Goal: Task Accomplishment & Management: Manage account settings

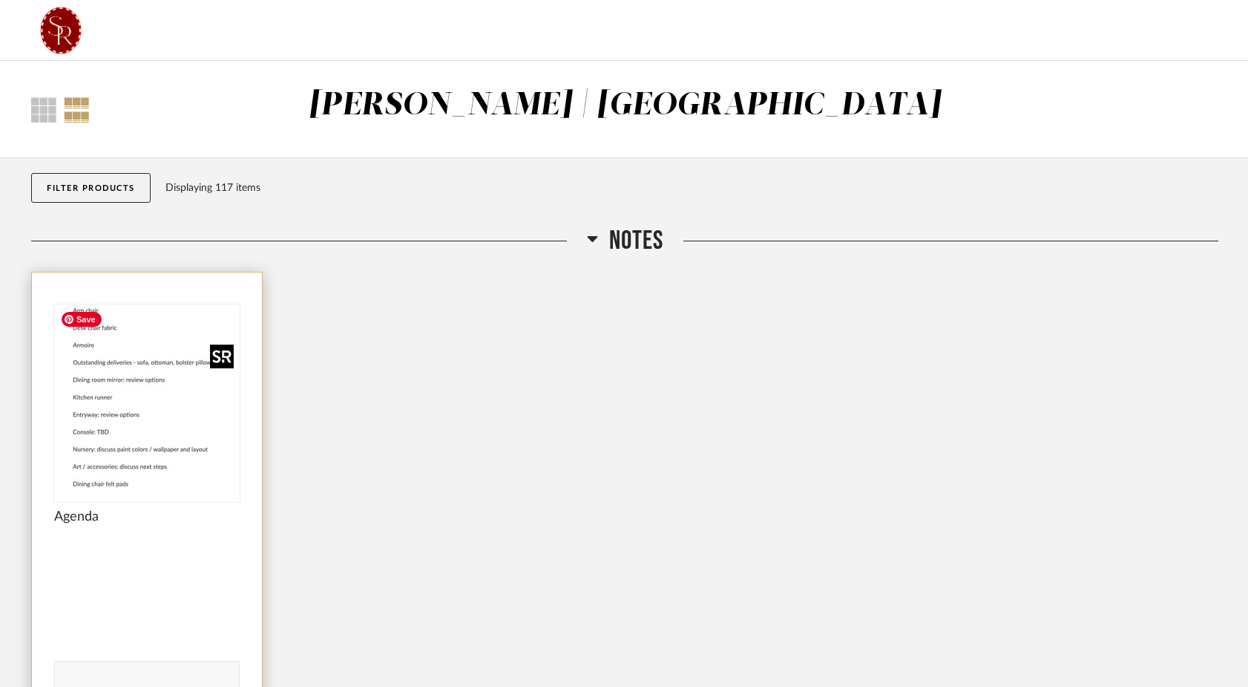
click at [0, 0] on img at bounding box center [0, 0] width 0 height 0
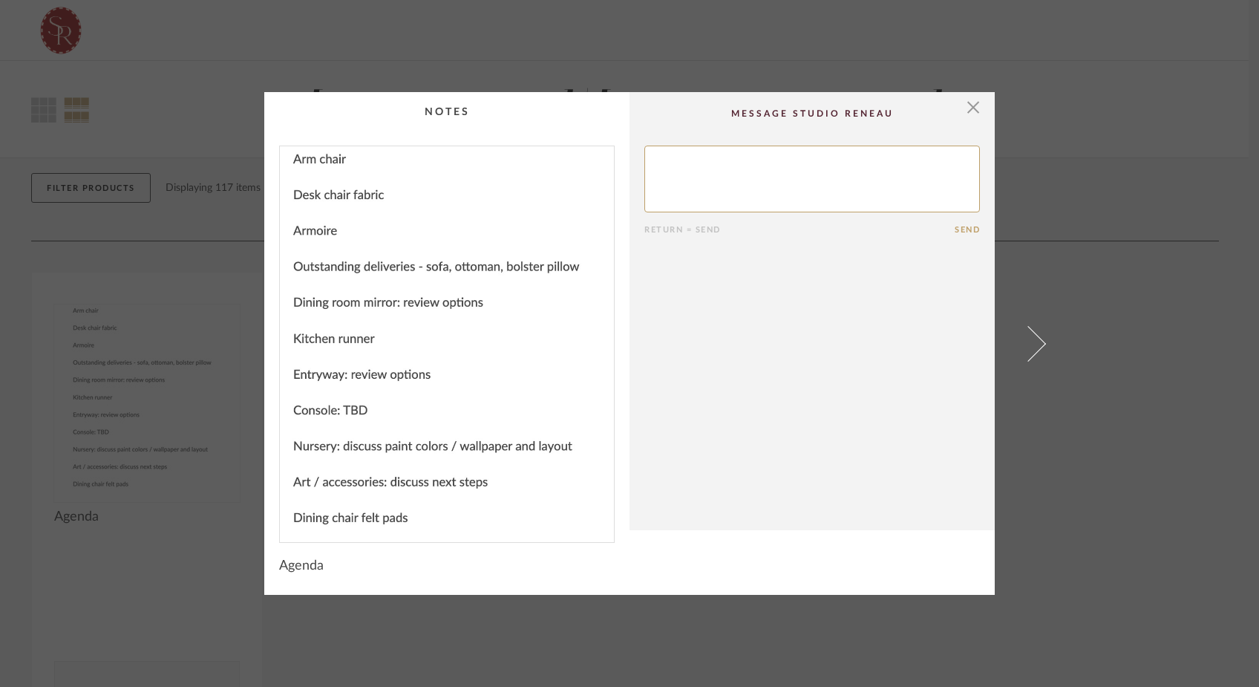
click at [629, 64] on div "× Return = Send Send Agenda" at bounding box center [629, 343] width 1259 height 687
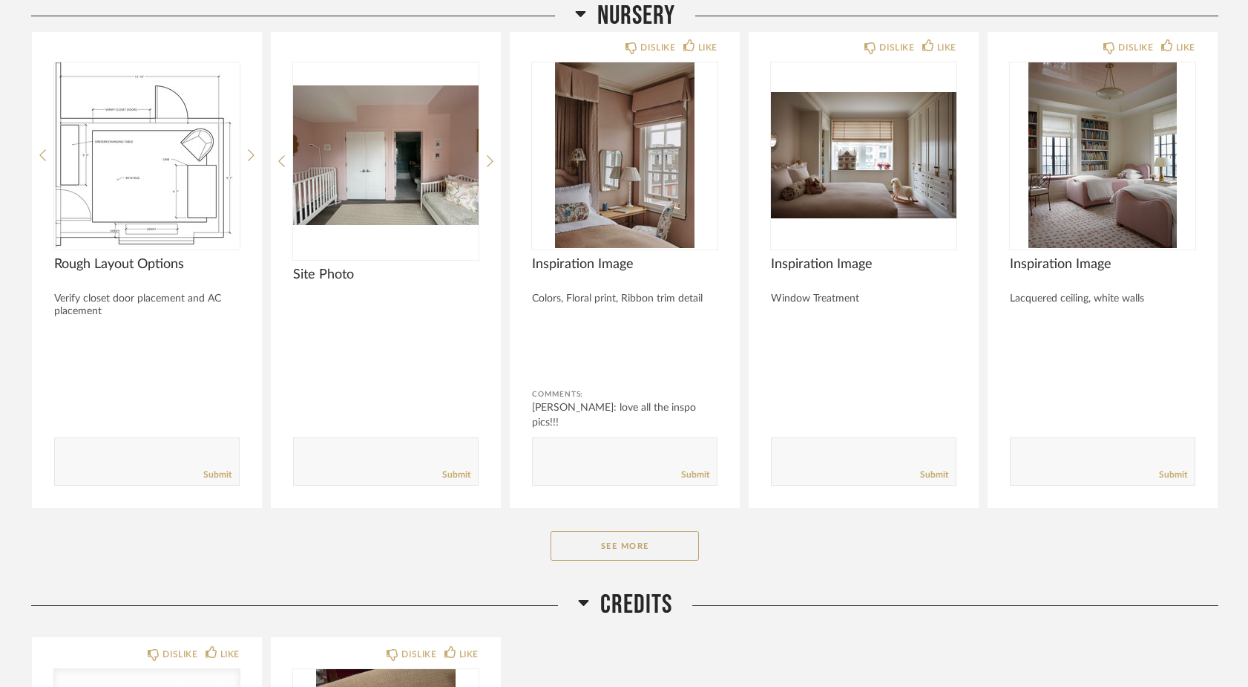
scroll to position [5125, 0]
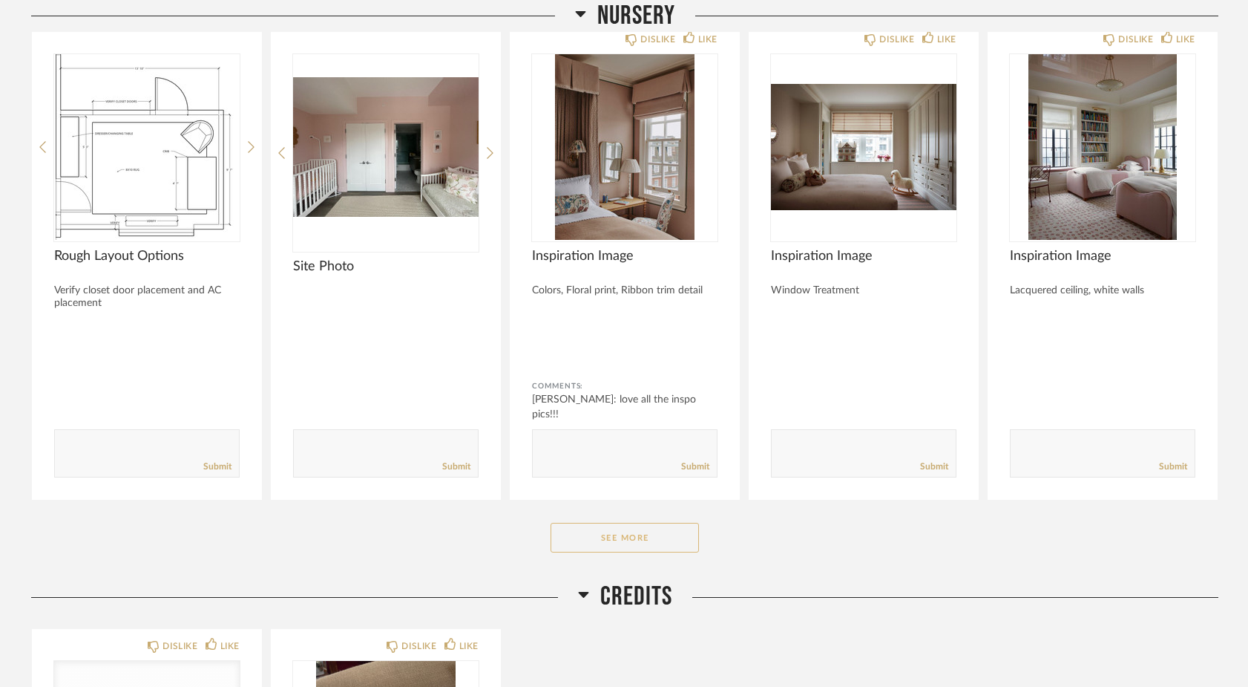
click at [571, 545] on button "See More" at bounding box center [625, 538] width 148 height 30
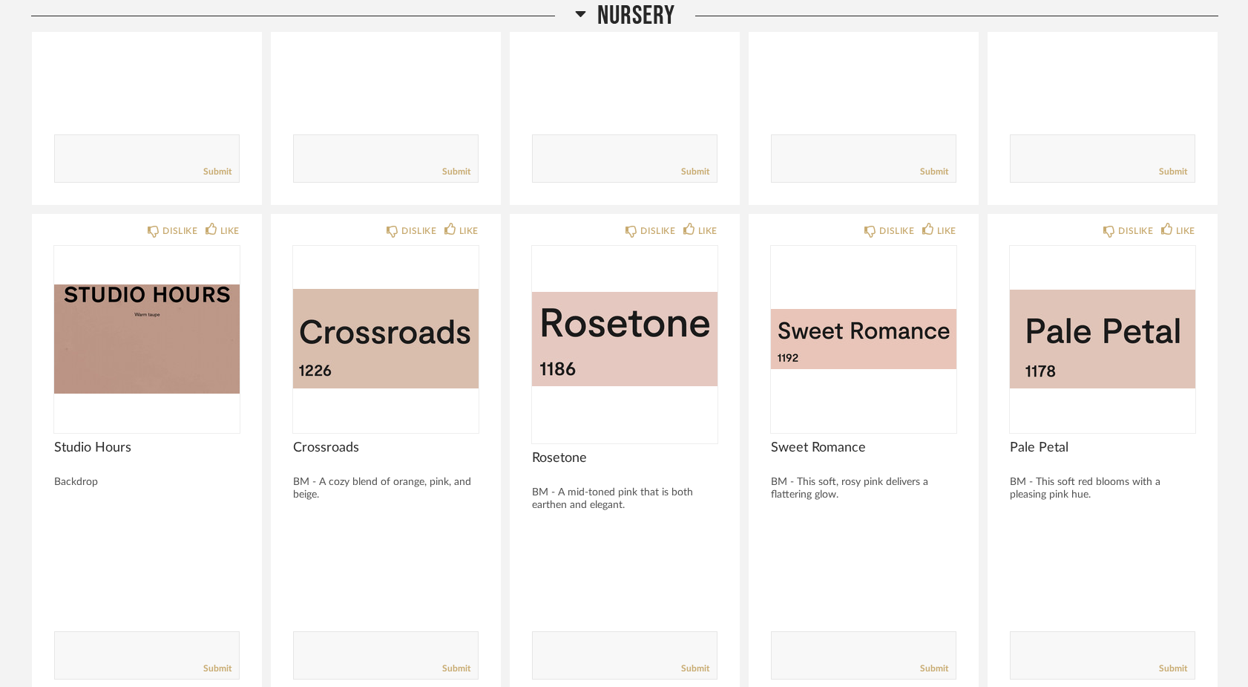
scroll to position [5894, 0]
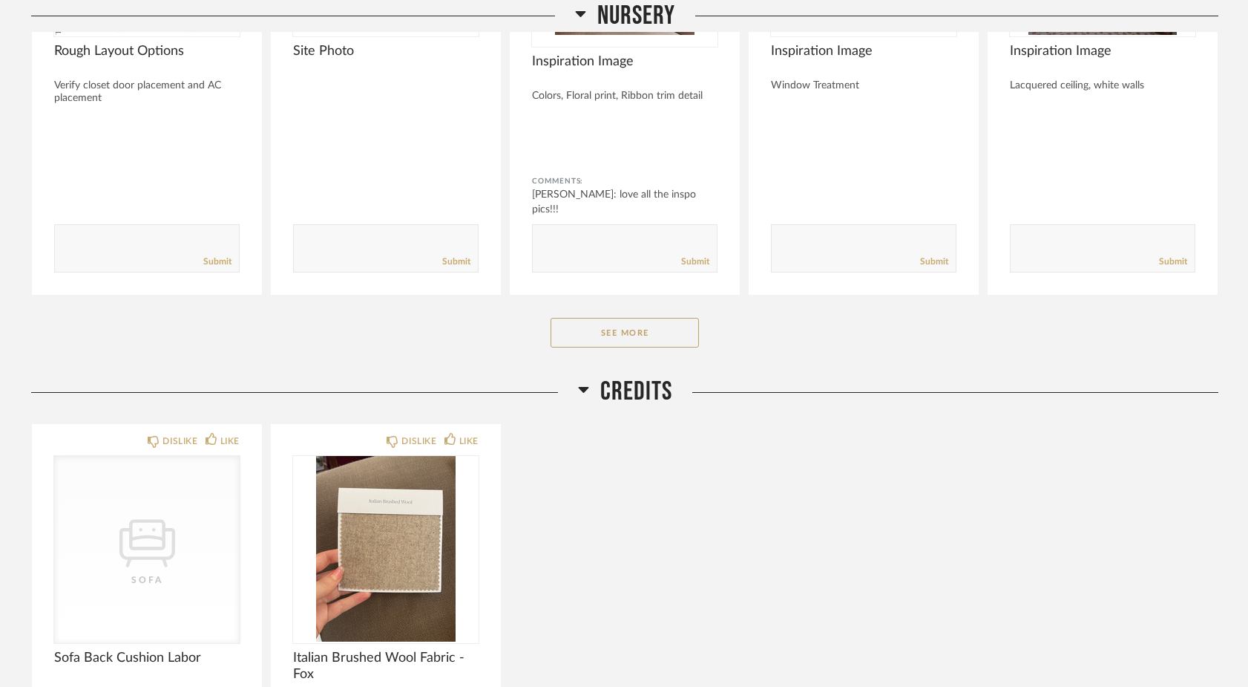
scroll to position [5344, 0]
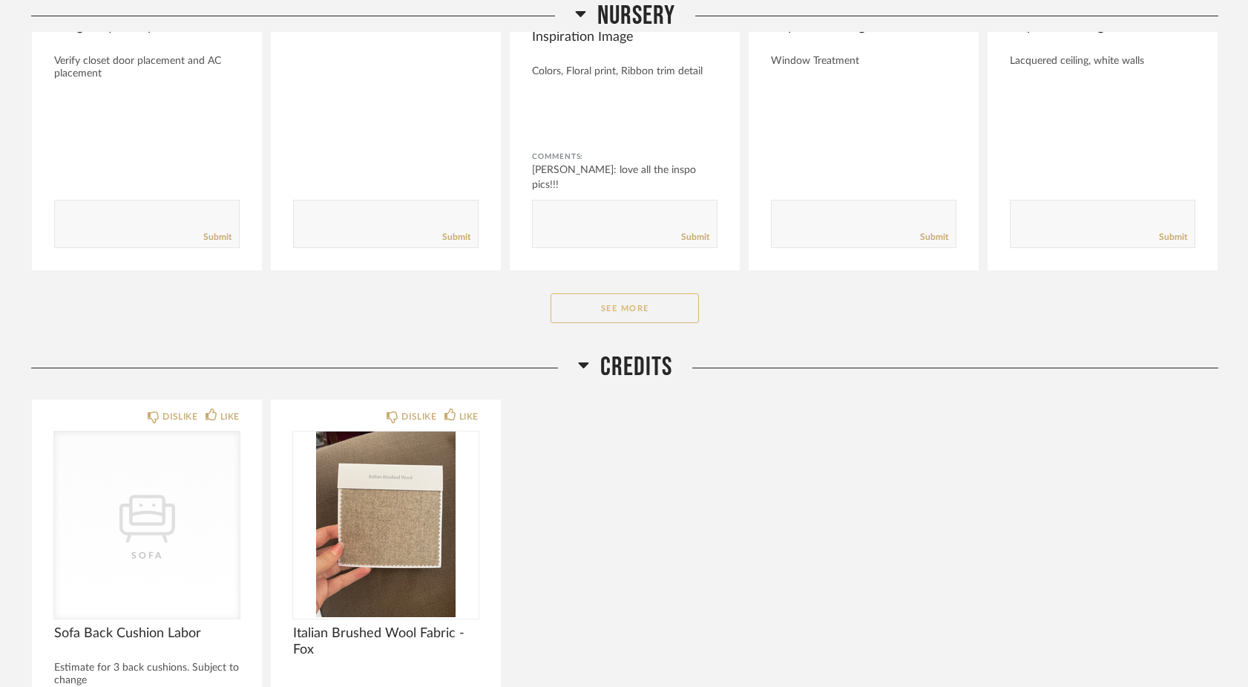
click at [581, 314] on button "See More" at bounding box center [625, 308] width 148 height 30
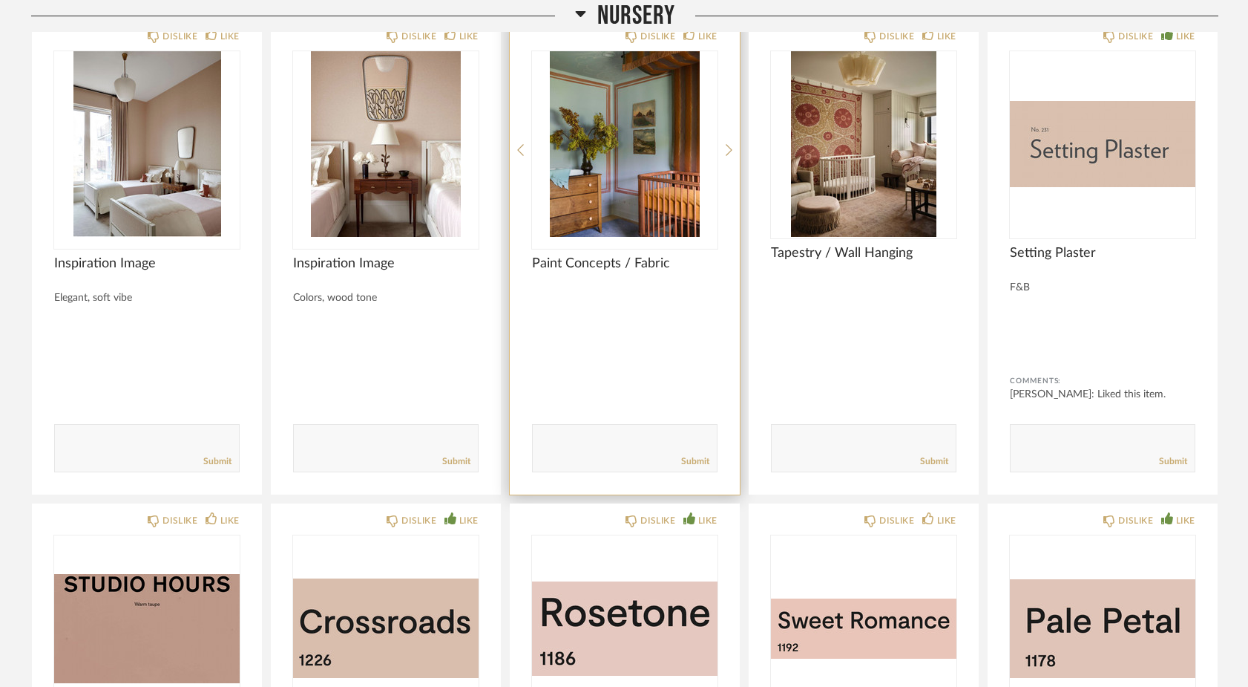
scroll to position [5605, 0]
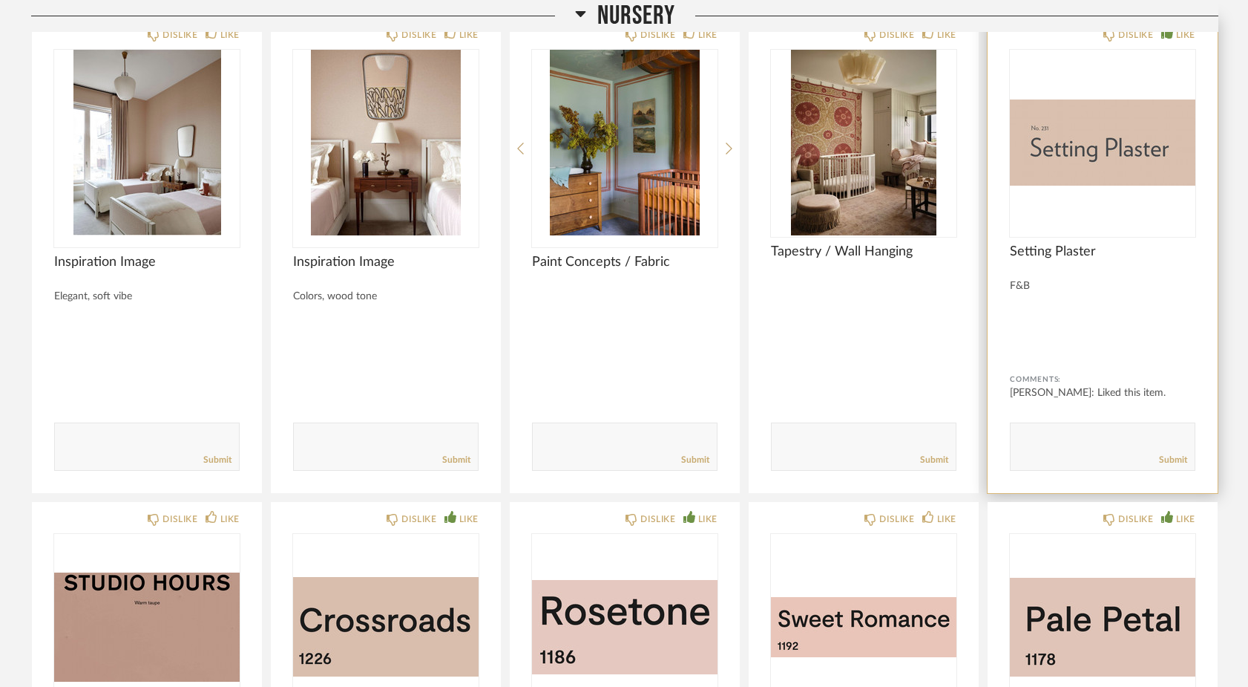
click at [1036, 442] on textarea at bounding box center [1103, 440] width 184 height 20
type textarea "i"
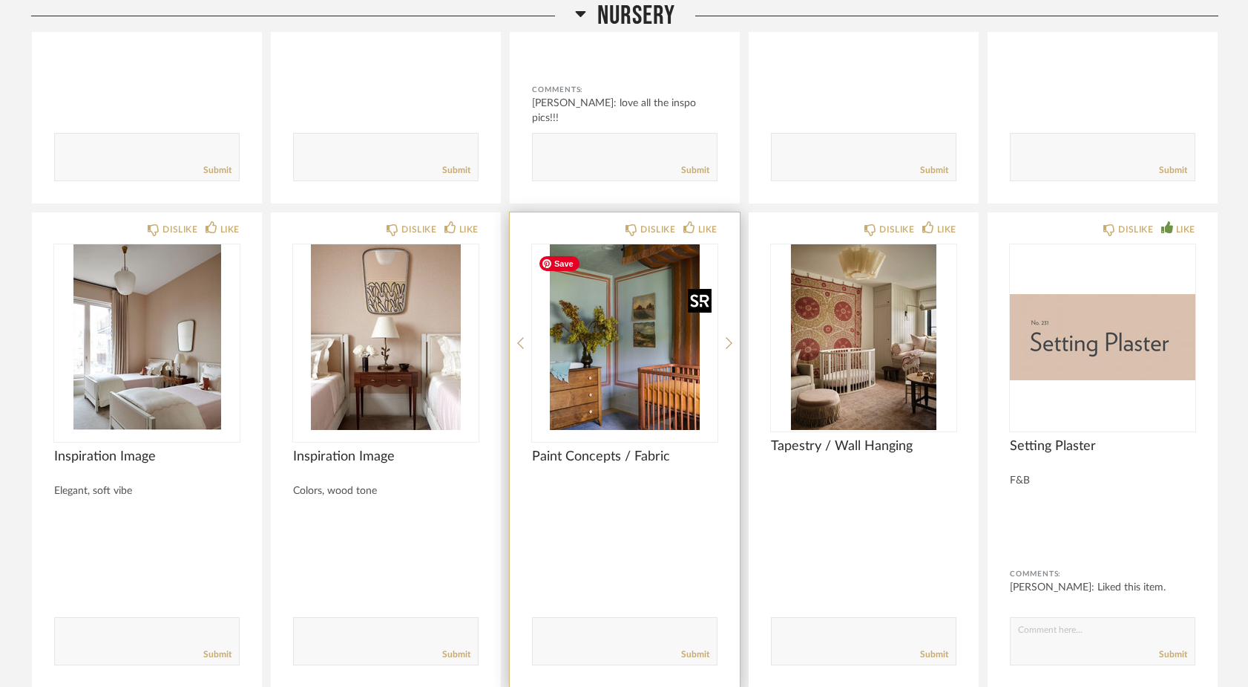
scroll to position [5403, 0]
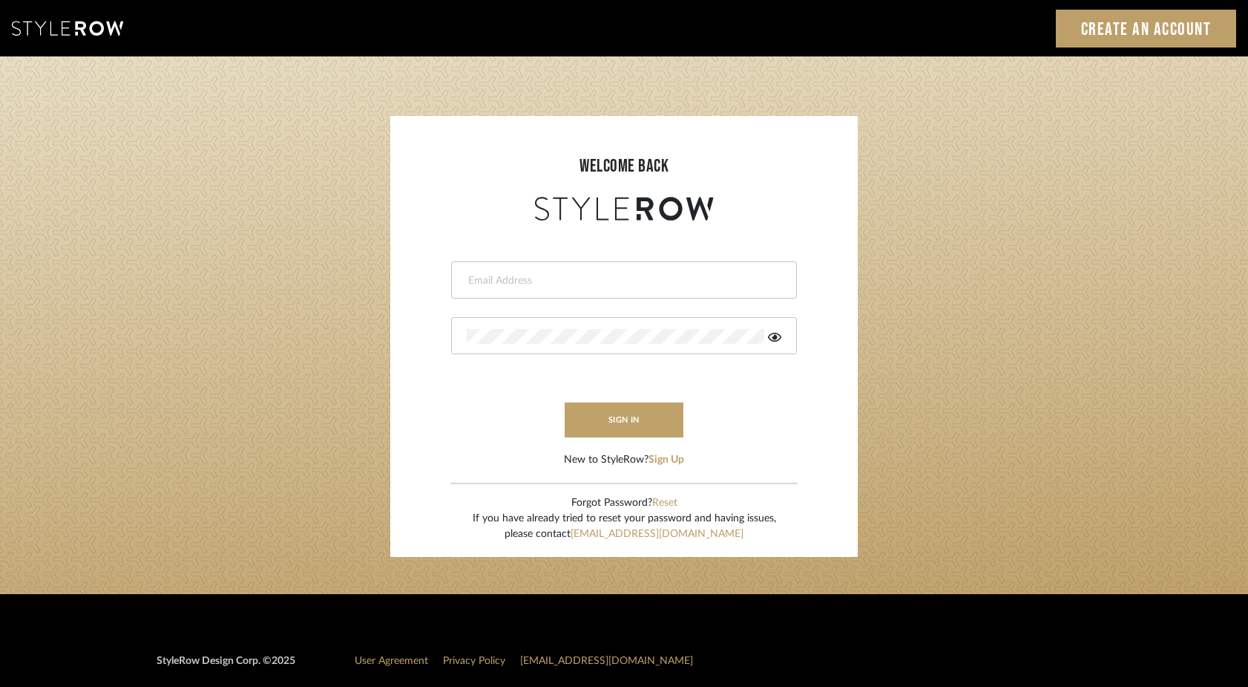
click at [681, 270] on div at bounding box center [624, 279] width 346 height 37
type input "steph@studio-reneau.com"
click at [641, 419] on button "sign in" at bounding box center [624, 419] width 119 height 35
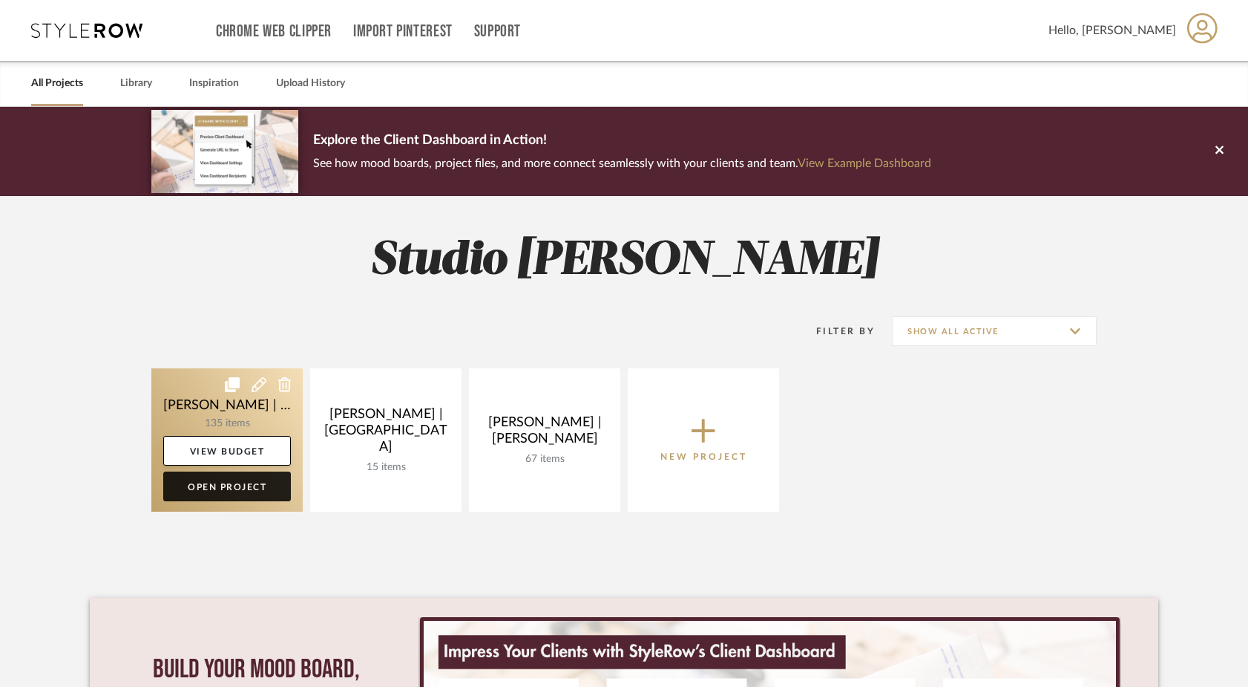
click at [240, 485] on link "Open Project" at bounding box center [227, 486] width 128 height 30
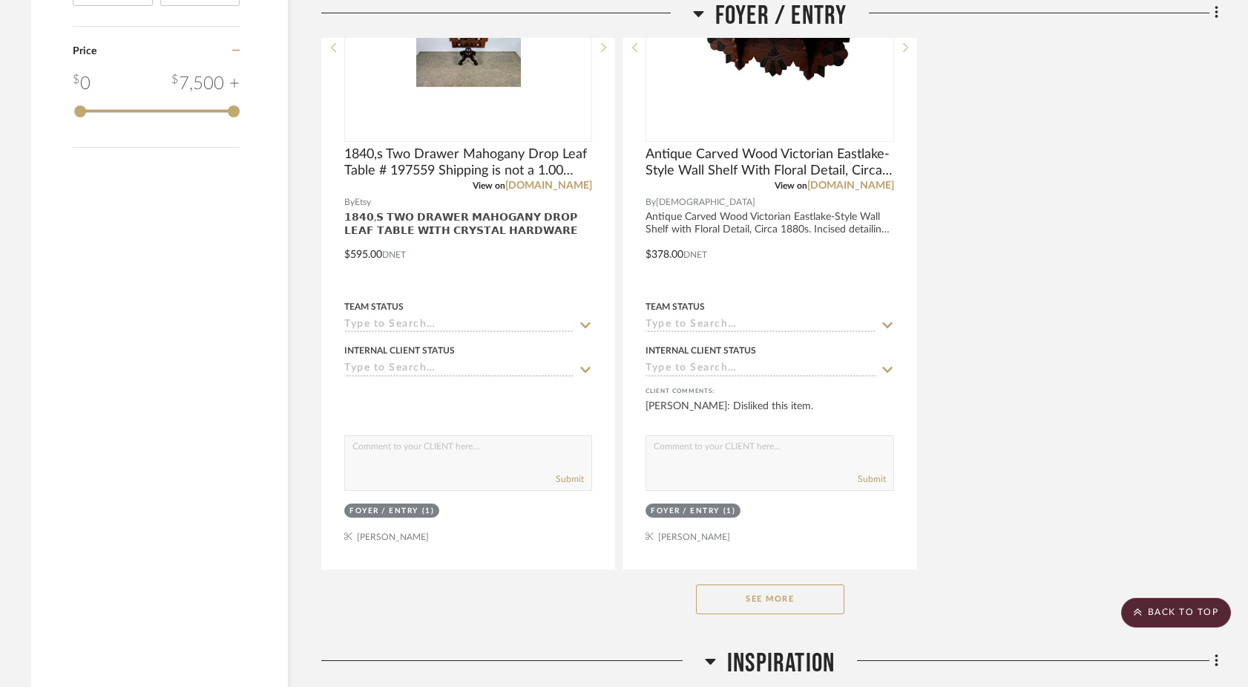
scroll to position [2245, 0]
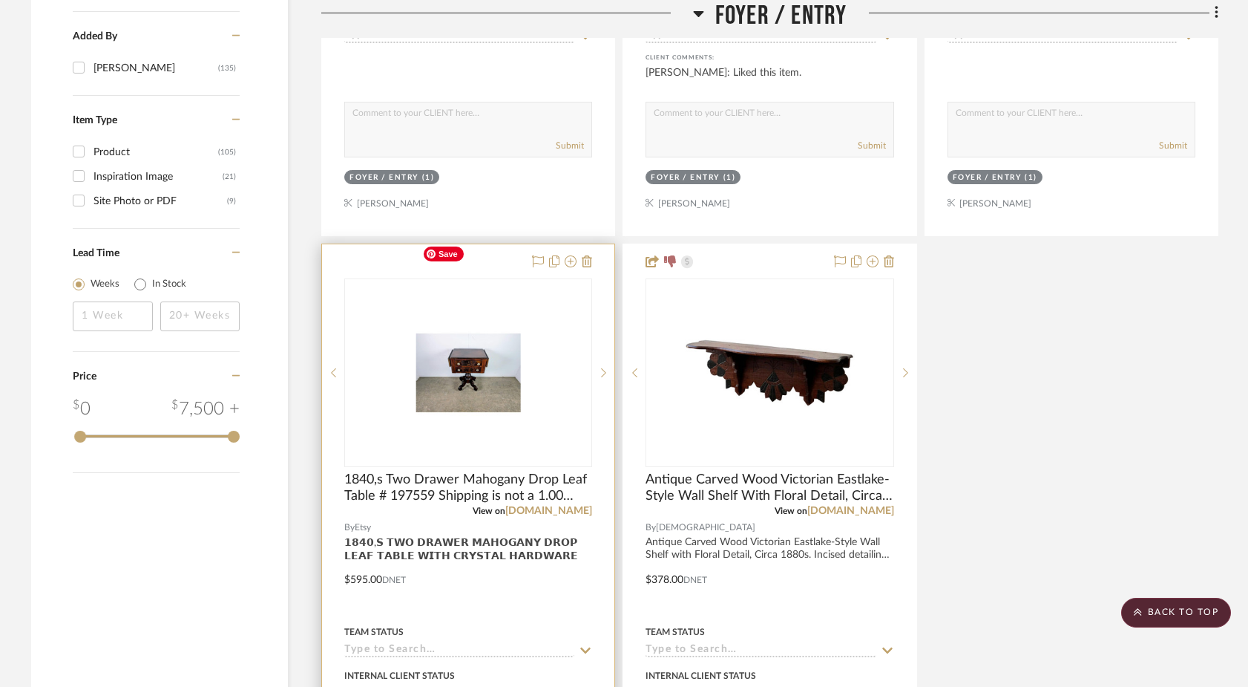
click at [508, 379] on img "0" at bounding box center [468, 373] width 105 height 186
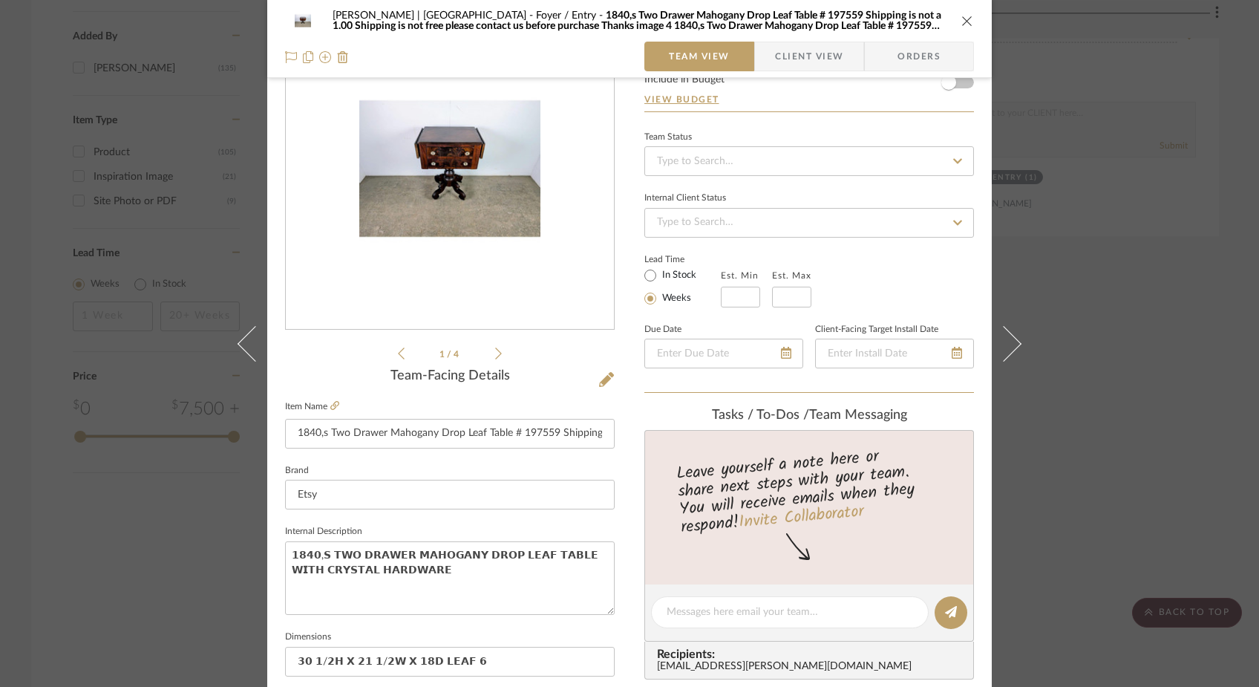
scroll to position [106, 0]
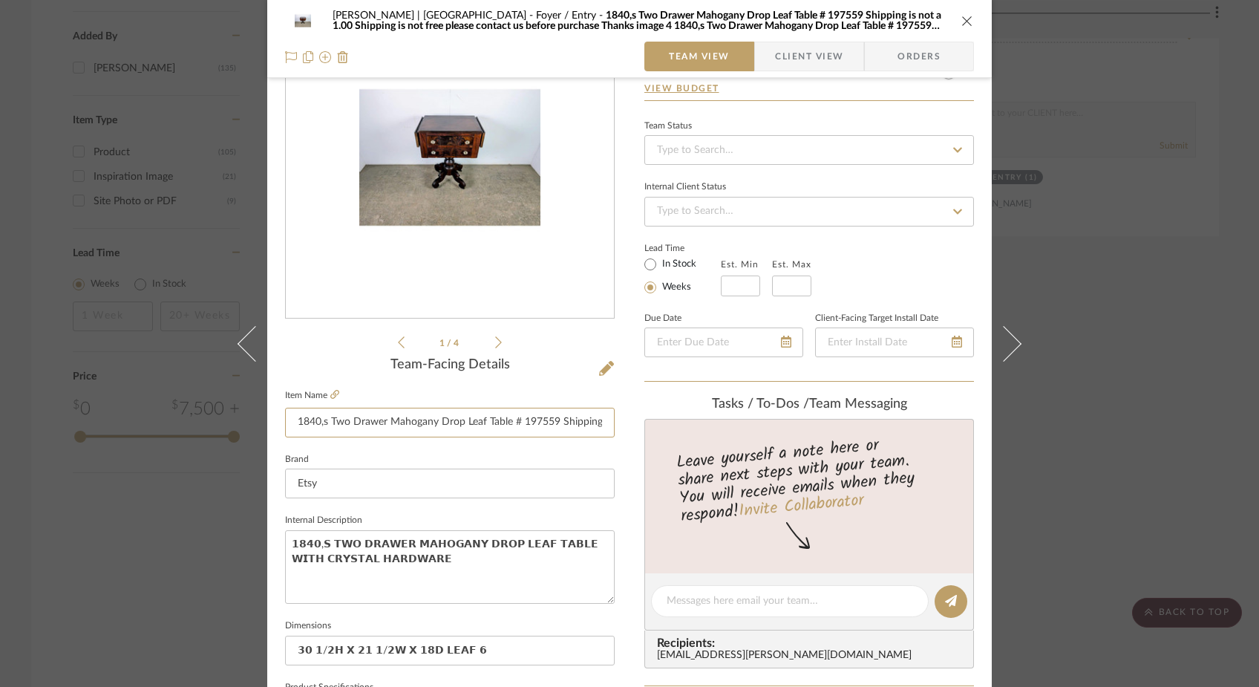
drag, startPoint x: 507, startPoint y: 425, endPoint x: 506, endPoint y: 448, distance: 22.3
click at [506, 448] on div "Team-Facing Details Item Name 1840,s Two Drawer Mahogany Drop Leaf Table # 1975…" at bounding box center [450, 606] width 330 height 498
type input "1840,s Two Drawer Mahogany Drop Leaf Table"
click at [459, 562] on textarea "𝟭𝟴𝟰𝟬,𝗦 𝗧𝗪𝗢 𝗗𝗥𝗔𝗪𝗘𝗥 𝗠𝗔𝗛𝗢𝗚𝗔𝗡𝗬 𝗗𝗥𝗢𝗣 𝗟𝗘𝗔𝗙 𝗧𝗔𝗕𝗟𝗘 𝗪𝗜𝗧𝗛 𝗖𝗥𝗬𝗦𝗧𝗔𝗟 𝗛𝗔𝗥𝗗𝗪𝗔𝗥𝗘" at bounding box center [450, 566] width 330 height 73
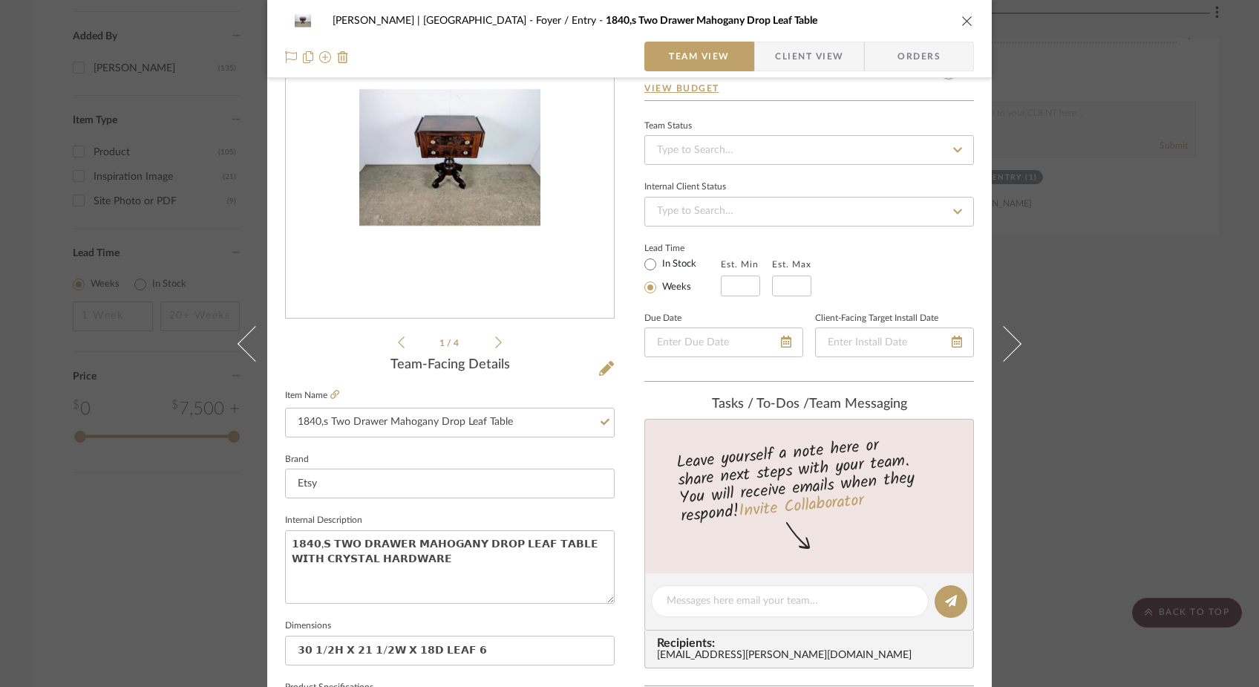
click at [178, 465] on div "Ferree | Brooklyn Heights Foyer / Entry 1840,s Two Drawer Mahogany Drop Leaf Ta…" at bounding box center [629, 343] width 1259 height 687
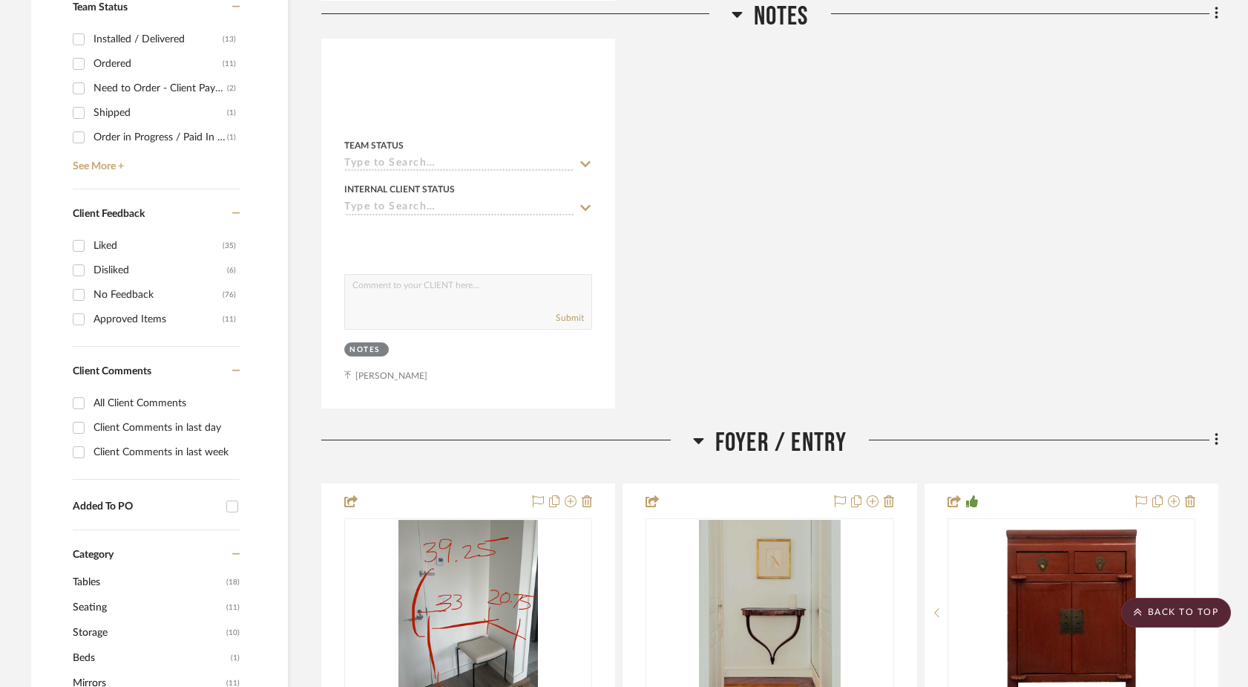
scroll to position [671, 0]
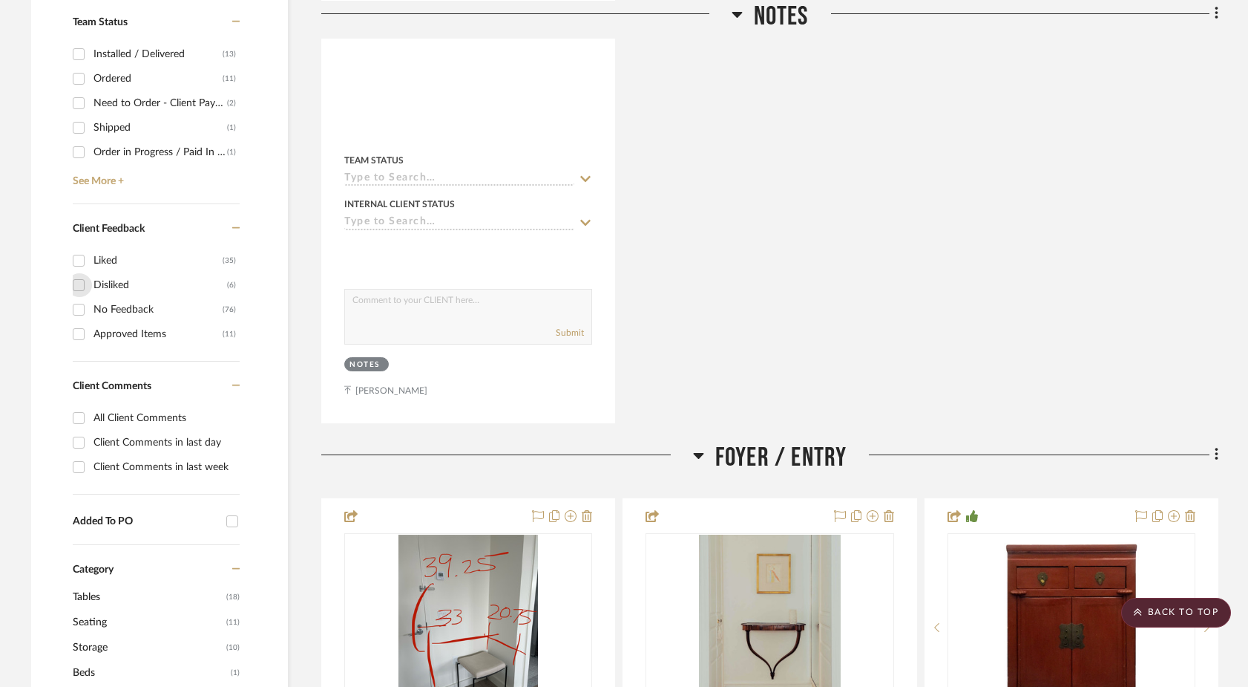
click at [79, 273] on input "Disliked (6)" at bounding box center [79, 285] width 24 height 24
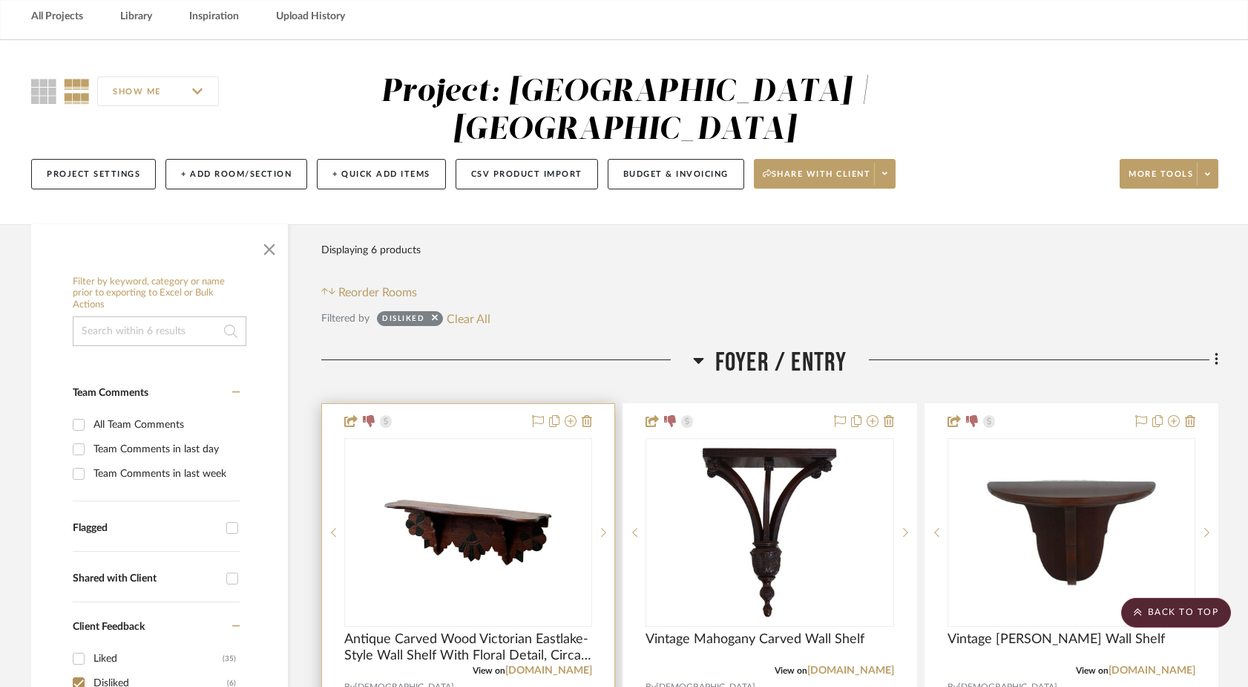
scroll to position [68, 0]
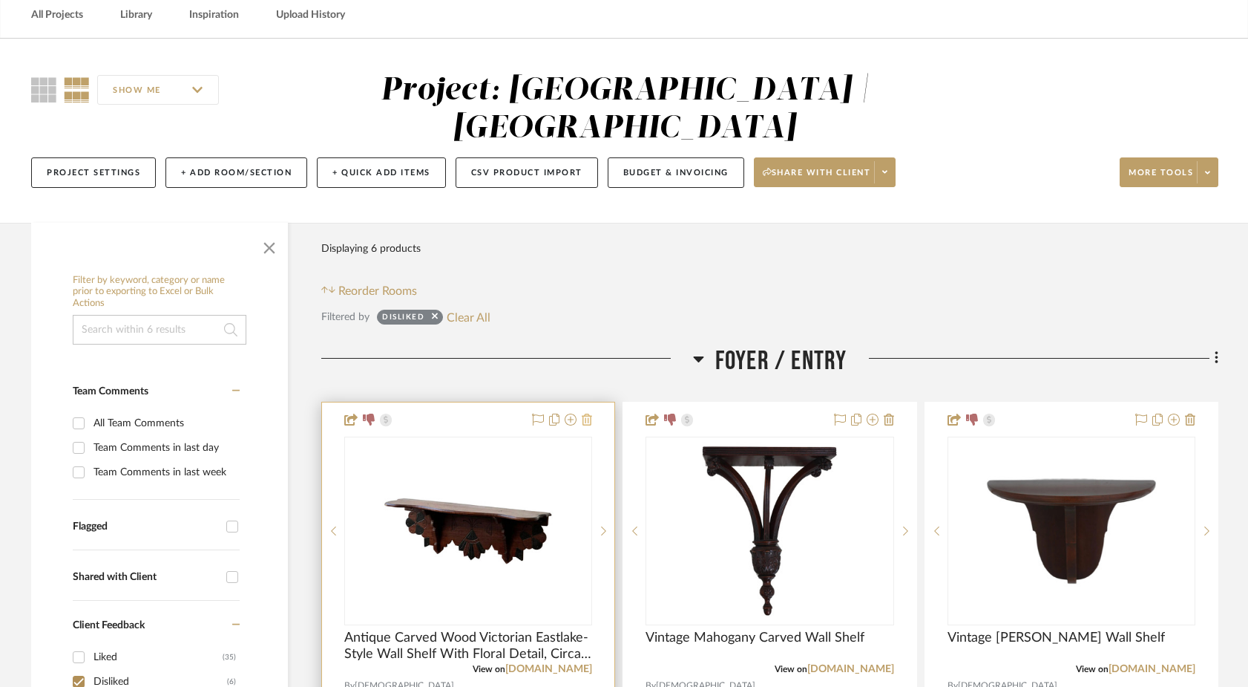
click at [586, 413] on icon at bounding box center [587, 419] width 10 height 12
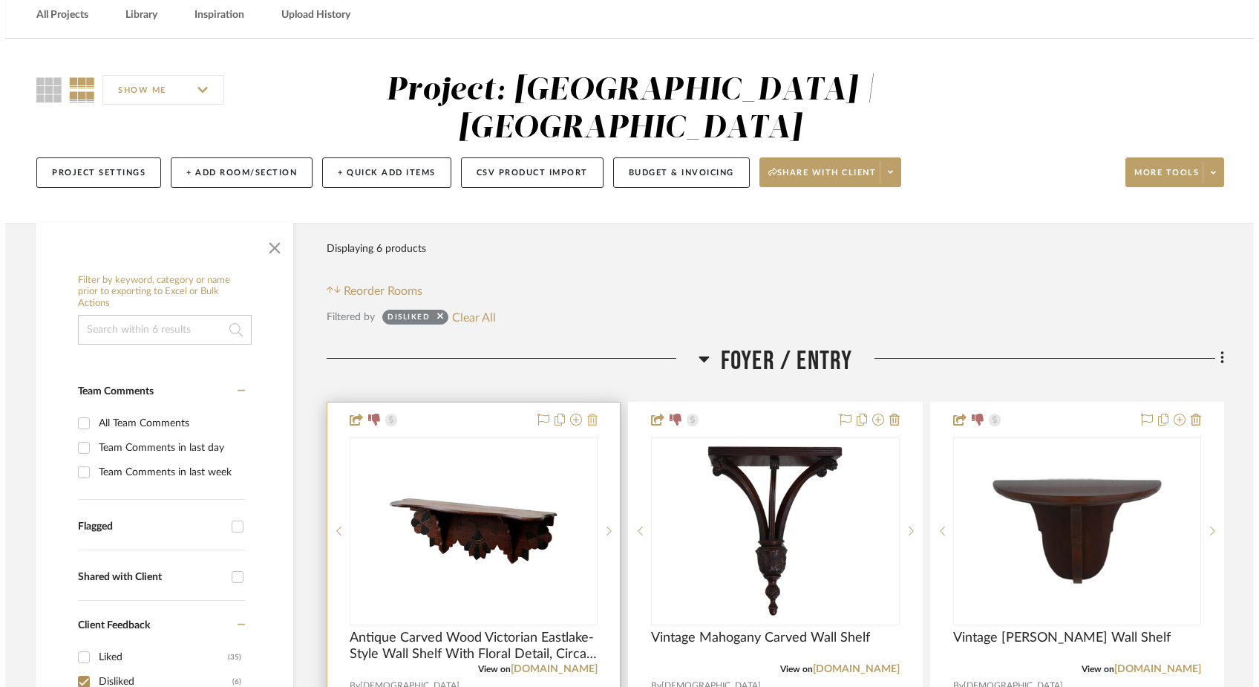
scroll to position [0, 0]
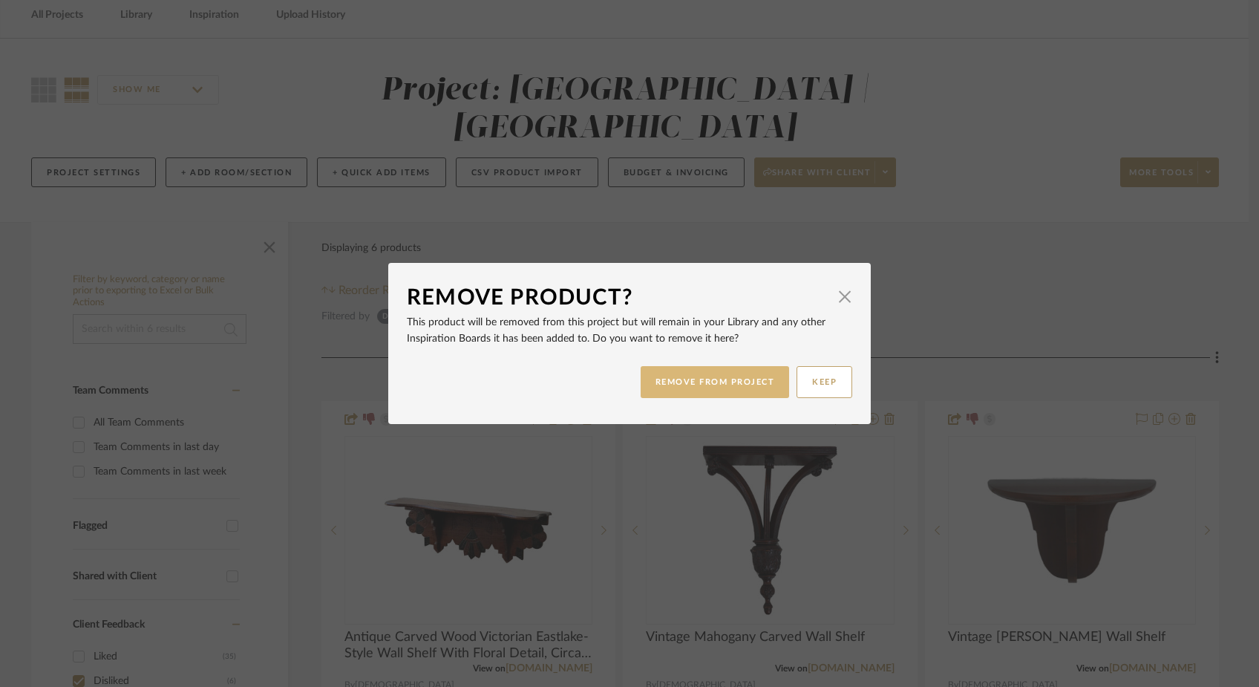
click at [717, 381] on button "REMOVE FROM PROJECT" at bounding box center [715, 382] width 149 height 32
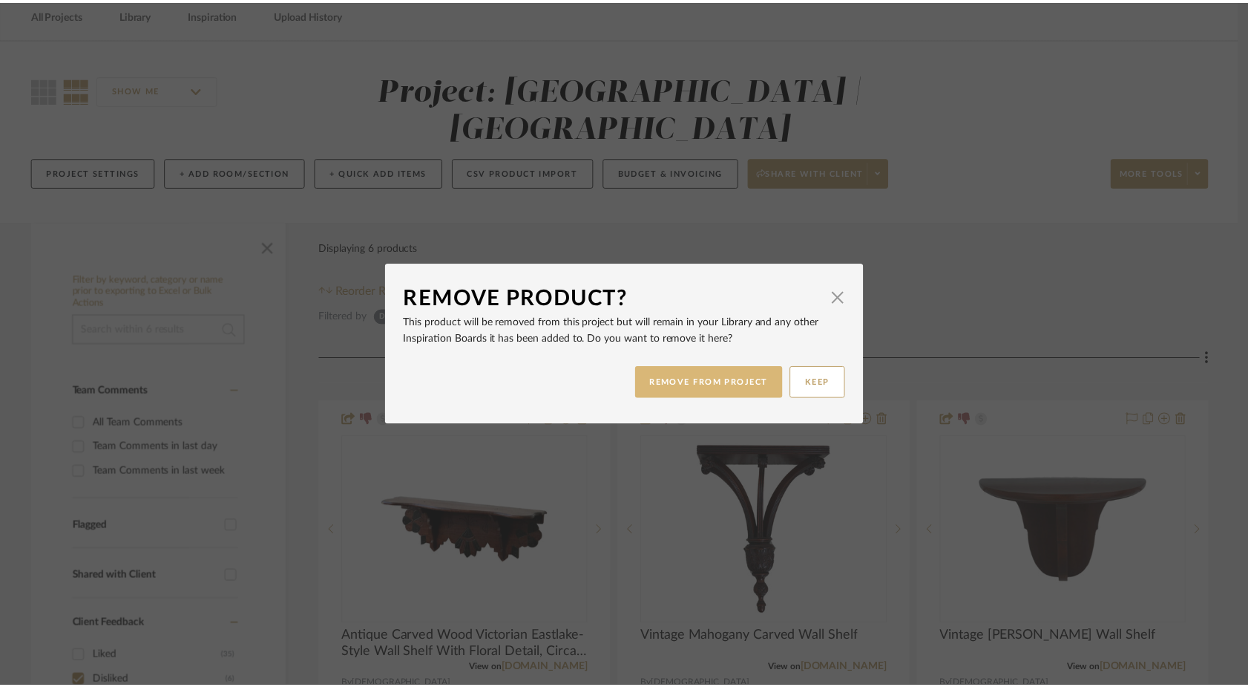
scroll to position [68, 0]
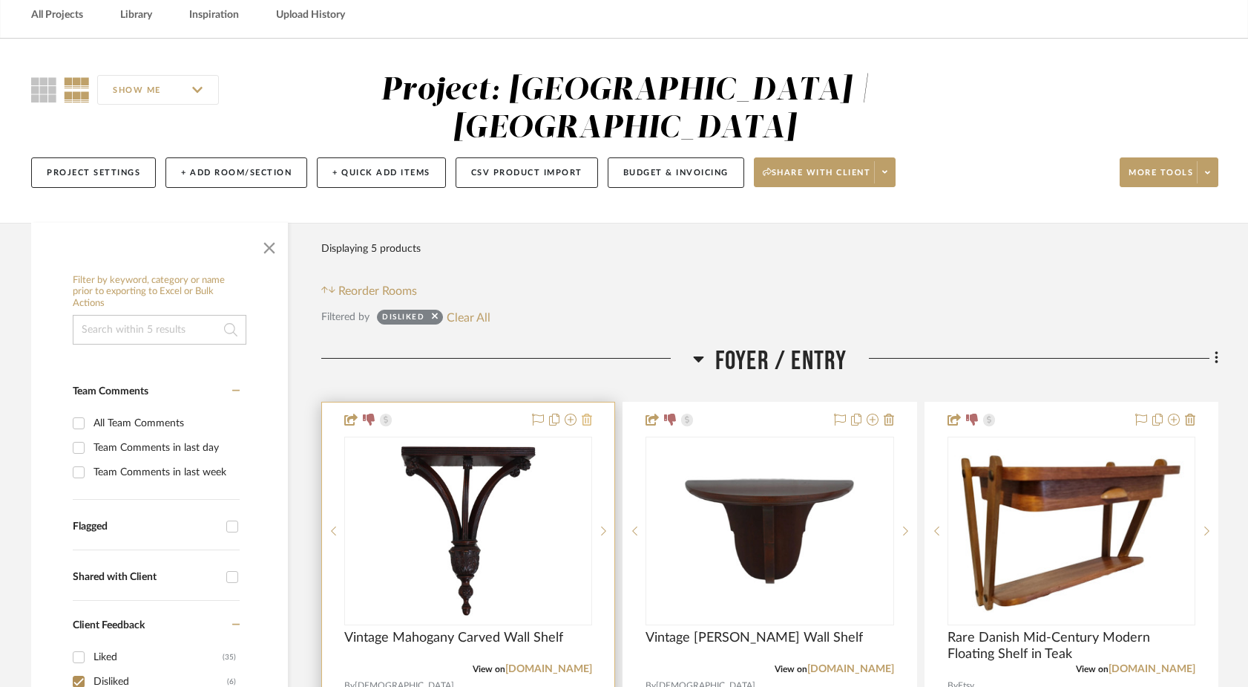
click at [587, 413] on icon at bounding box center [587, 419] width 10 height 12
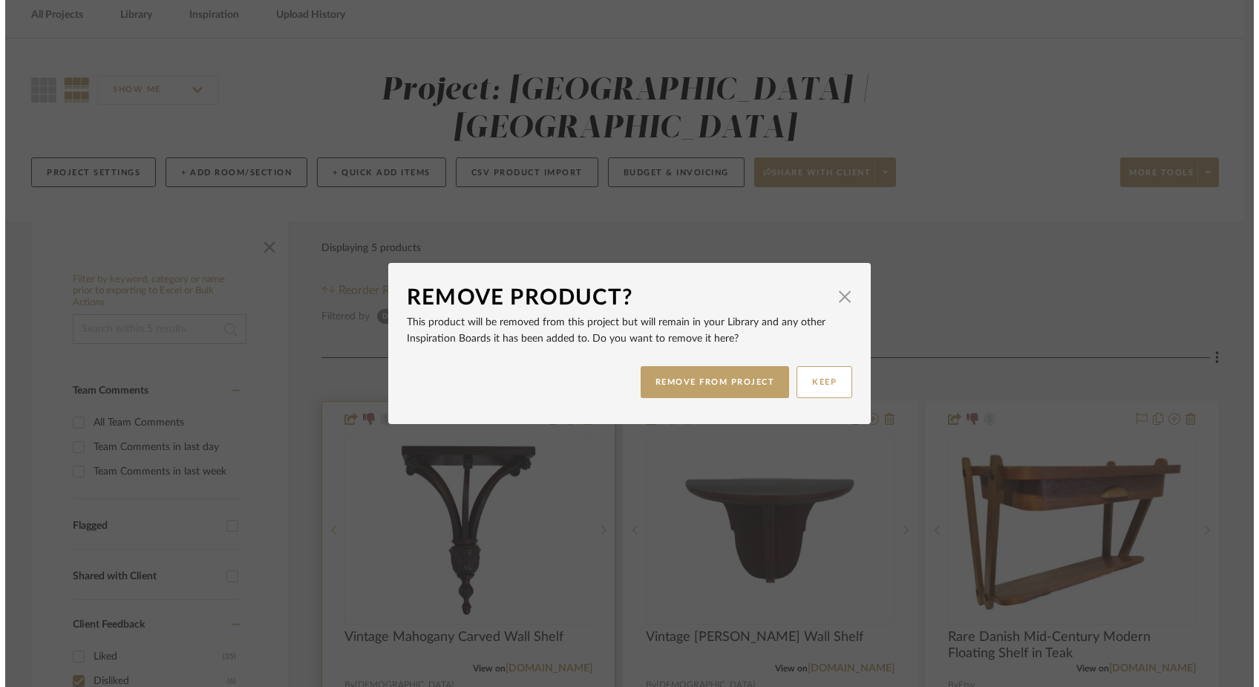
scroll to position [0, 0]
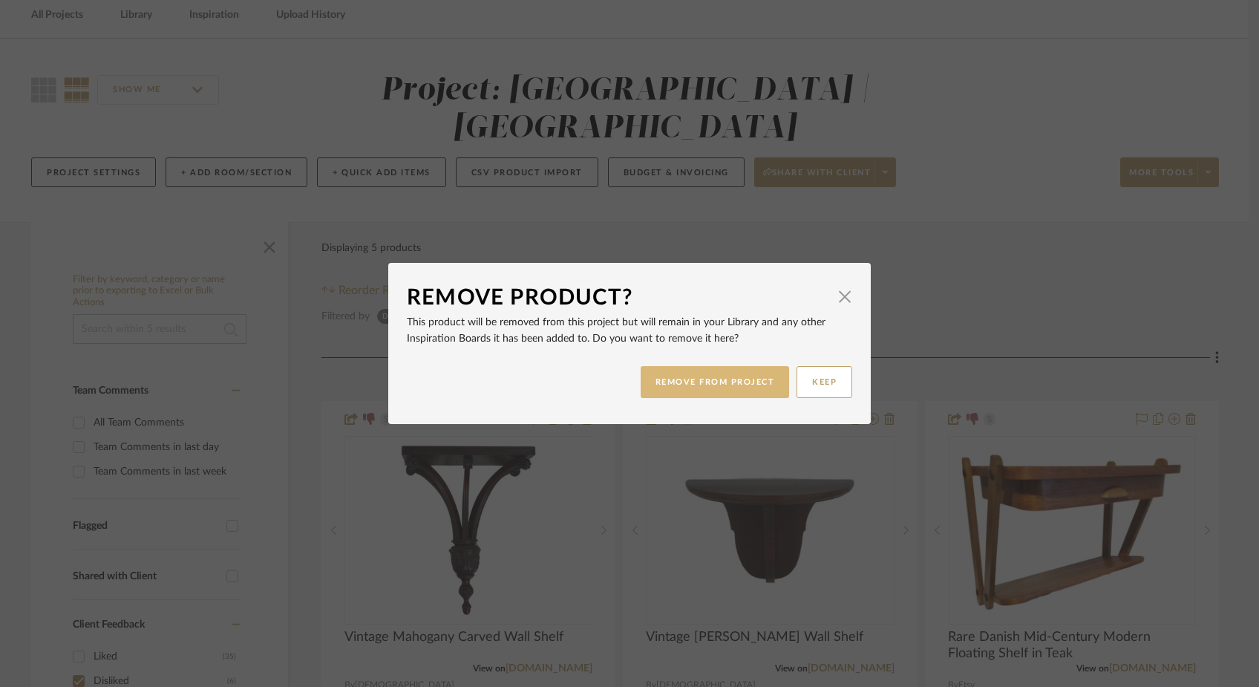
click at [705, 389] on button "REMOVE FROM PROJECT" at bounding box center [715, 382] width 149 height 32
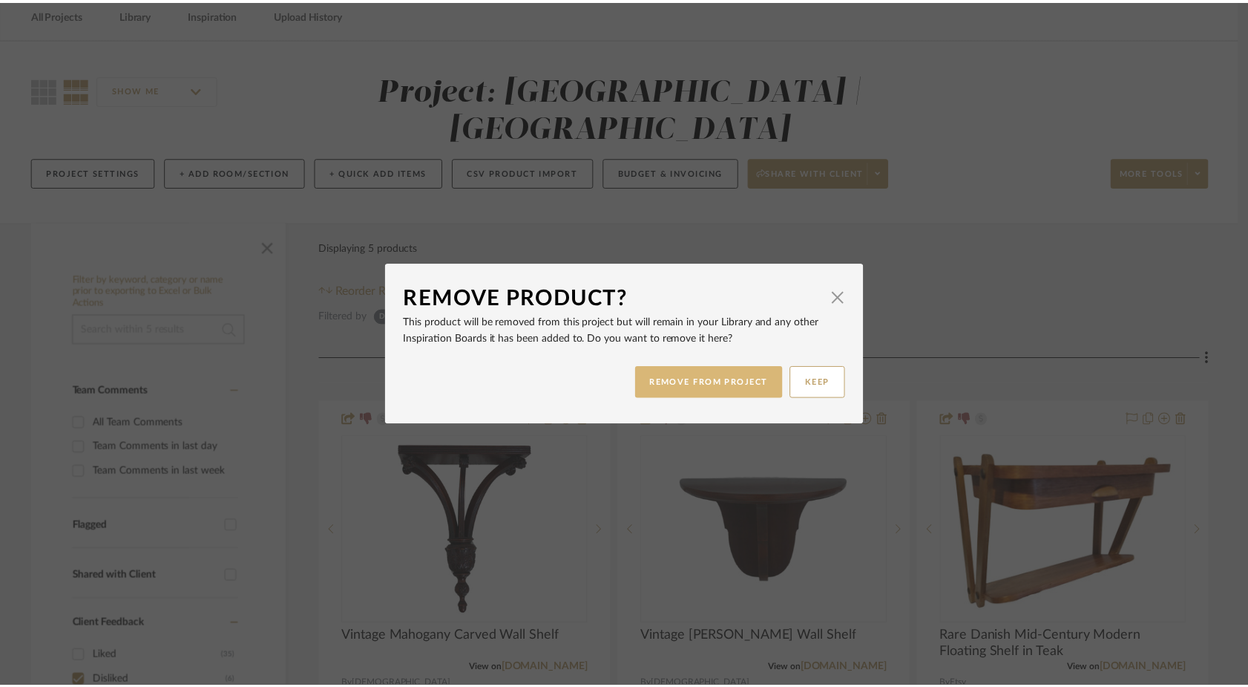
scroll to position [68, 0]
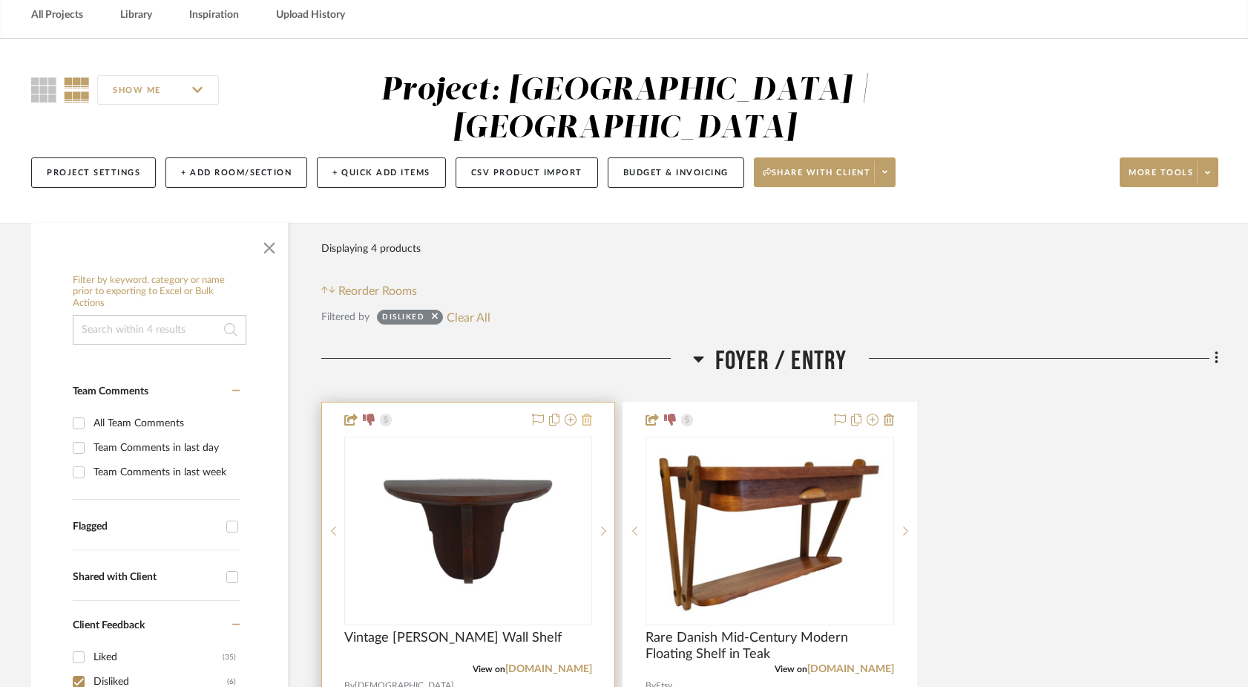
click at [586, 411] on button at bounding box center [587, 420] width 10 height 18
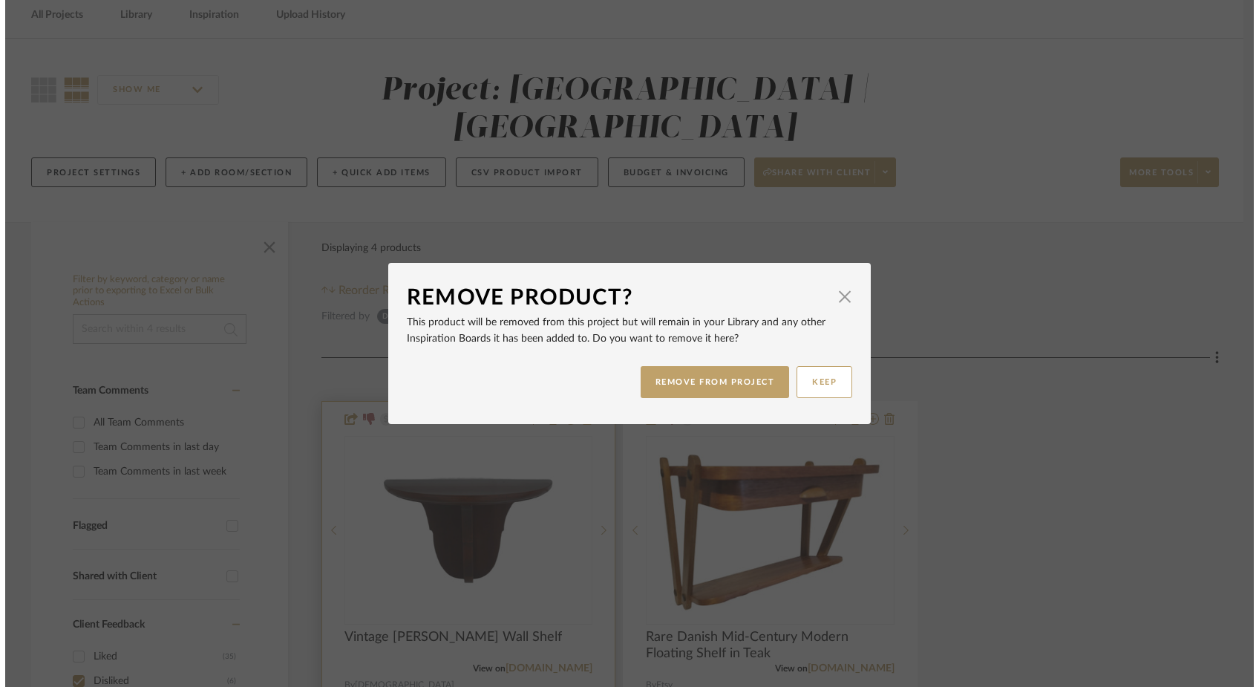
scroll to position [0, 0]
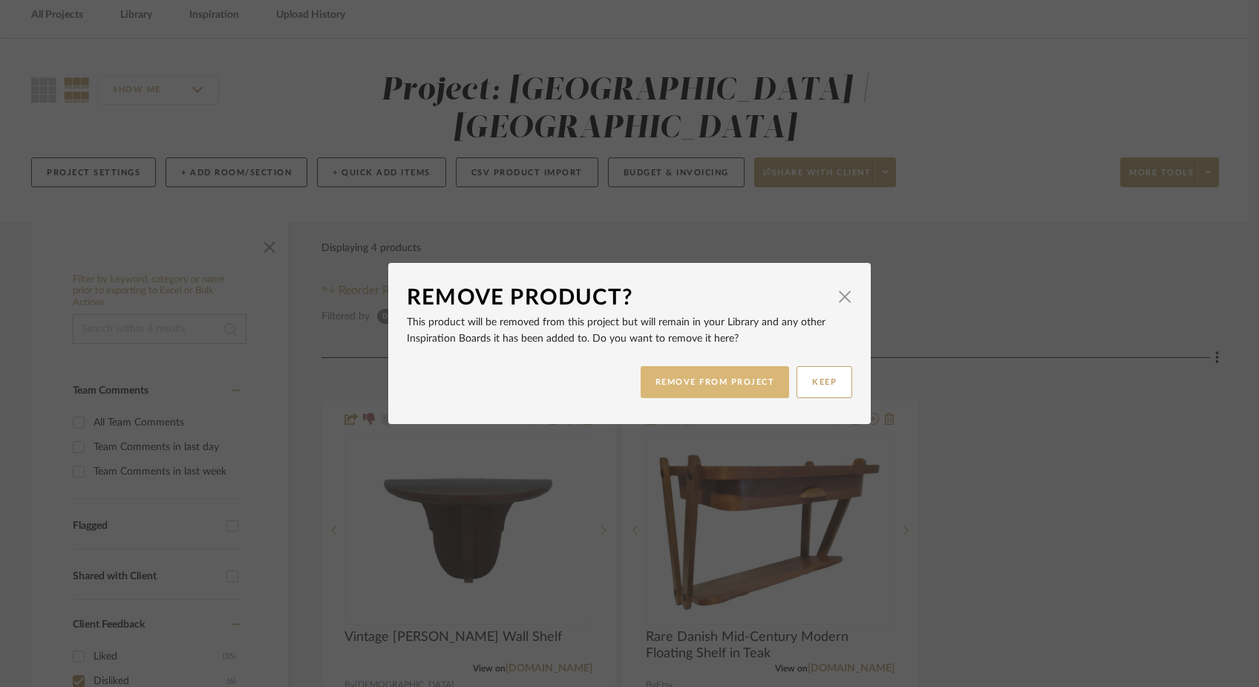
click at [678, 384] on button "REMOVE FROM PROJECT" at bounding box center [715, 382] width 149 height 32
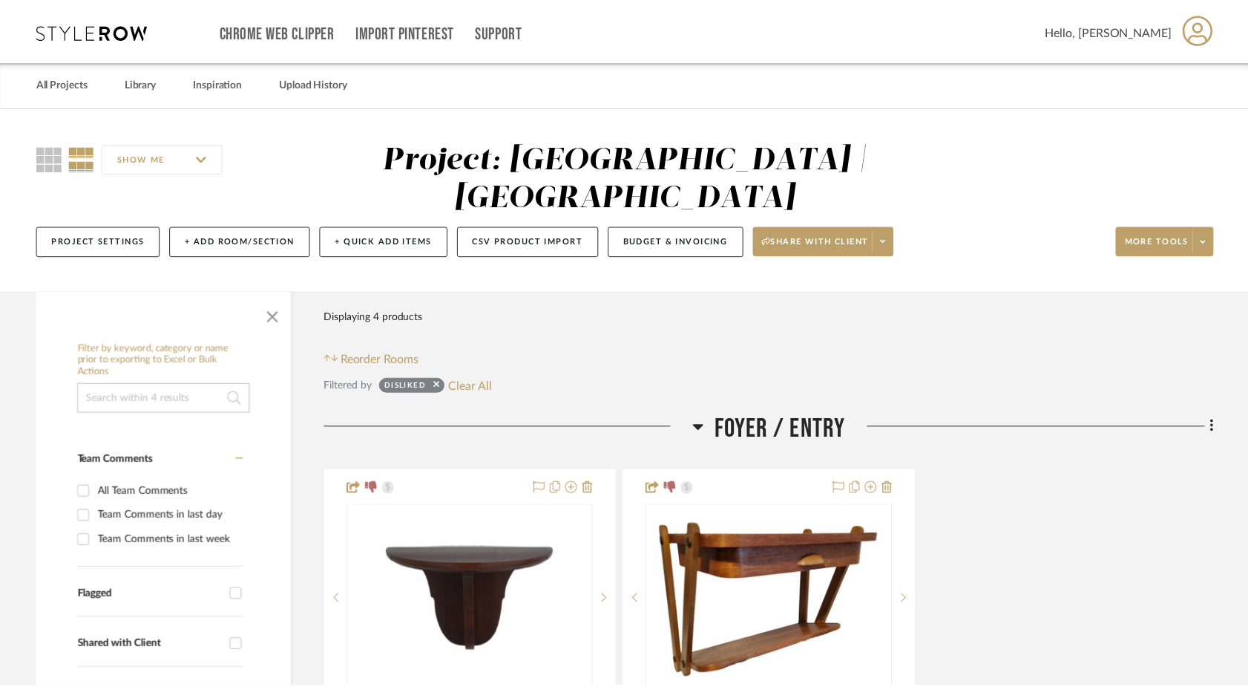
scroll to position [68, 0]
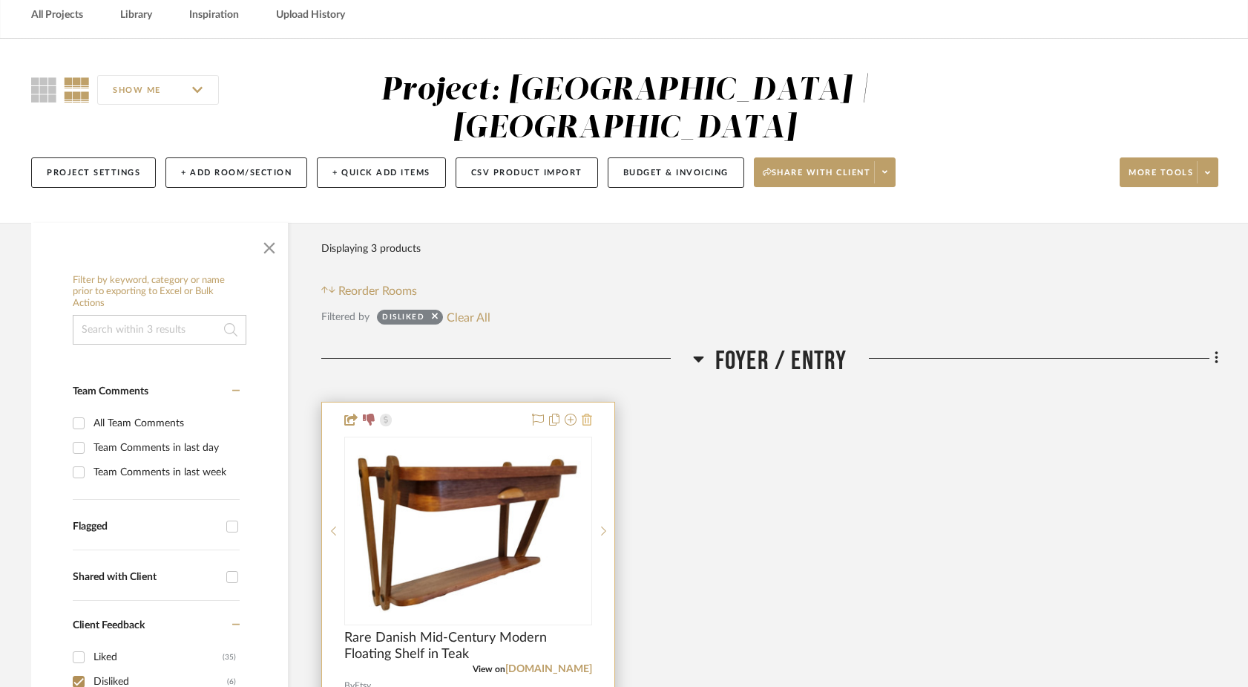
click at [589, 413] on icon at bounding box center [587, 419] width 10 height 12
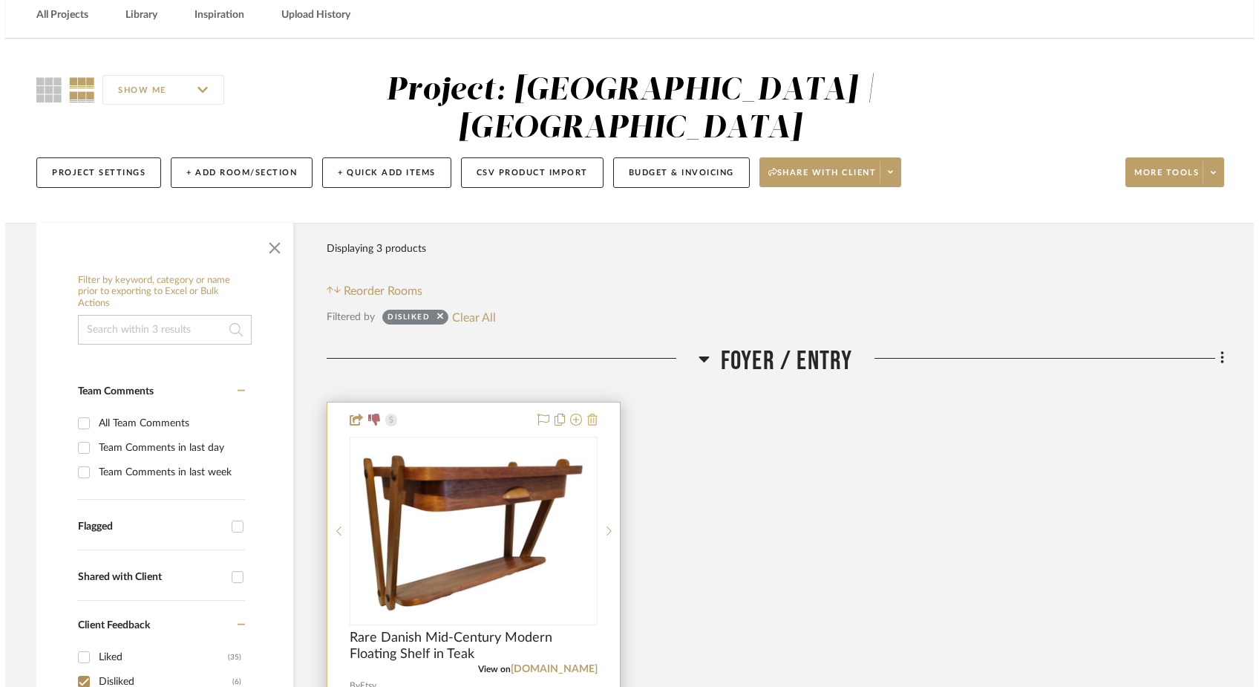
scroll to position [0, 0]
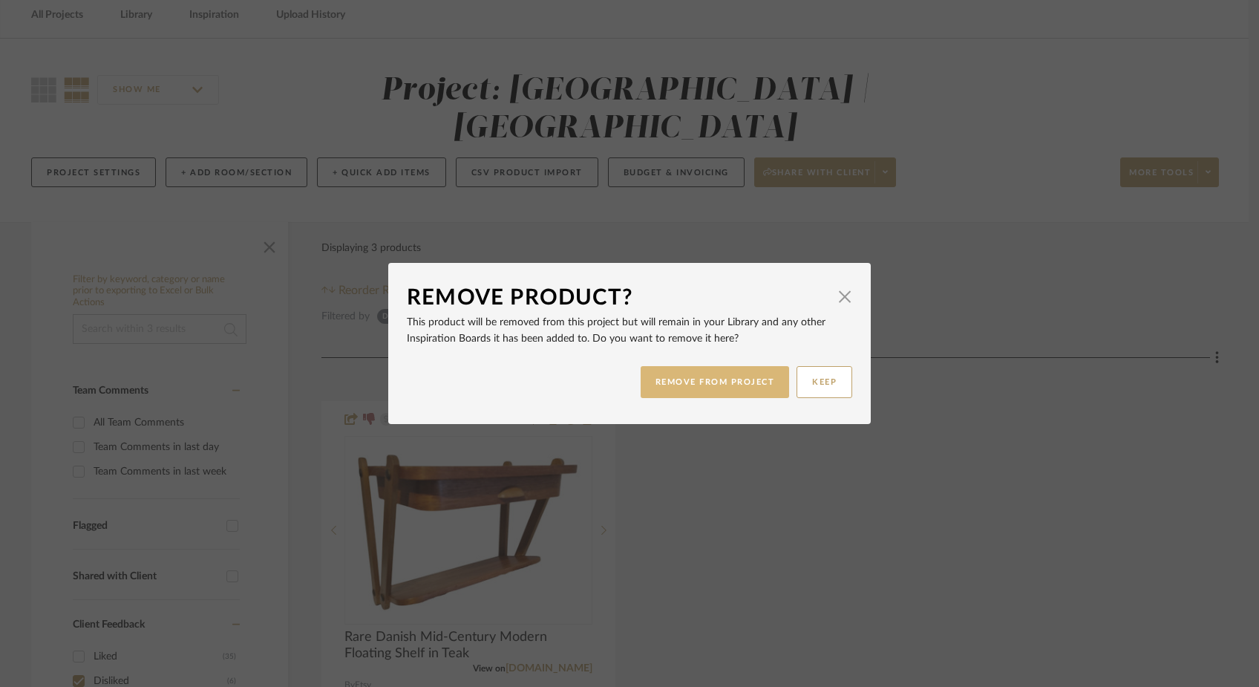
click at [668, 396] on button "REMOVE FROM PROJECT" at bounding box center [715, 382] width 149 height 32
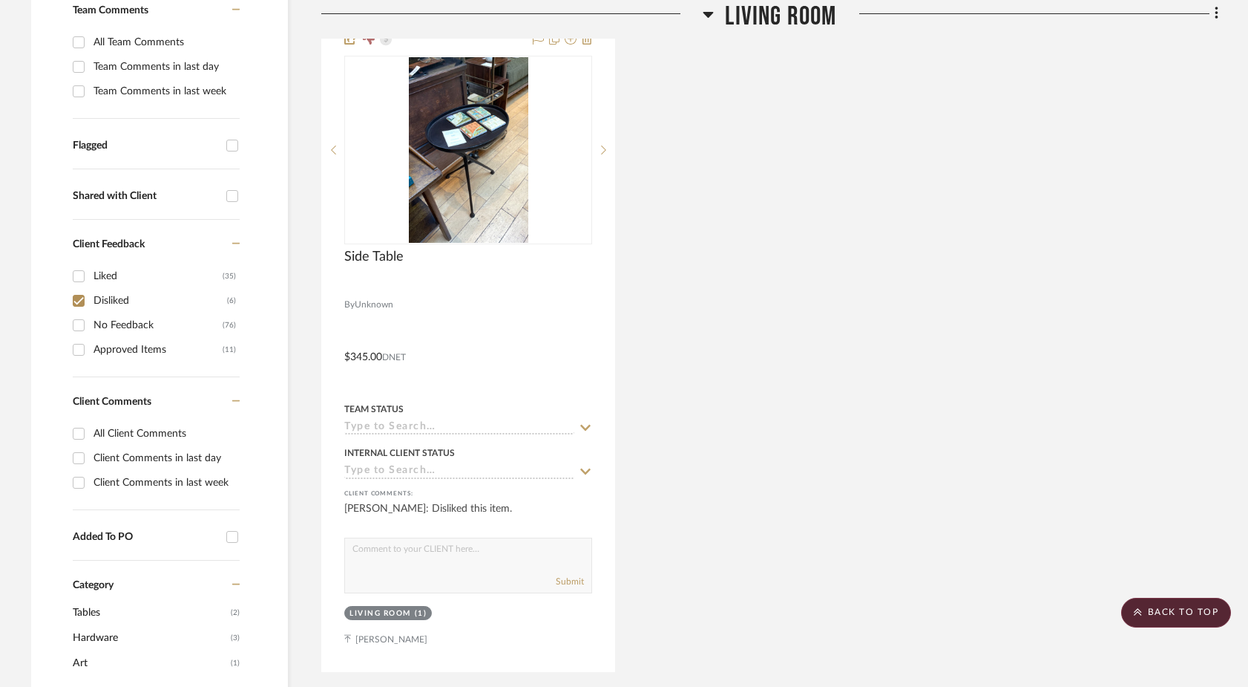
scroll to position [325, 0]
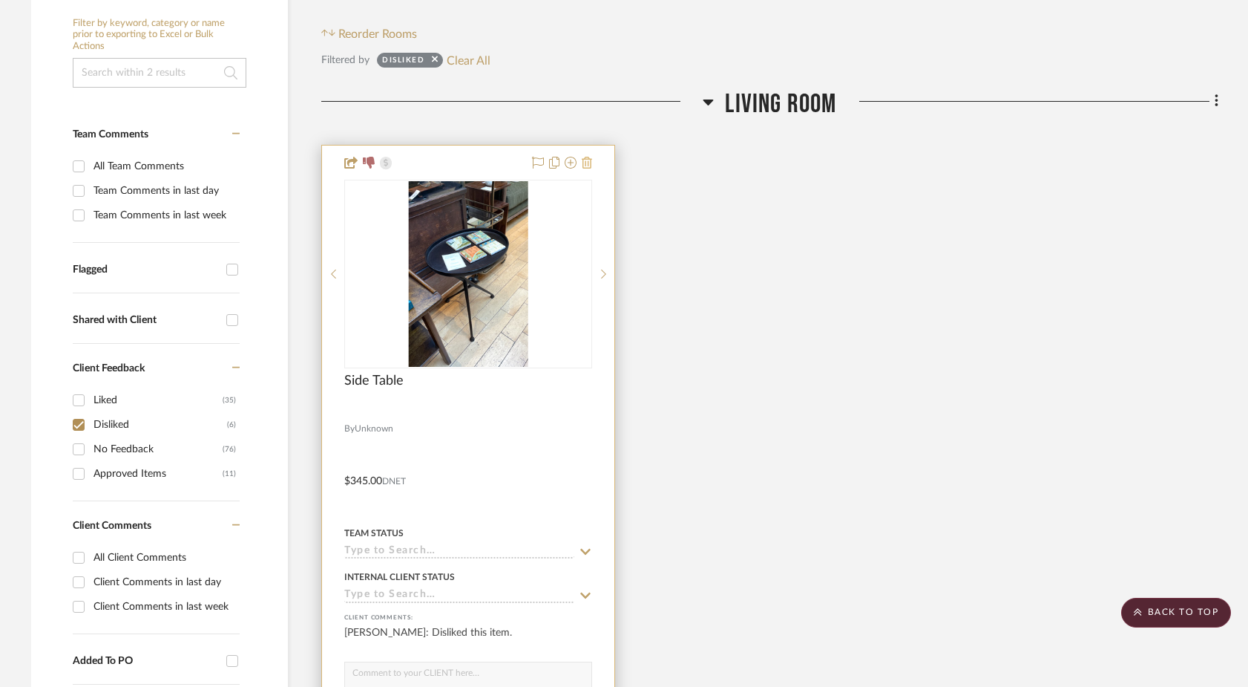
click at [587, 157] on icon at bounding box center [587, 163] width 10 height 12
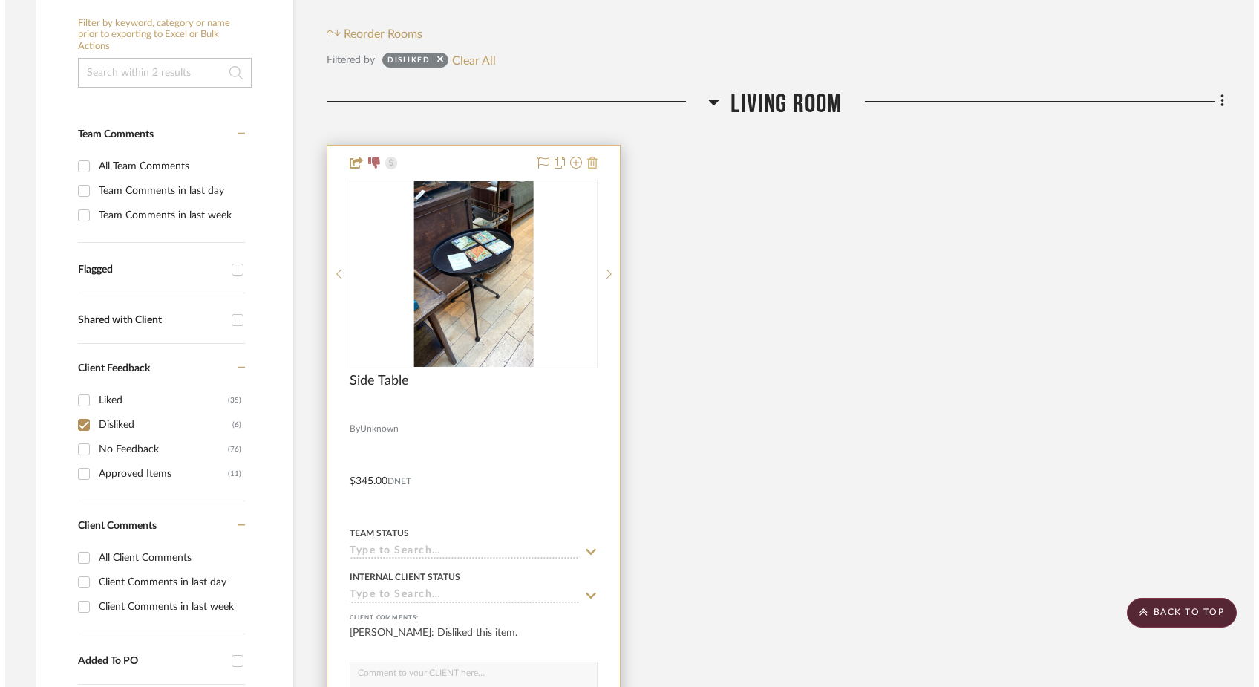
scroll to position [0, 0]
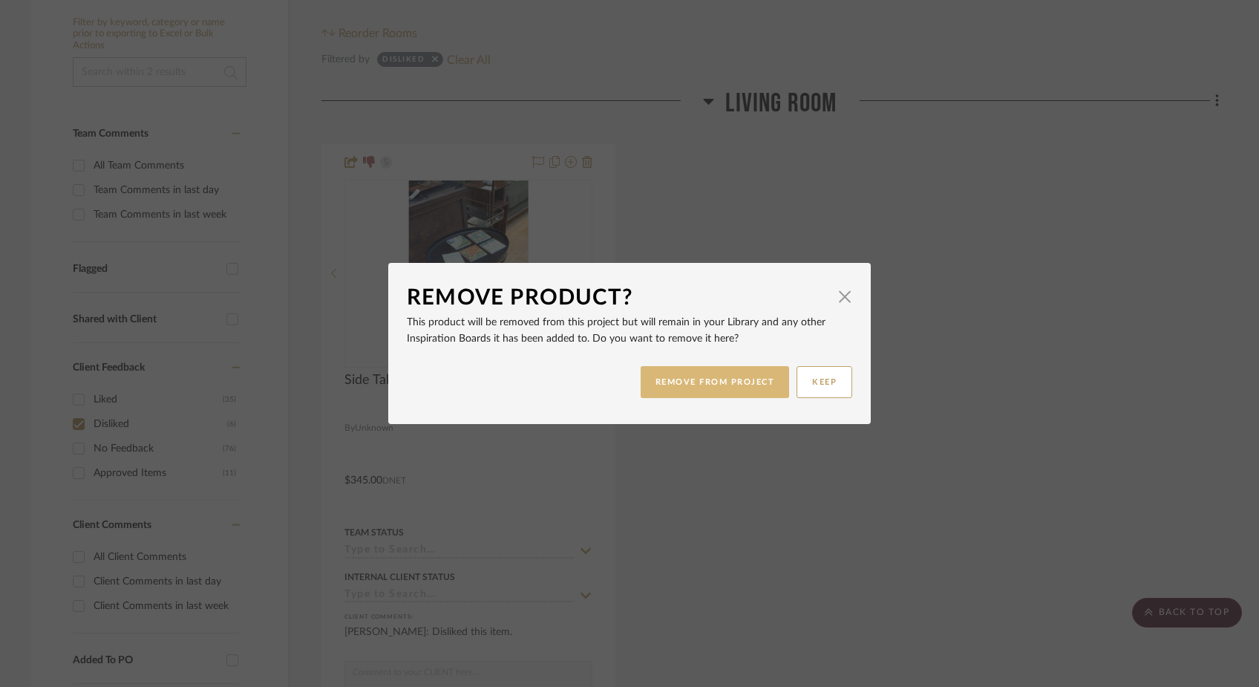
click at [653, 381] on button "REMOVE FROM PROJECT" at bounding box center [715, 382] width 149 height 32
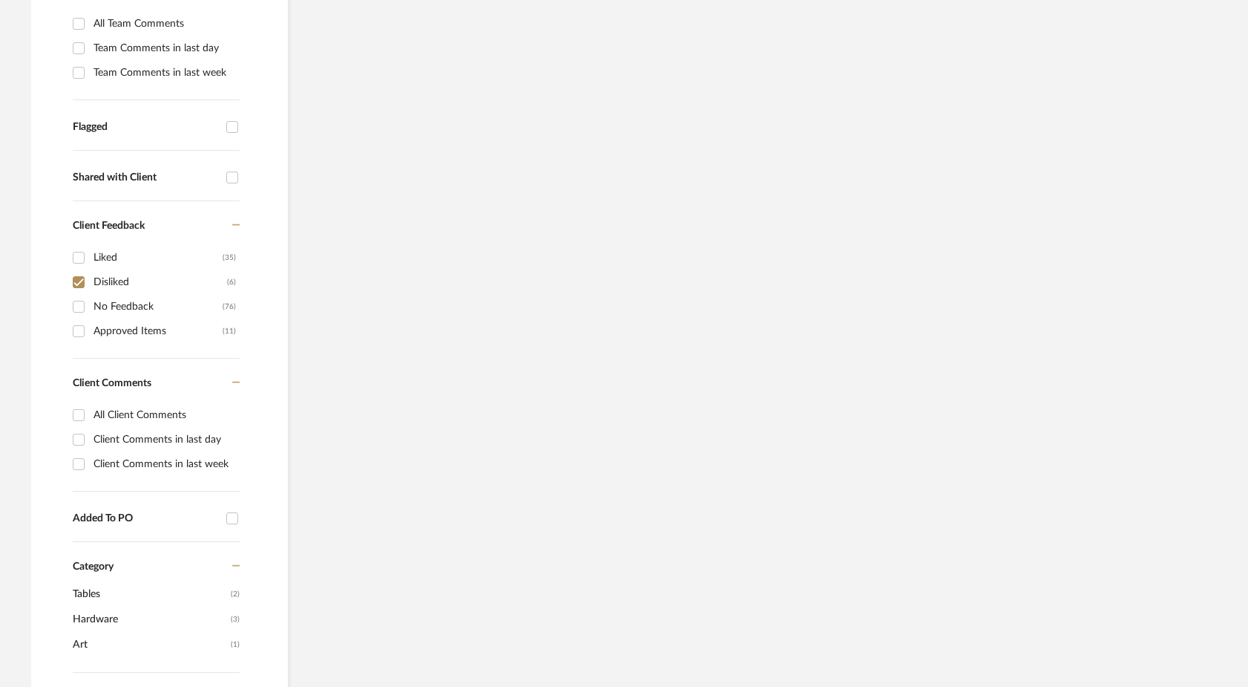
scroll to position [511, 0]
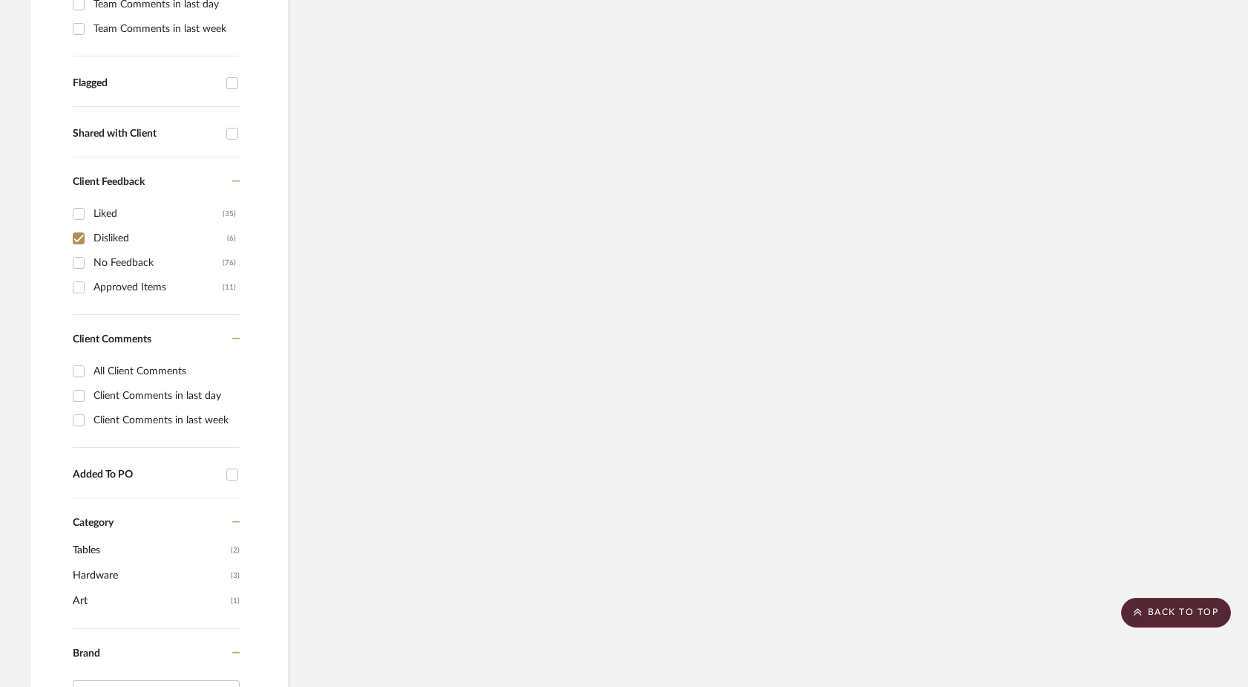
click at [79, 226] on input "Disliked (6)" at bounding box center [79, 238] width 24 height 24
checkbox input "false"
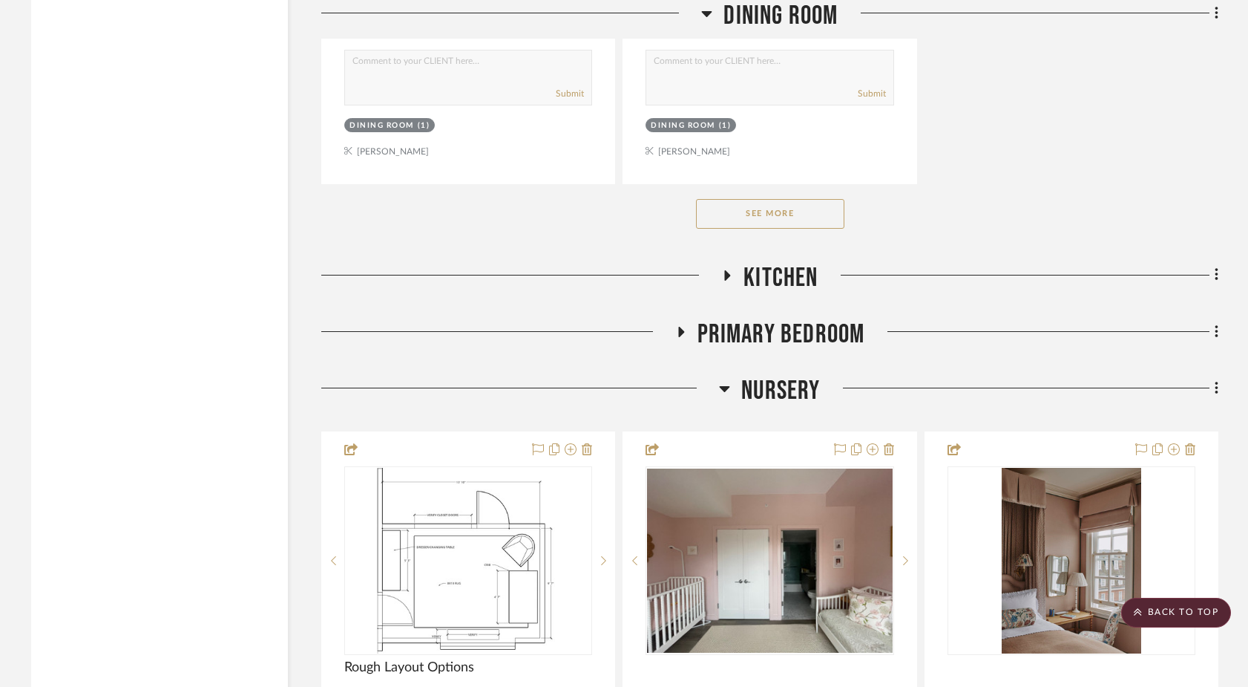
scroll to position [9275, 0]
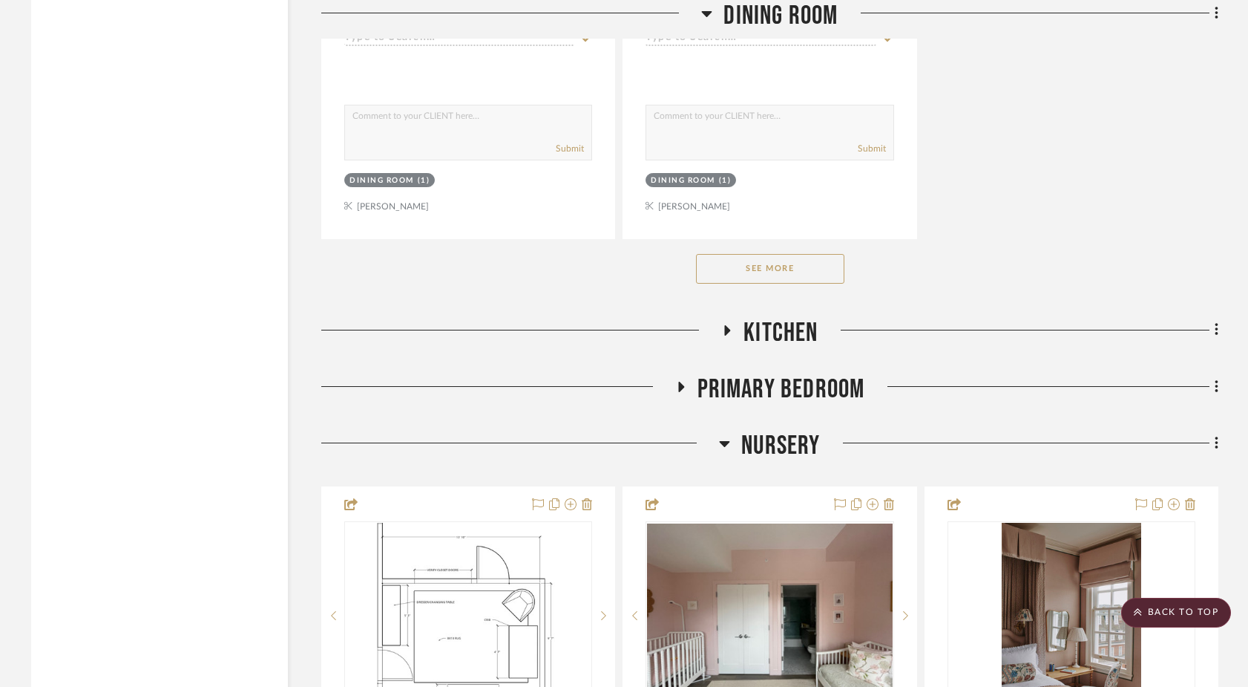
click at [1216, 436] on icon at bounding box center [1216, 442] width 3 height 13
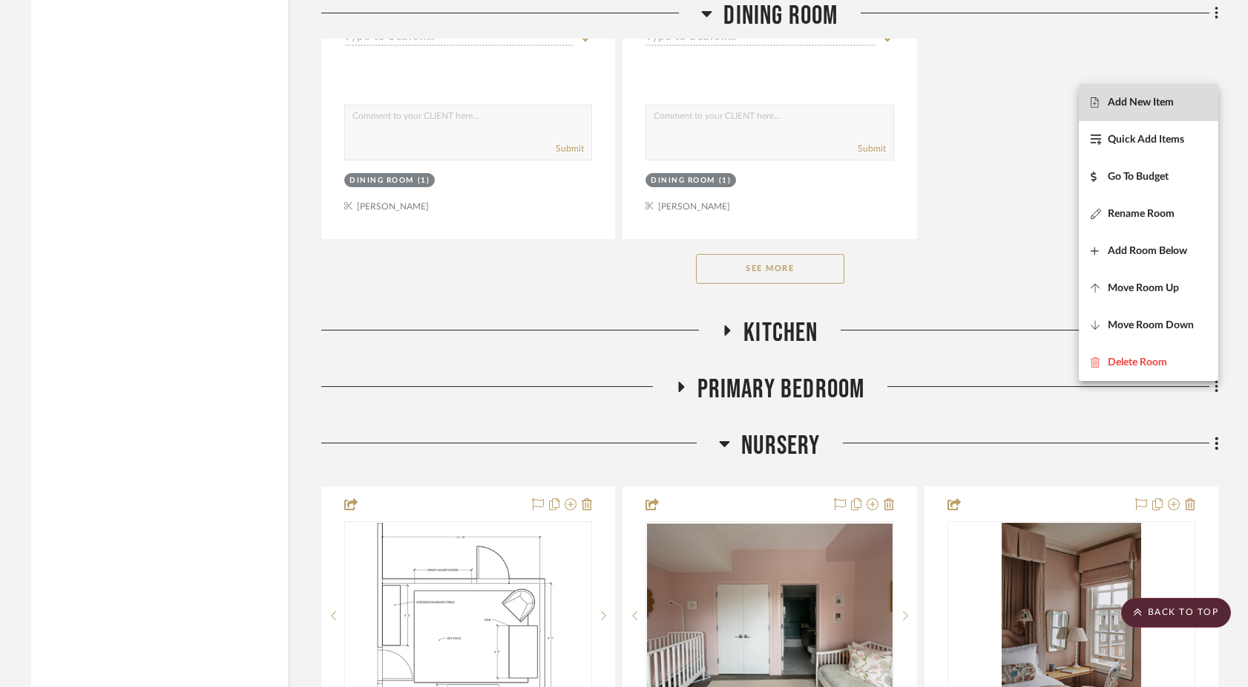
click at [1164, 109] on button "Add New Item" at bounding box center [1149, 102] width 140 height 37
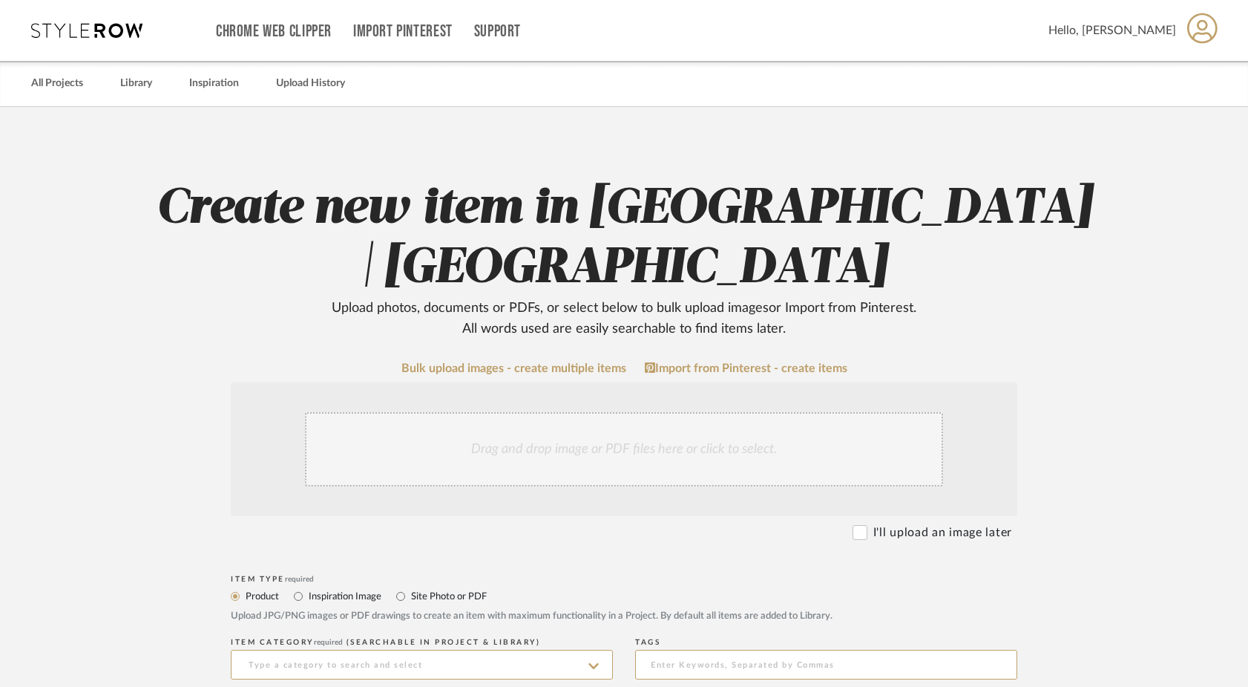
click at [430, 501] on div "Drag and drop image or PDF files here or click to select." at bounding box center [624, 449] width 787 height 134
click at [439, 467] on div "Drag and drop image or PDF files here or click to select." at bounding box center [624, 449] width 638 height 74
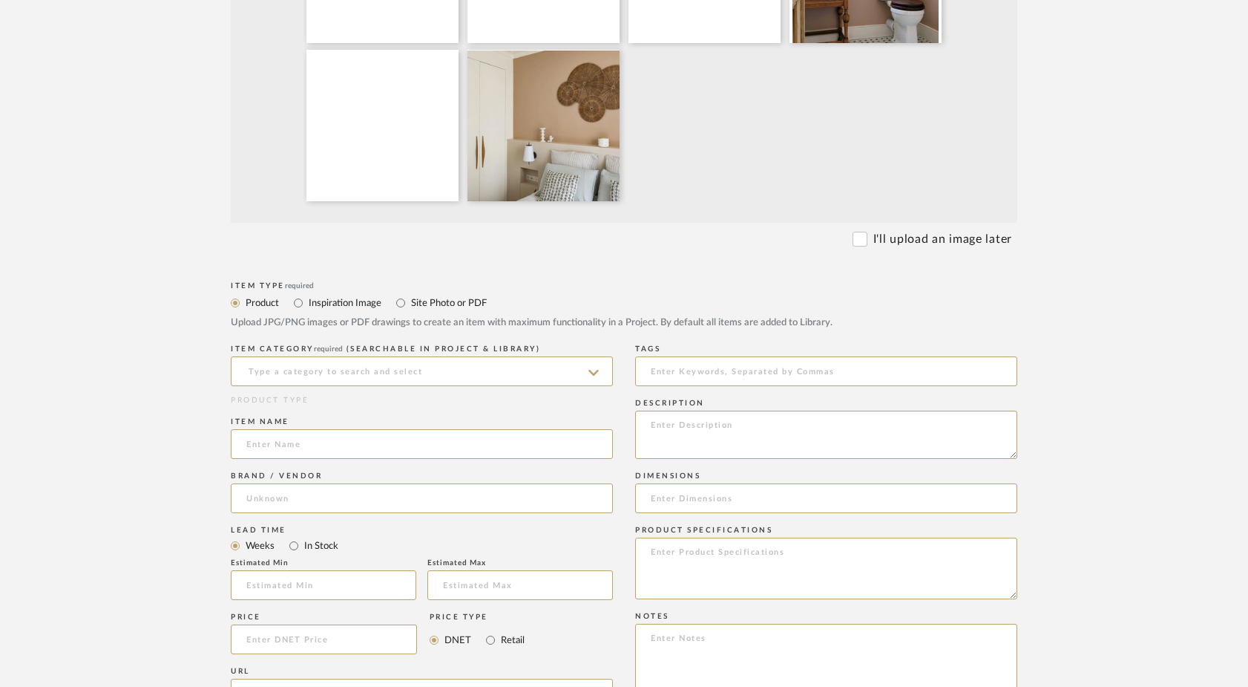
scroll to position [635, 0]
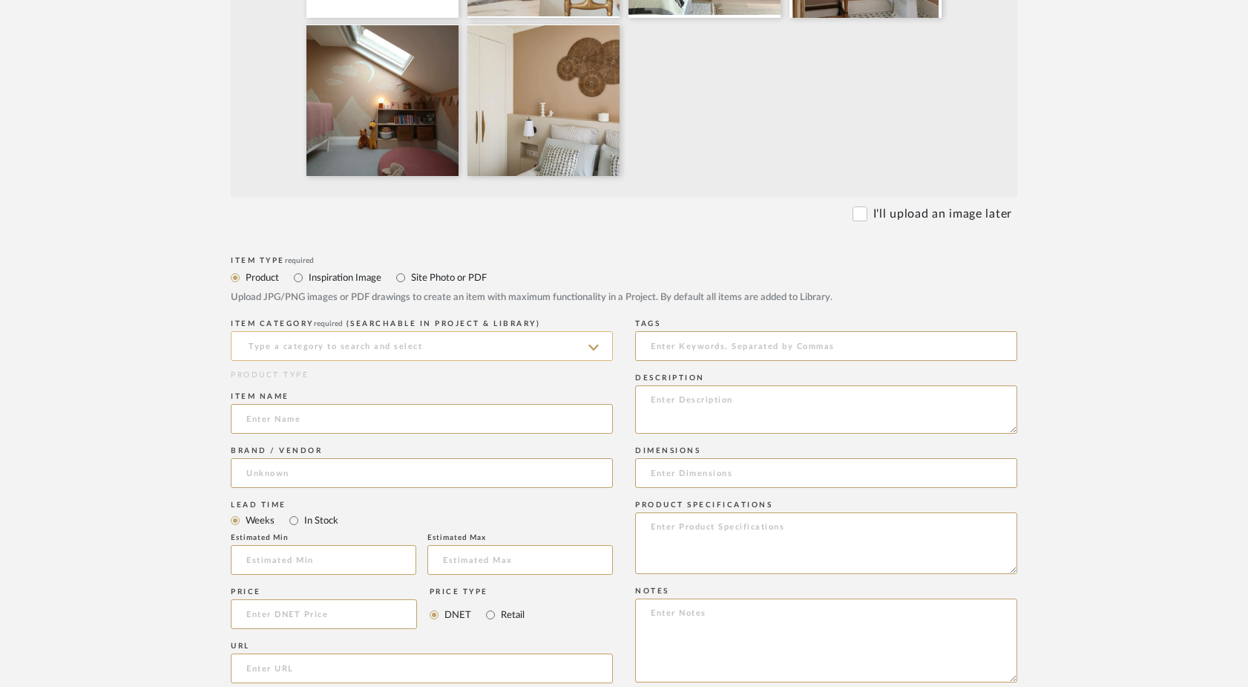
click at [272, 342] on input at bounding box center [422, 346] width 382 height 30
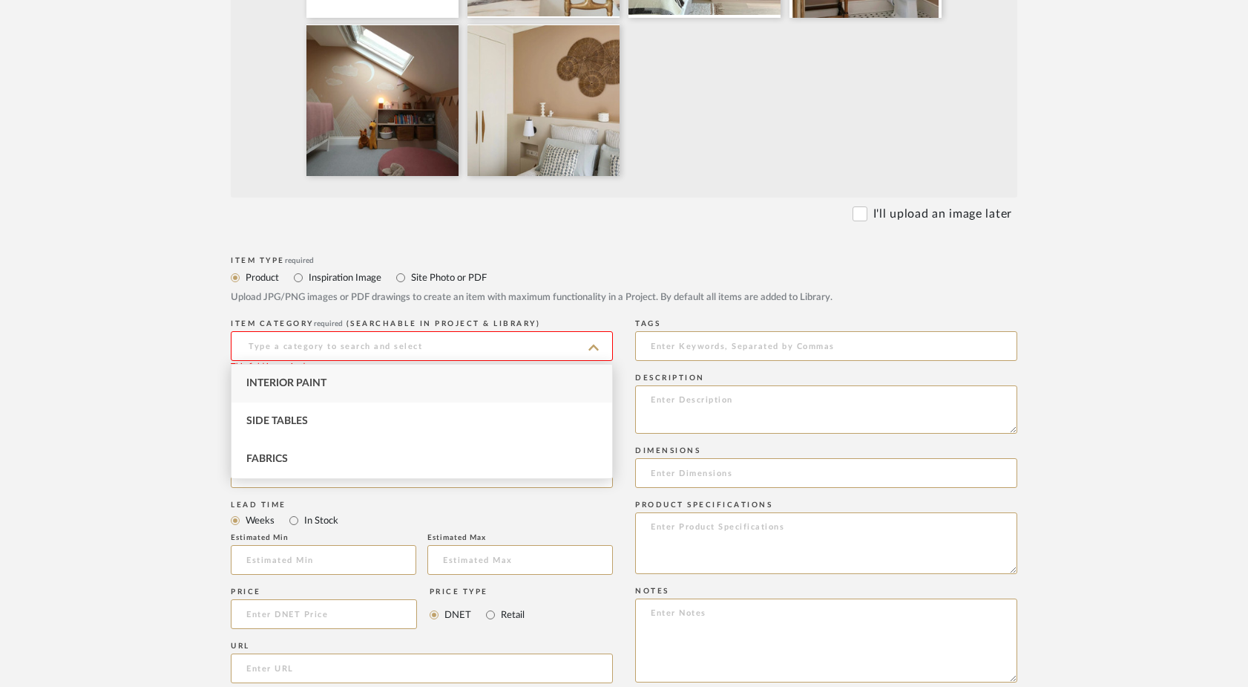
click at [289, 384] on span "Interior Paint" at bounding box center [286, 383] width 80 height 10
type input "Interior Paint"
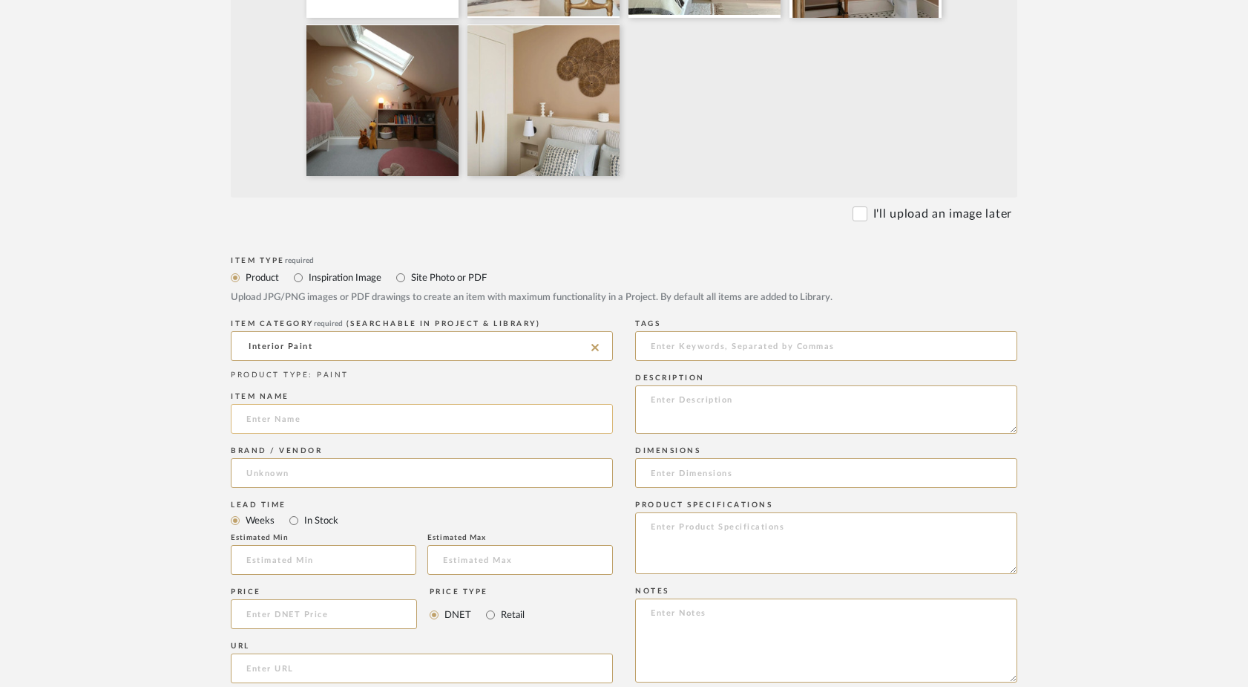
click at [271, 421] on input at bounding box center [422, 419] width 382 height 30
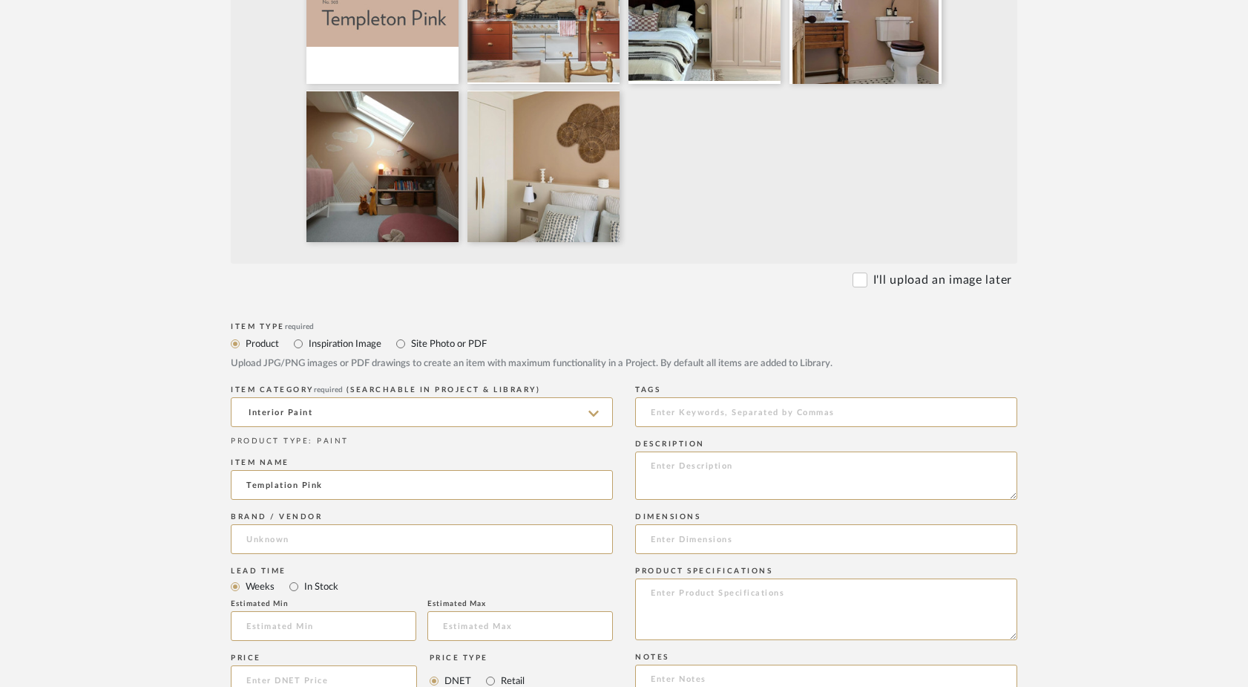
scroll to position [570, 0]
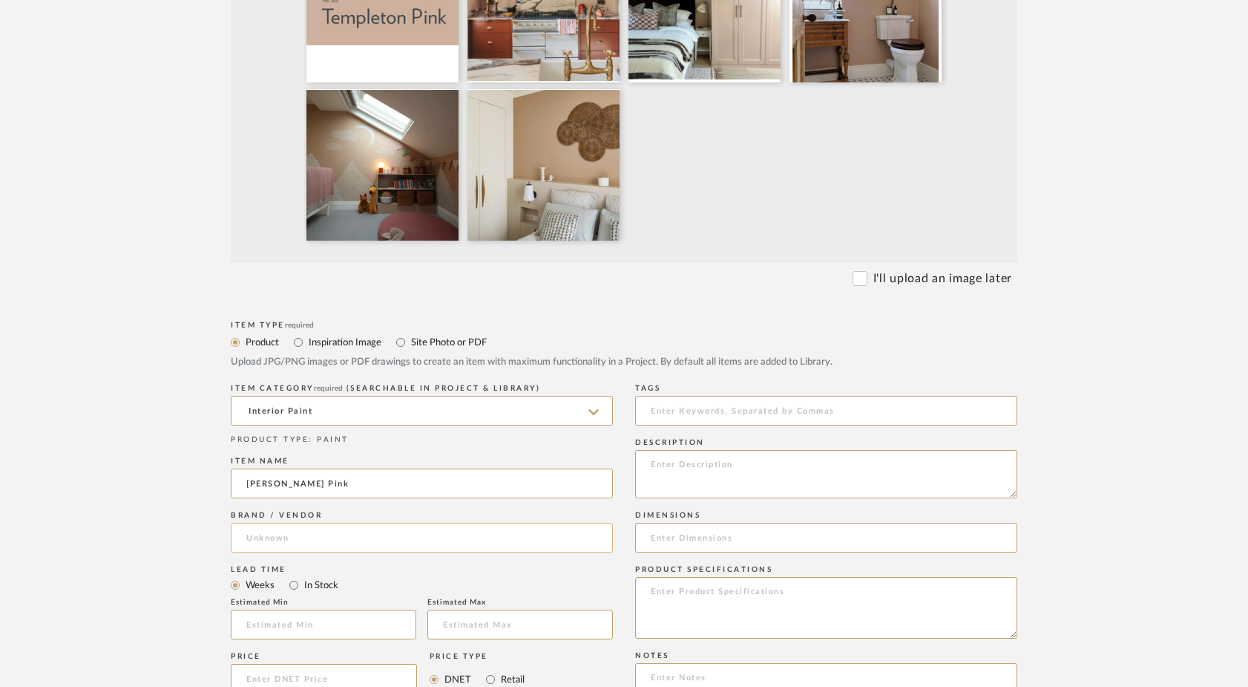
type input "[PERSON_NAME] Pink"
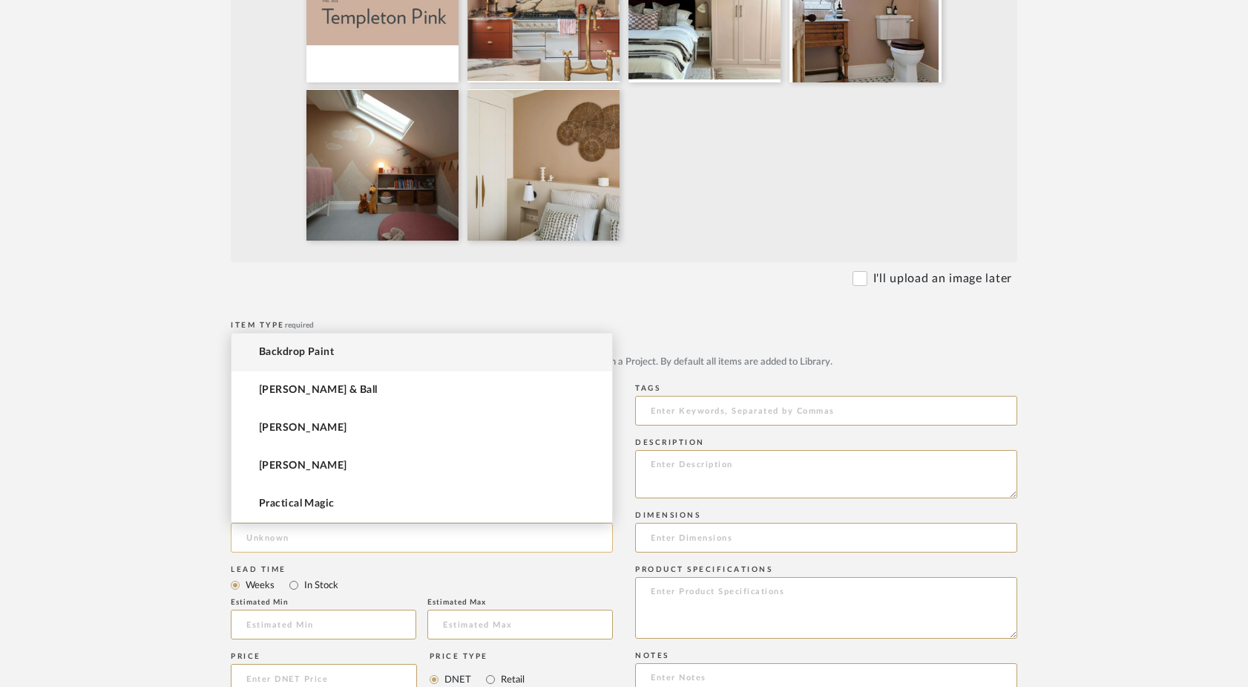
click at [269, 541] on input at bounding box center [422, 538] width 382 height 30
click at [301, 395] on span "Farrow & Ball" at bounding box center [318, 390] width 119 height 13
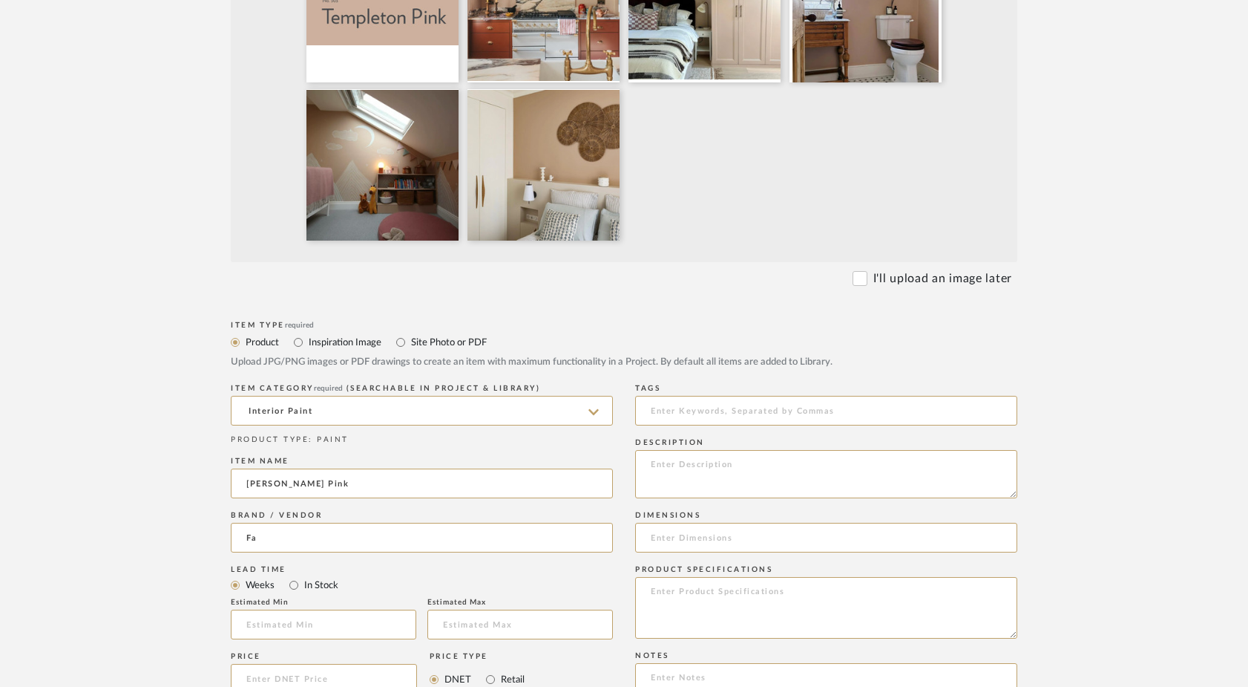
type input "Farrow & Ball"
click at [130, 516] on upload-items "Create new item in Ferree | Brooklyn Heights Upload photos, documents or PDFs, …" at bounding box center [624, 379] width 1248 height 1684
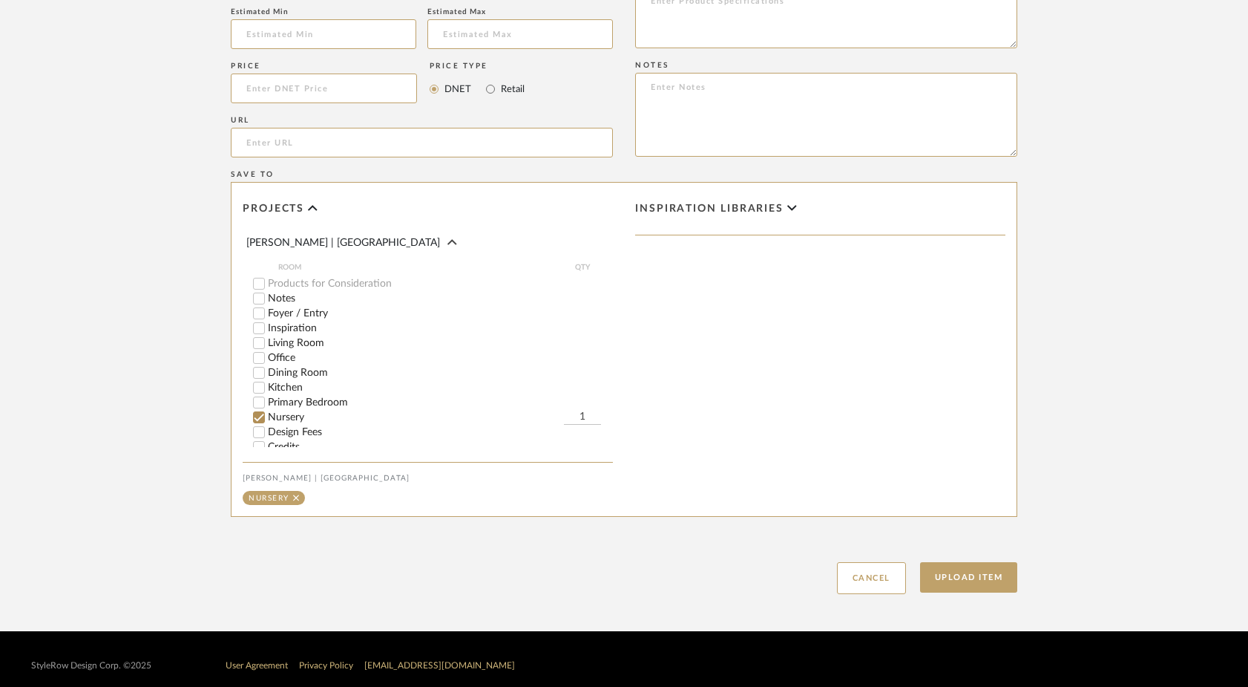
scroll to position [1173, 0]
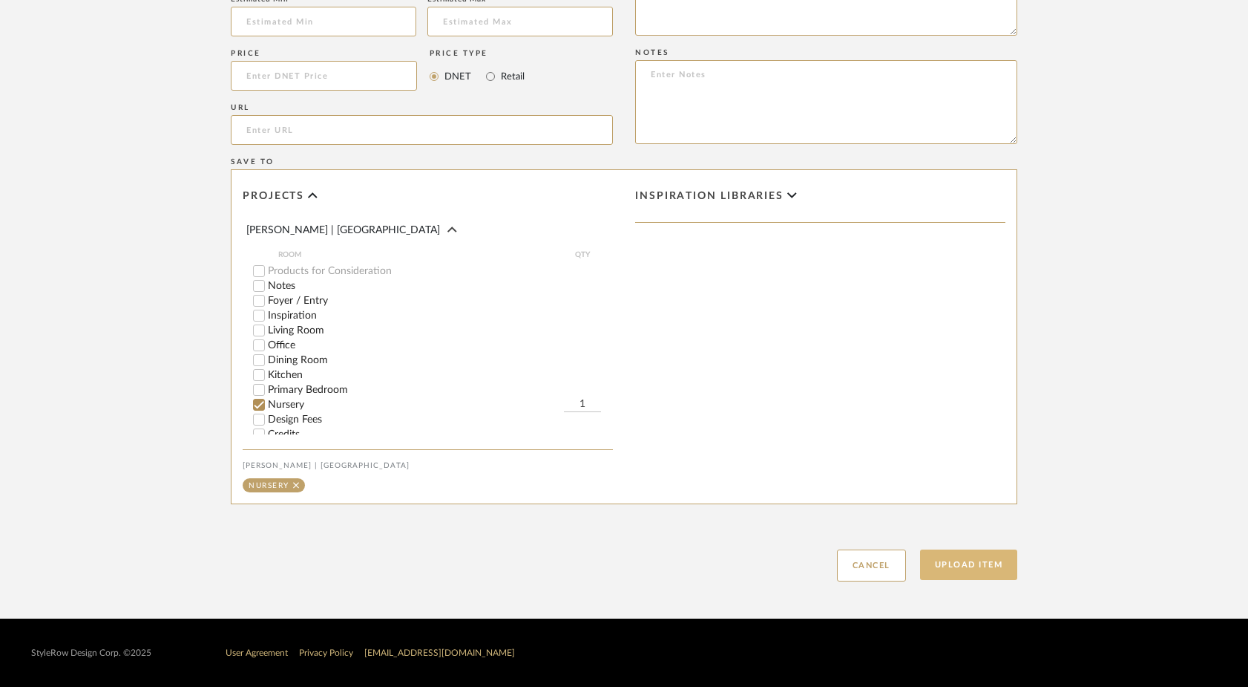
click at [956, 566] on button "Upload Item" at bounding box center [969, 564] width 98 height 30
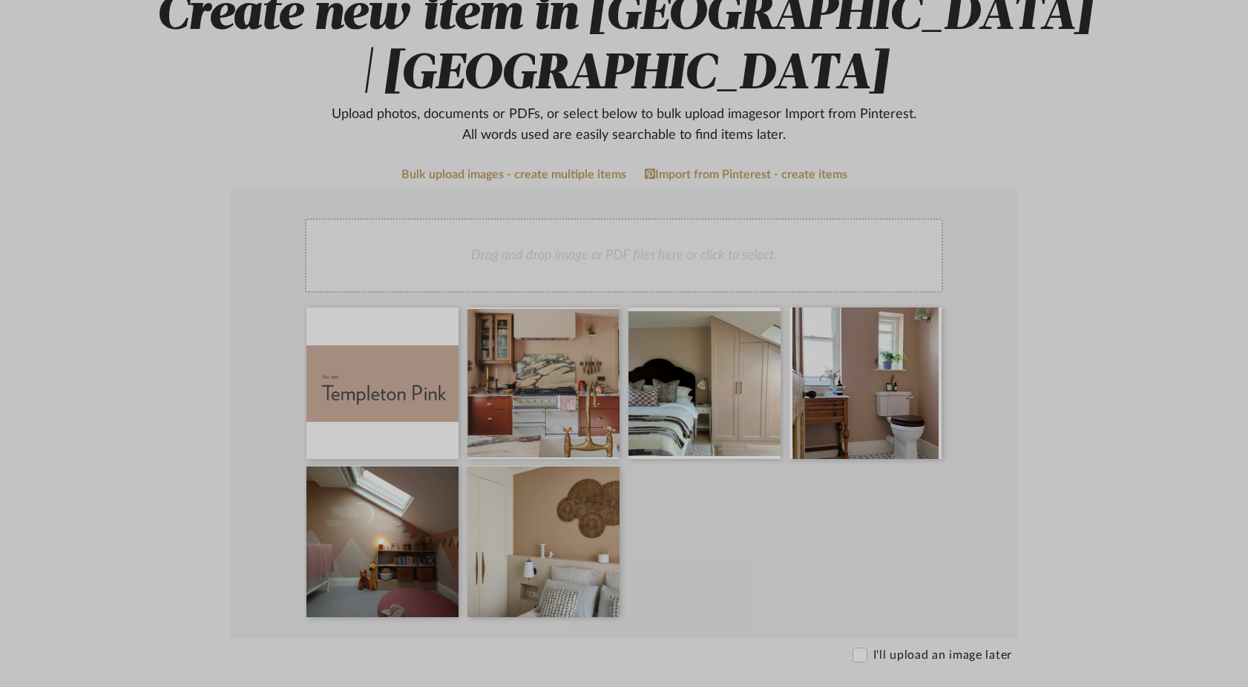
scroll to position [193, 0]
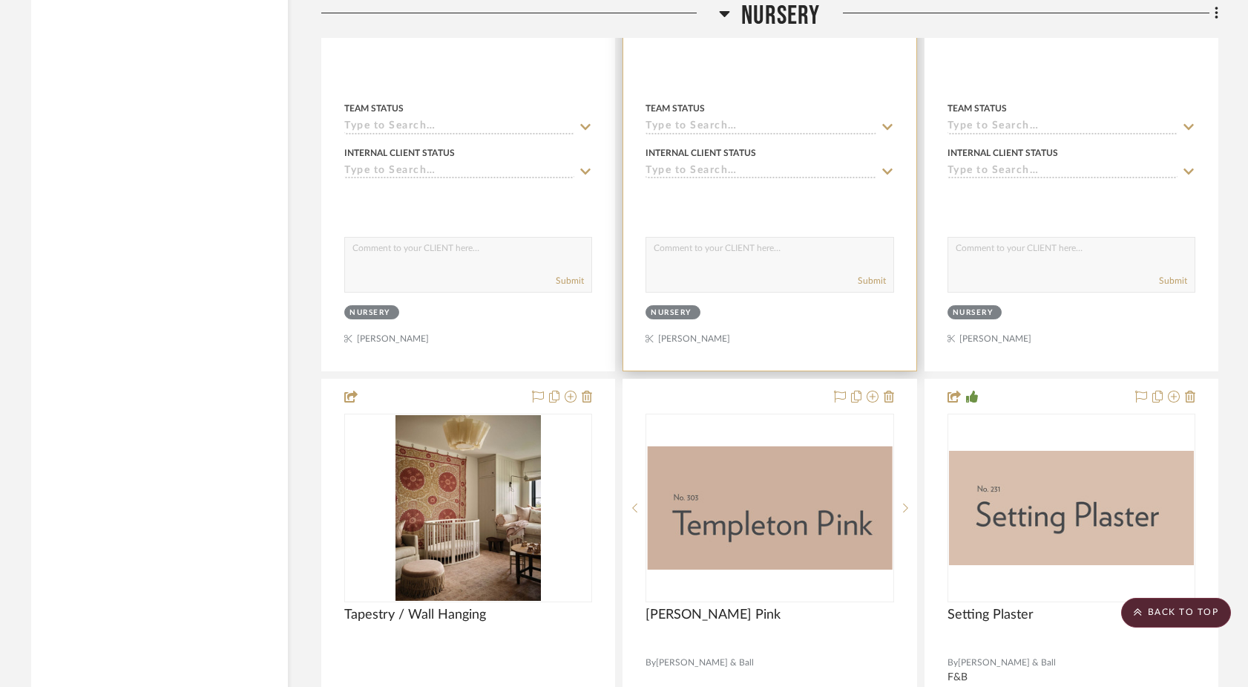
scroll to position [11370, 0]
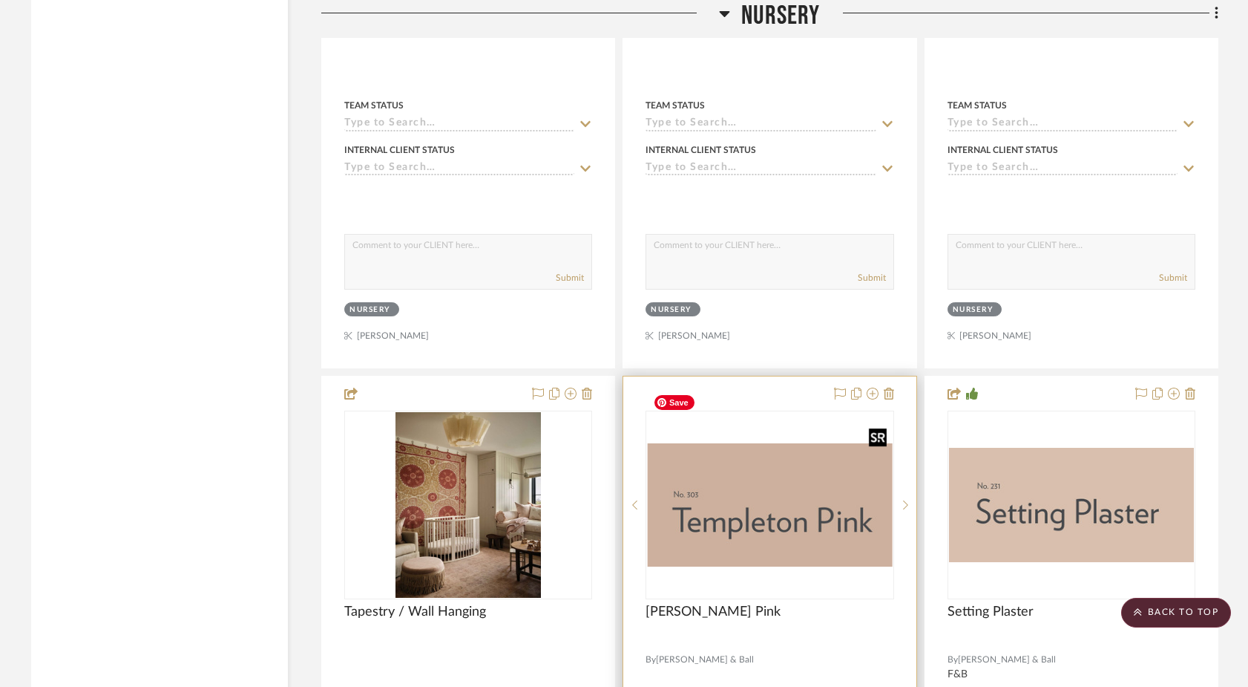
click at [770, 447] on img "0" at bounding box center [769, 504] width 245 height 123
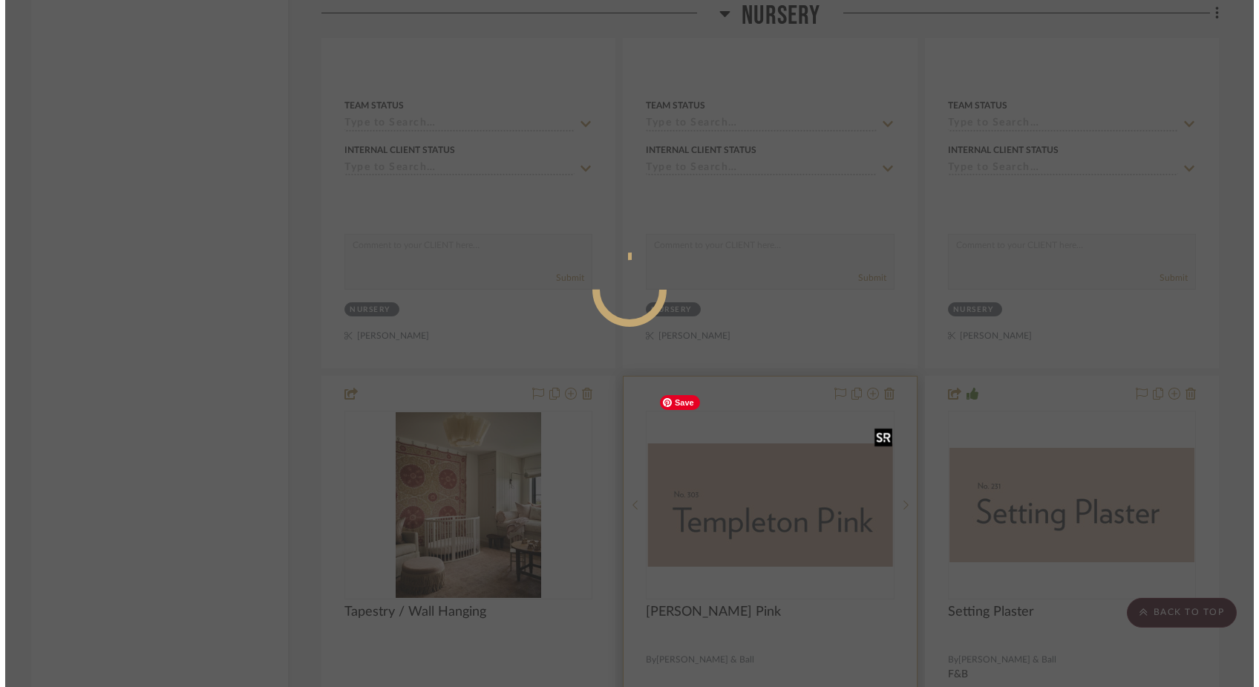
scroll to position [0, 0]
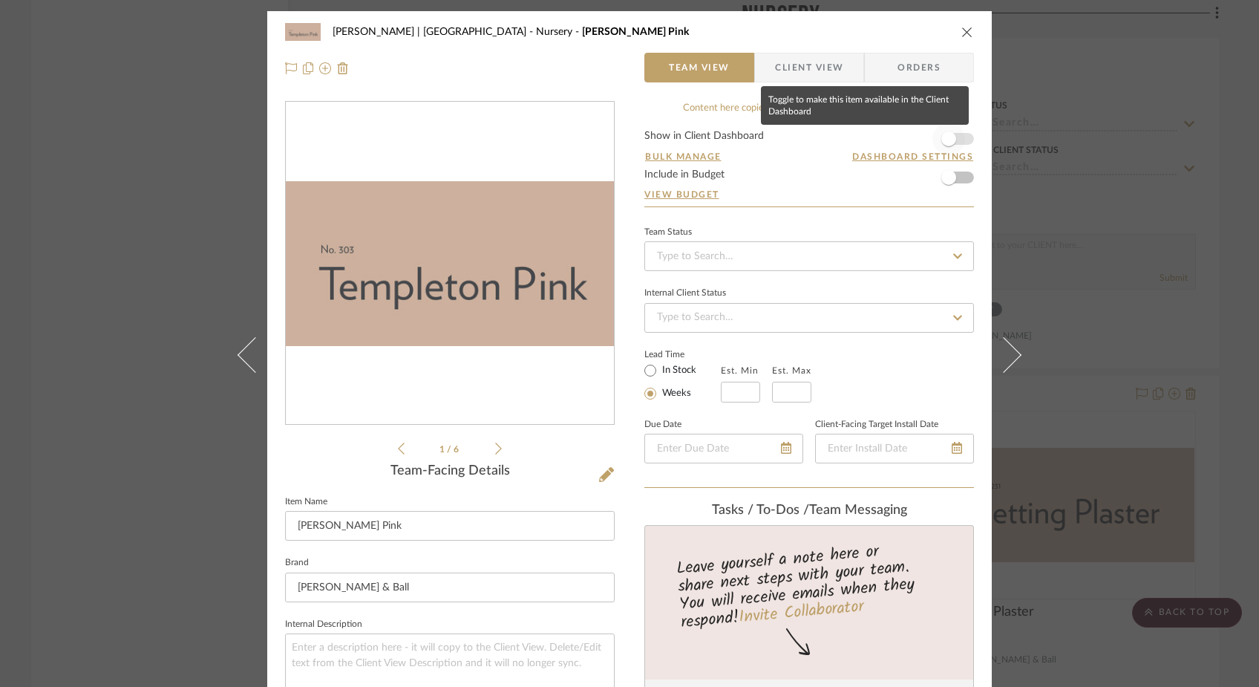
click at [954, 140] on span "button" at bounding box center [948, 138] width 33 height 33
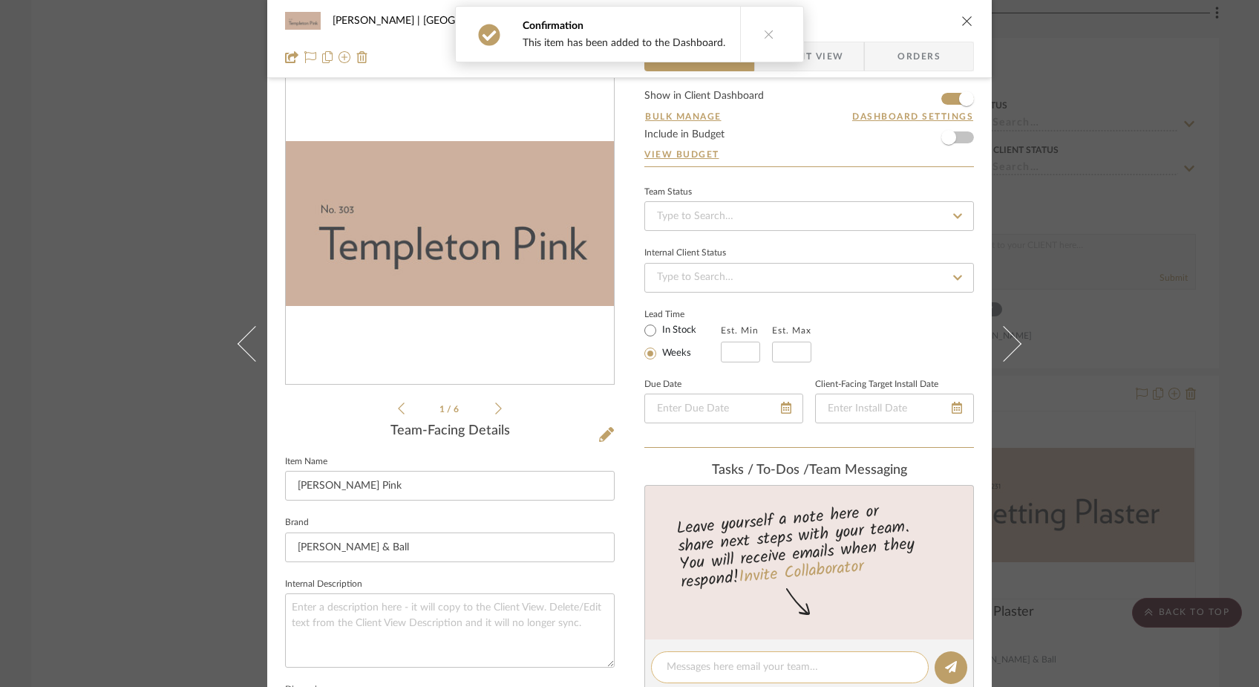
scroll to position [4, 0]
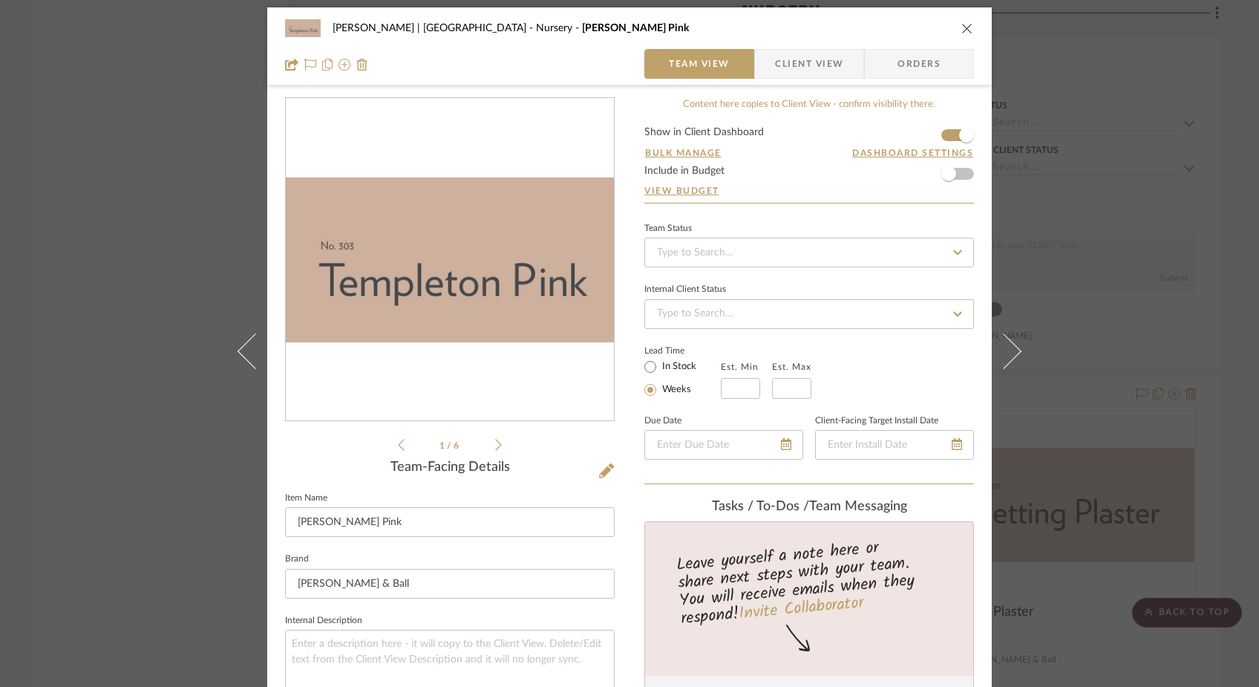
click at [816, 68] on span "Client View" at bounding box center [809, 64] width 68 height 30
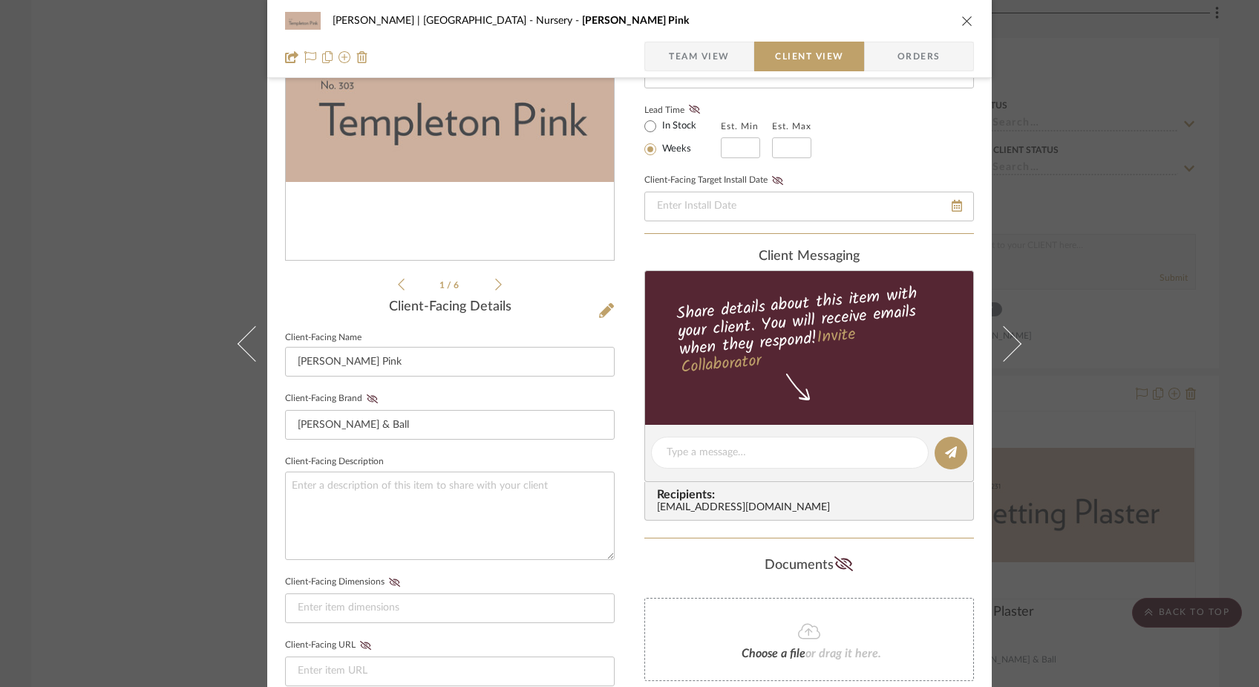
scroll to position [194, 0]
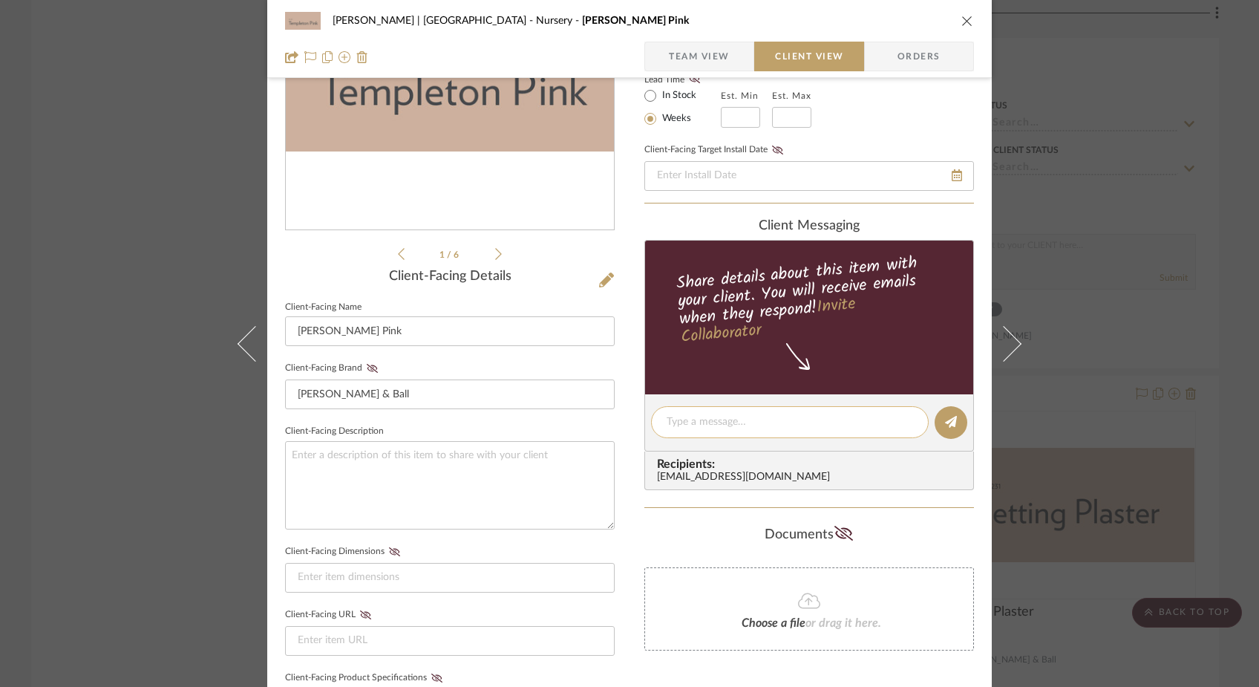
click at [681, 425] on textarea at bounding box center [789, 422] width 246 height 16
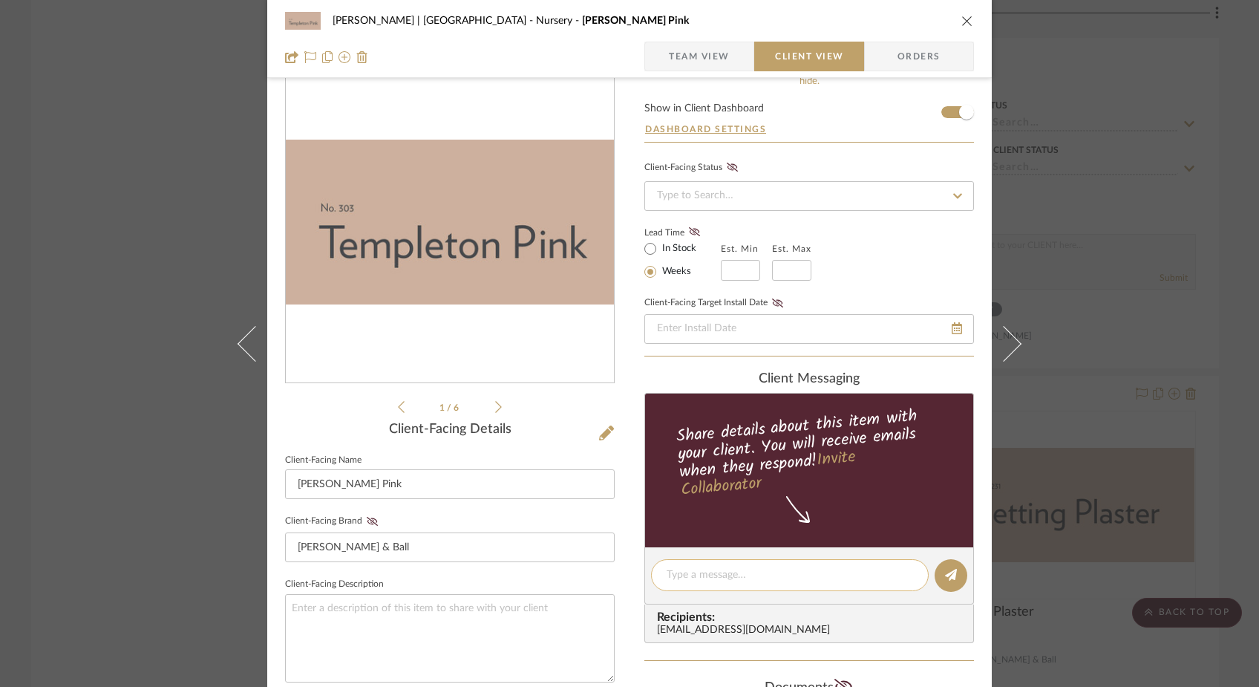
scroll to position [36, 0]
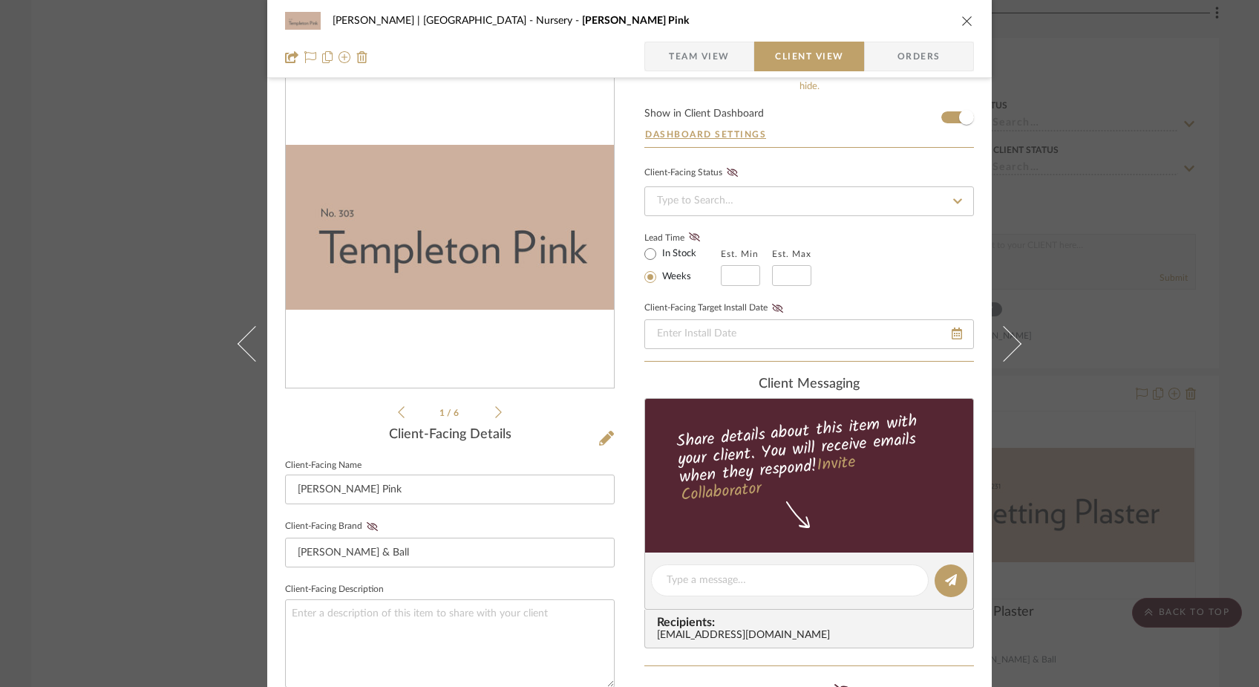
click at [495, 413] on icon at bounding box center [498, 411] width 7 height 13
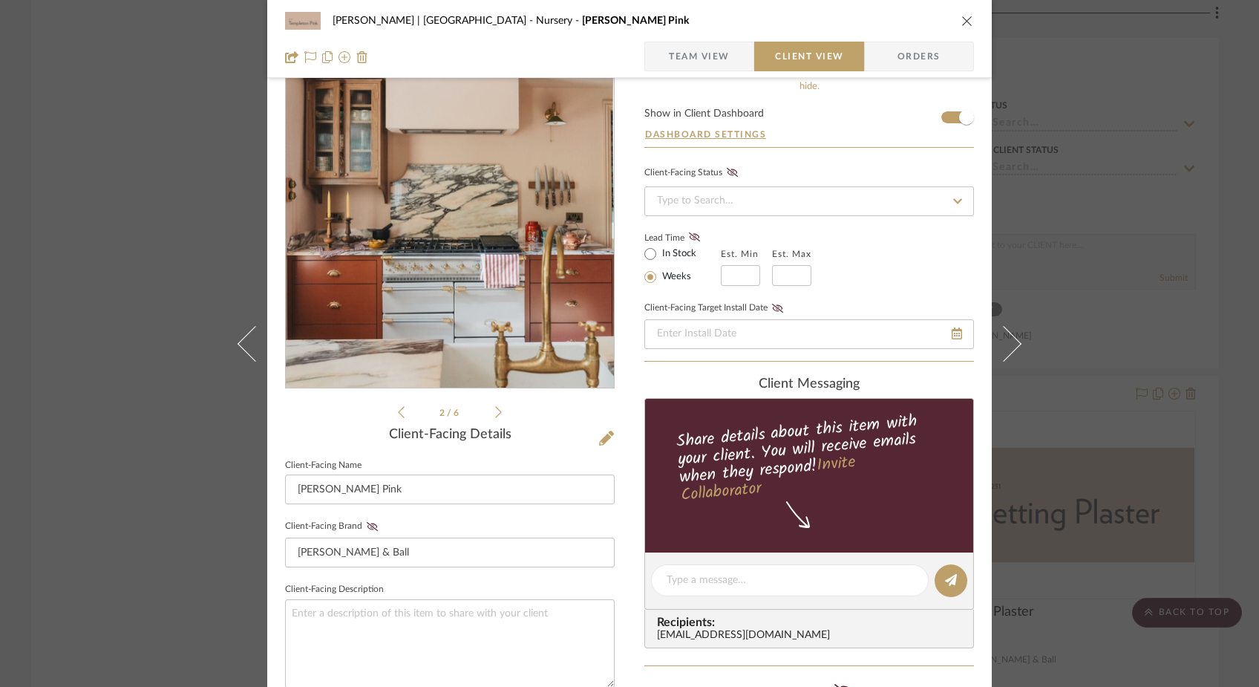
click at [495, 413] on icon at bounding box center [498, 411] width 7 height 13
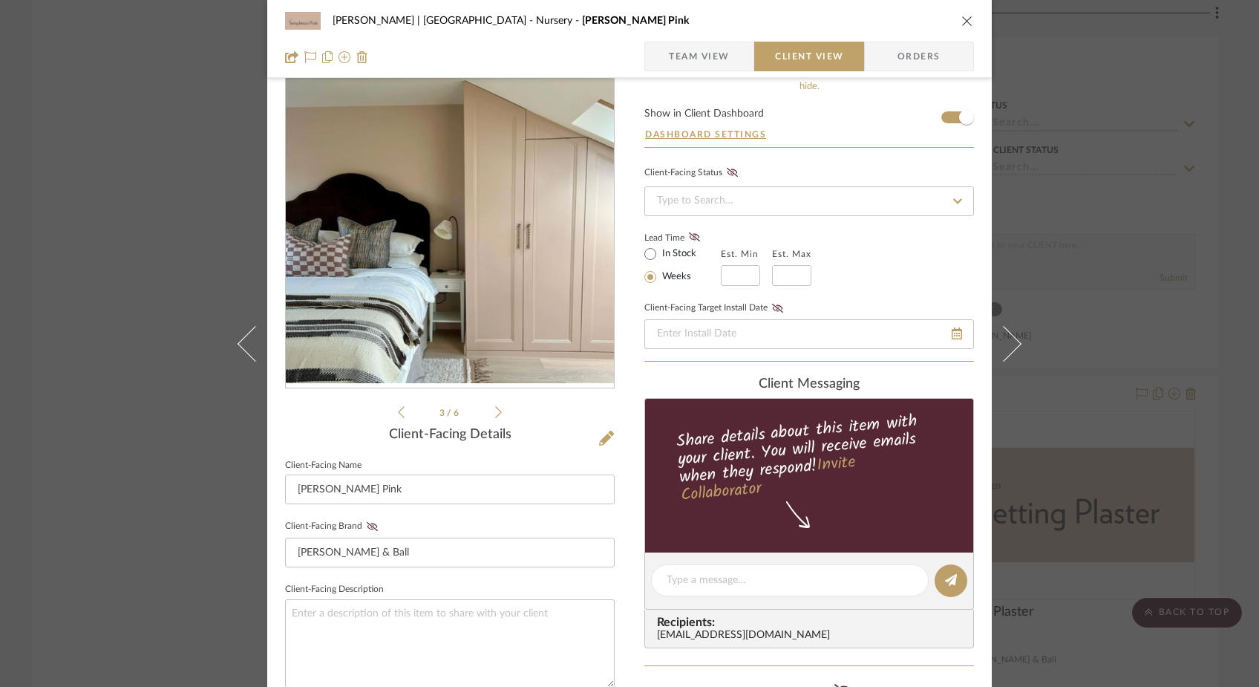
click at [495, 413] on icon at bounding box center [498, 411] width 7 height 13
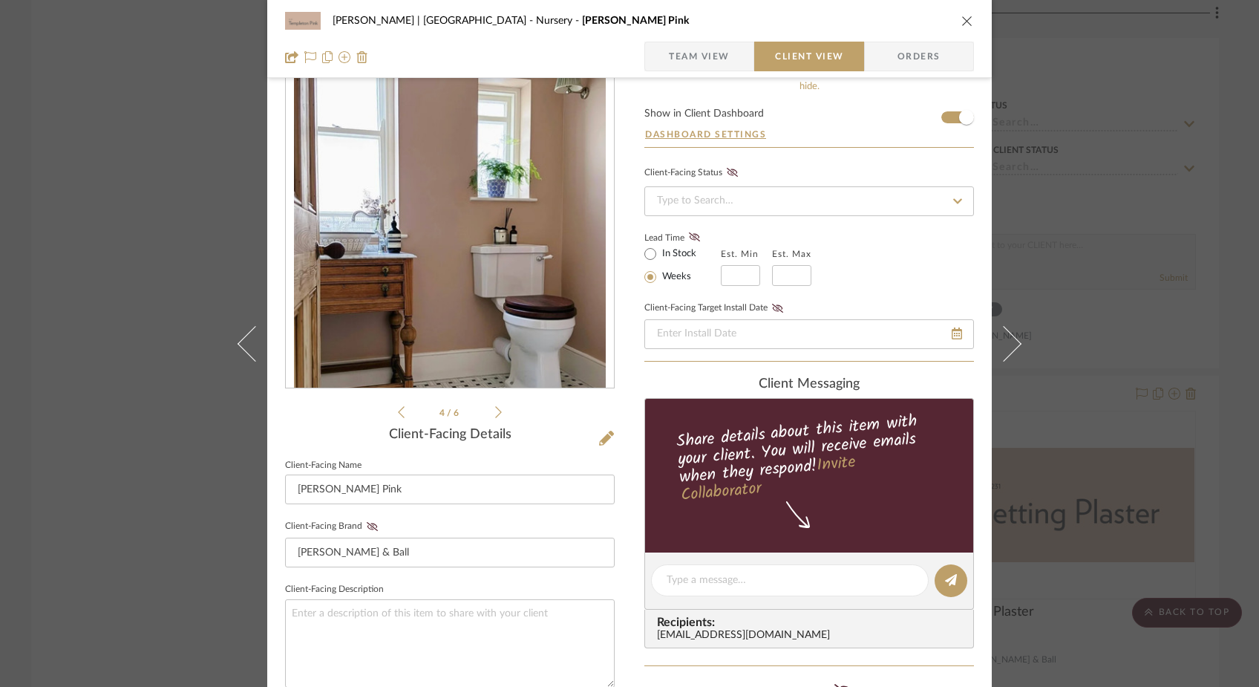
click at [495, 413] on icon at bounding box center [498, 411] width 7 height 13
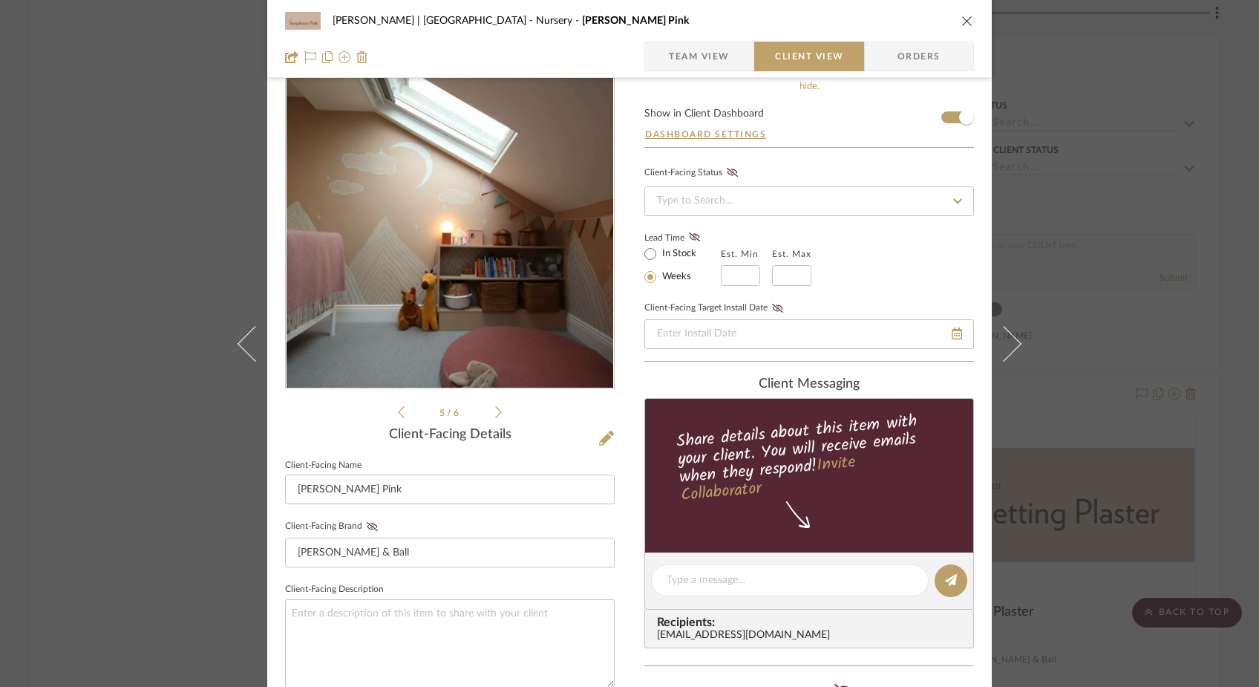
click at [495, 413] on icon at bounding box center [498, 411] width 7 height 13
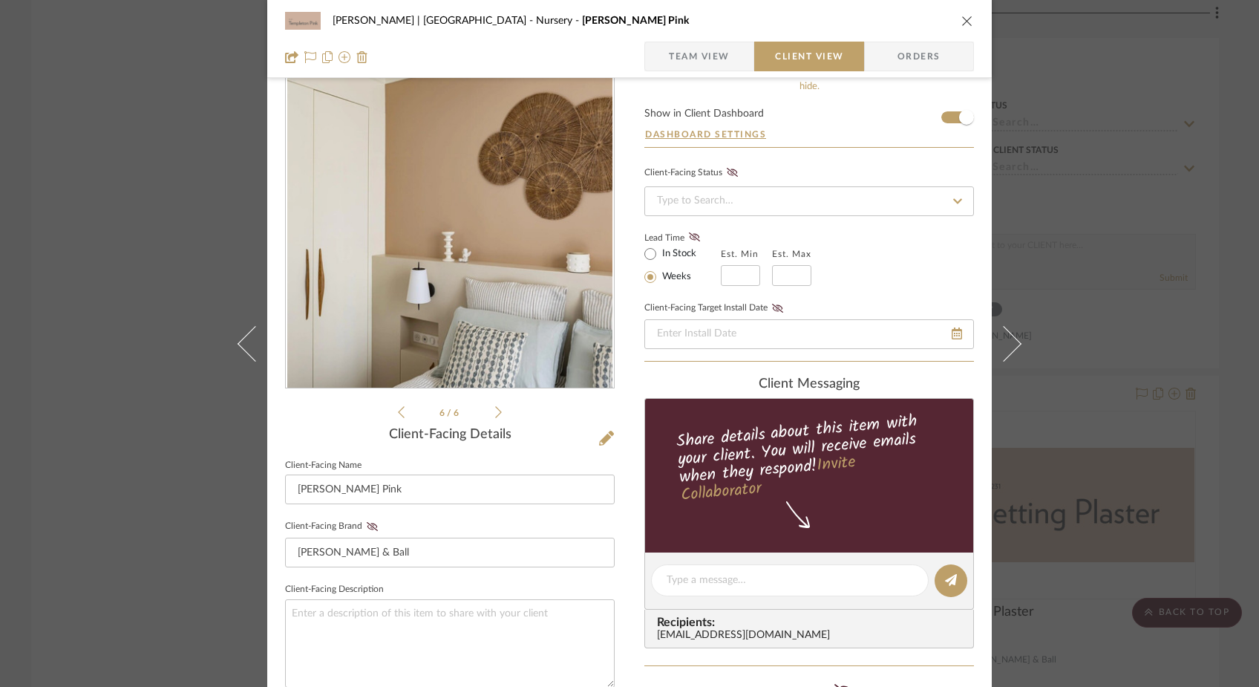
click at [495, 413] on icon at bounding box center [498, 411] width 7 height 13
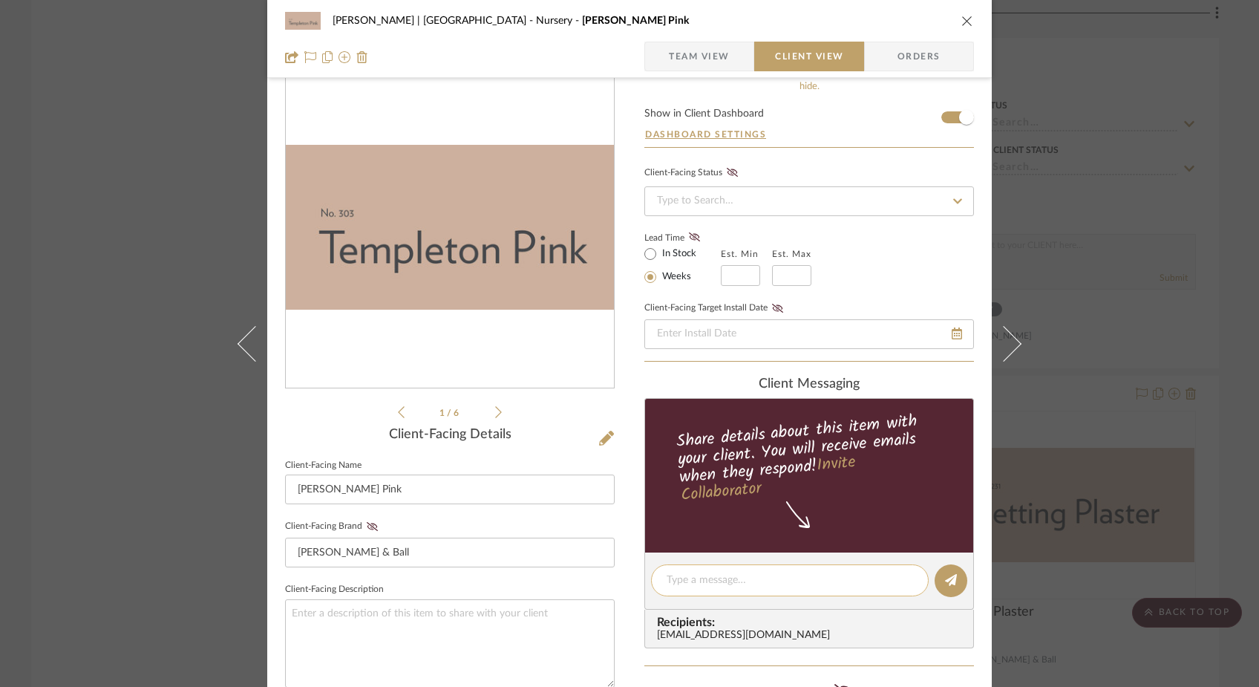
click at [744, 571] on div at bounding box center [790, 580] width 278 height 32
click at [739, 583] on textarea at bounding box center [789, 580] width 246 height 16
type textarea "i"
type textarea "t"
type textarea "I"
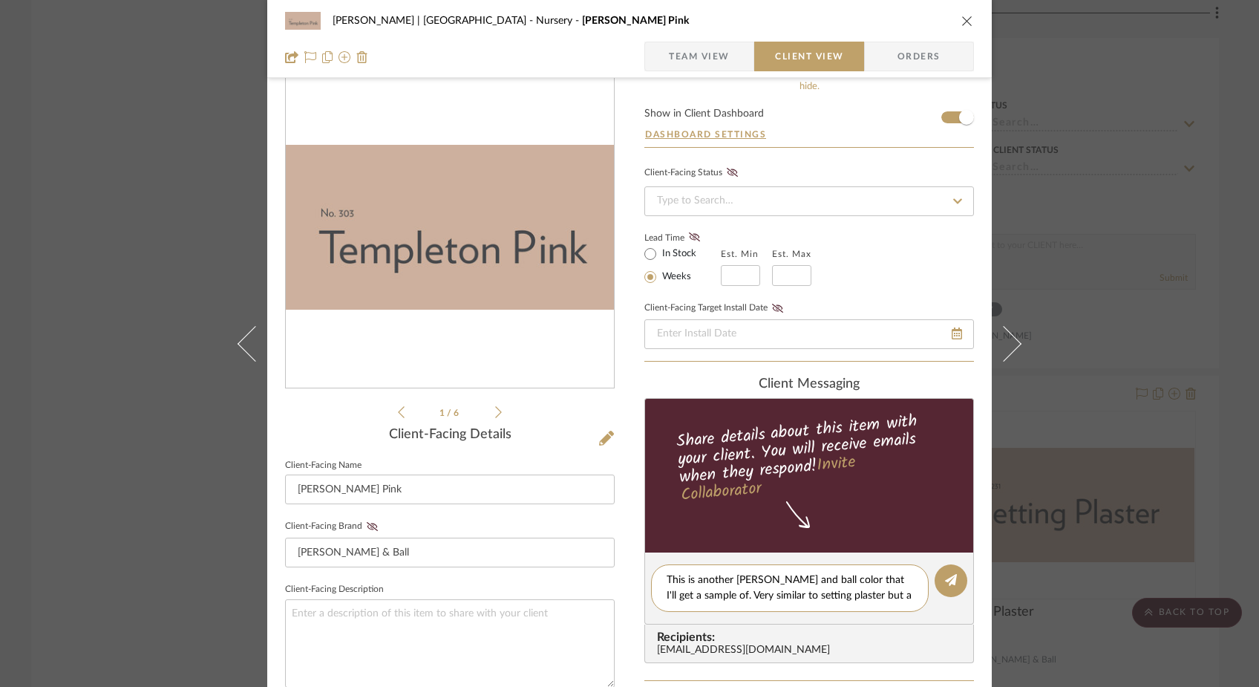
scroll to position [0, 0]
type textarea "This is another farrow and ball color that I'll get a sample of. Very similar t…"
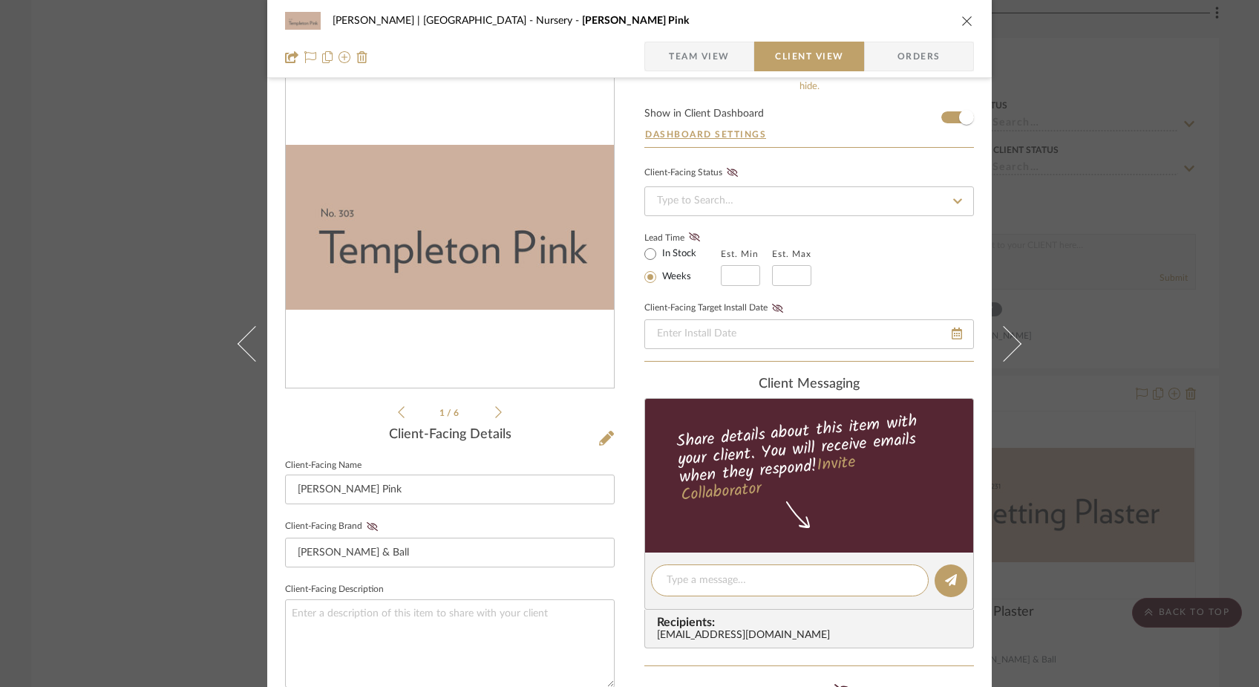
click at [164, 235] on div "Ferree | Brooklyn Heights Nursery Templeton Pink Team View Client View Orders 1…" at bounding box center [629, 343] width 1259 height 687
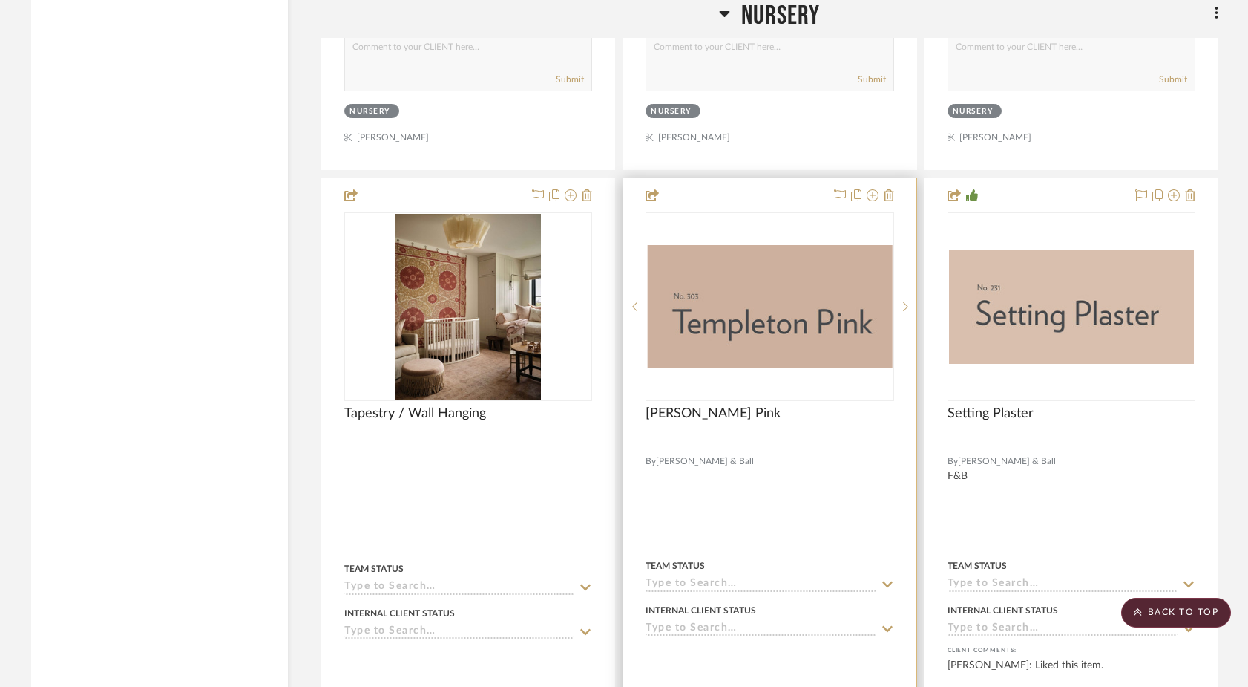
scroll to position [11537, 0]
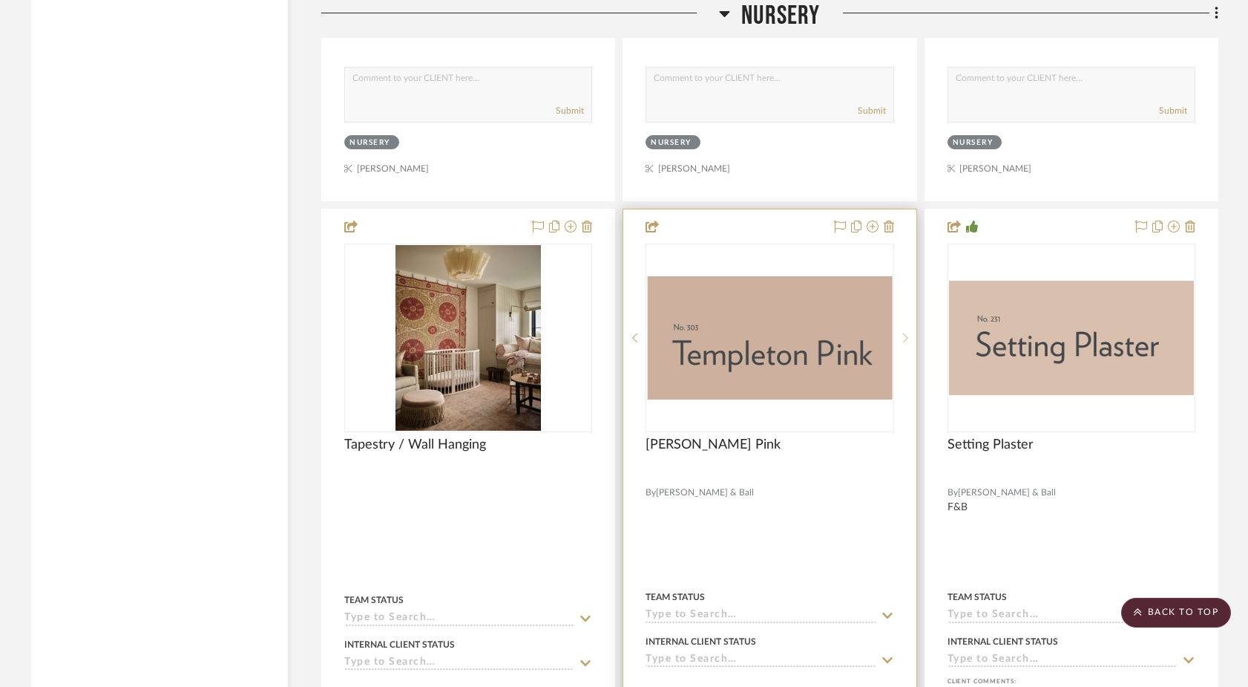
click at [905, 333] on icon at bounding box center [905, 338] width 5 height 10
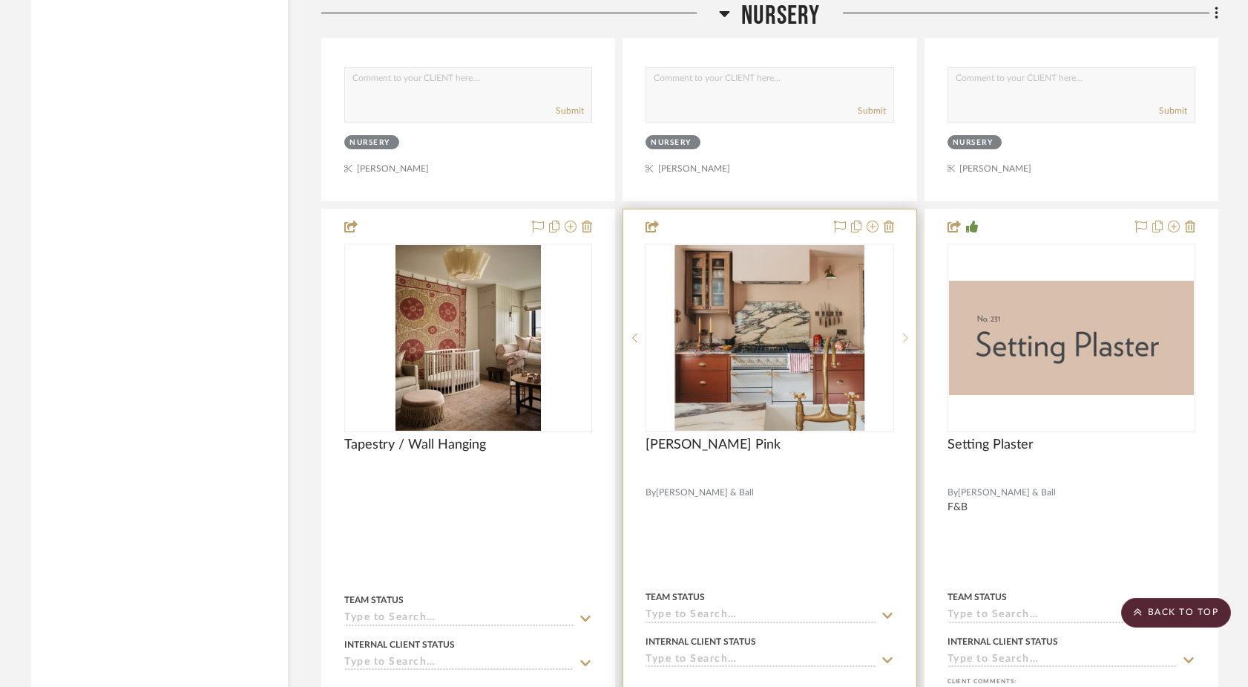
click at [906, 333] on icon at bounding box center [905, 338] width 5 height 10
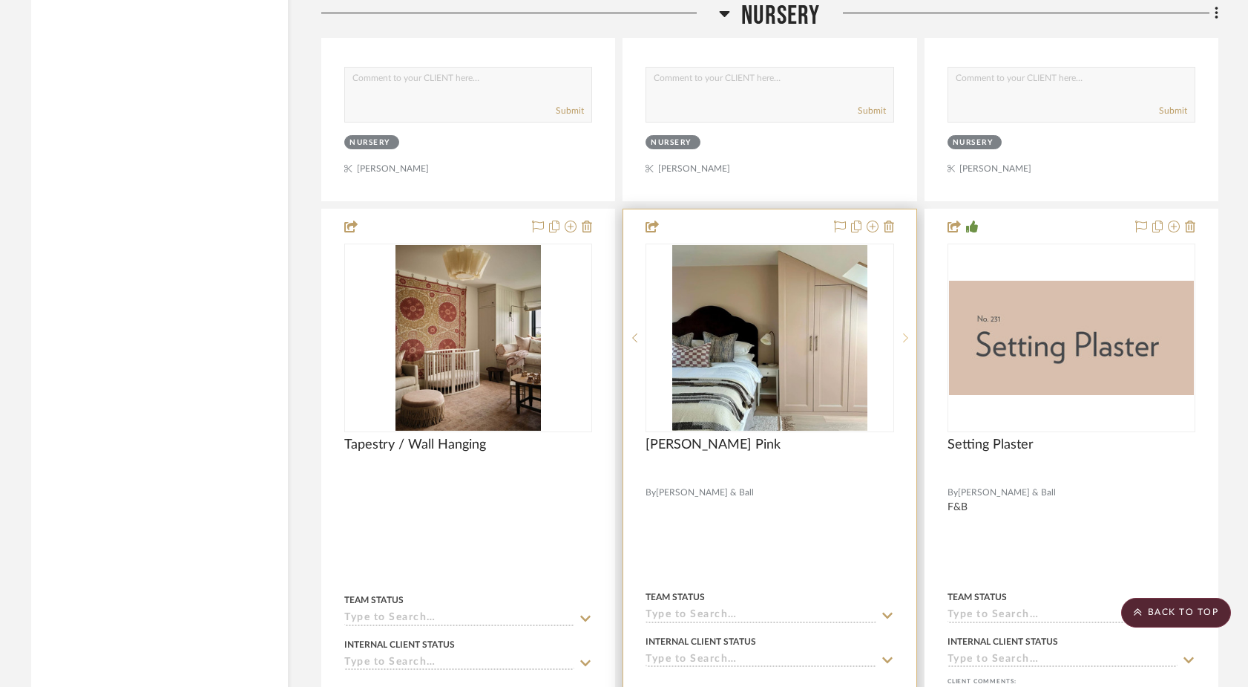
click at [905, 333] on icon at bounding box center [905, 338] width 5 height 10
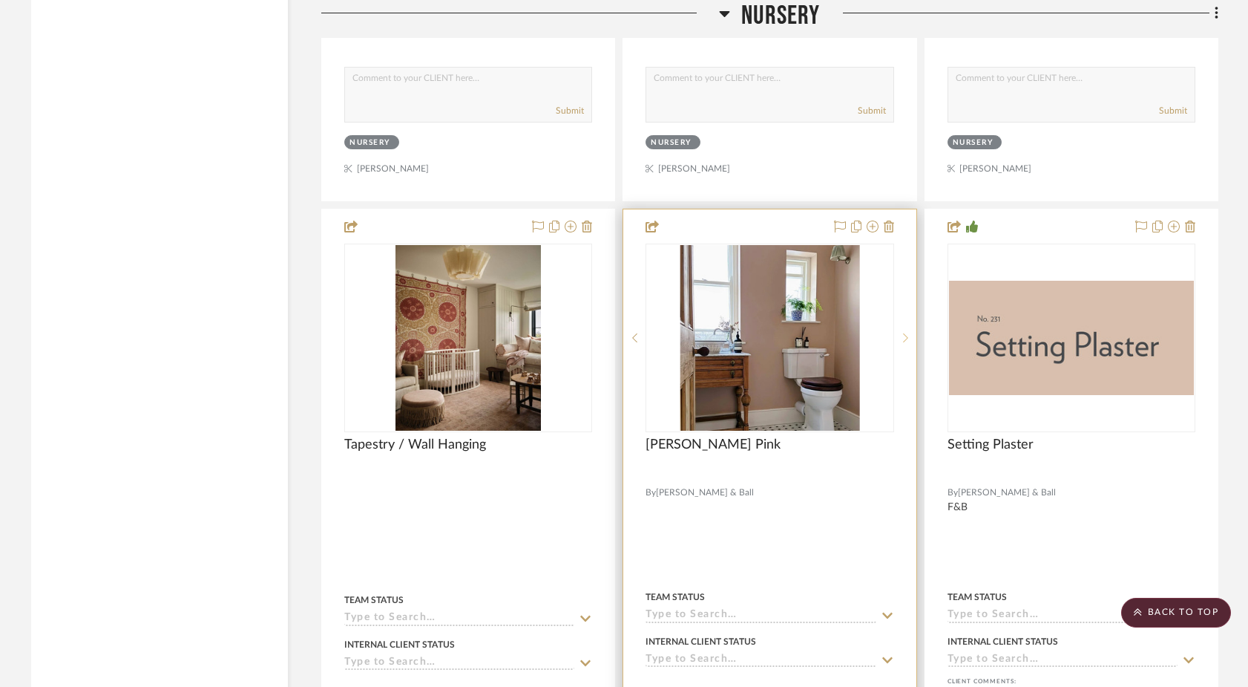
click at [905, 333] on icon at bounding box center [905, 338] width 5 height 10
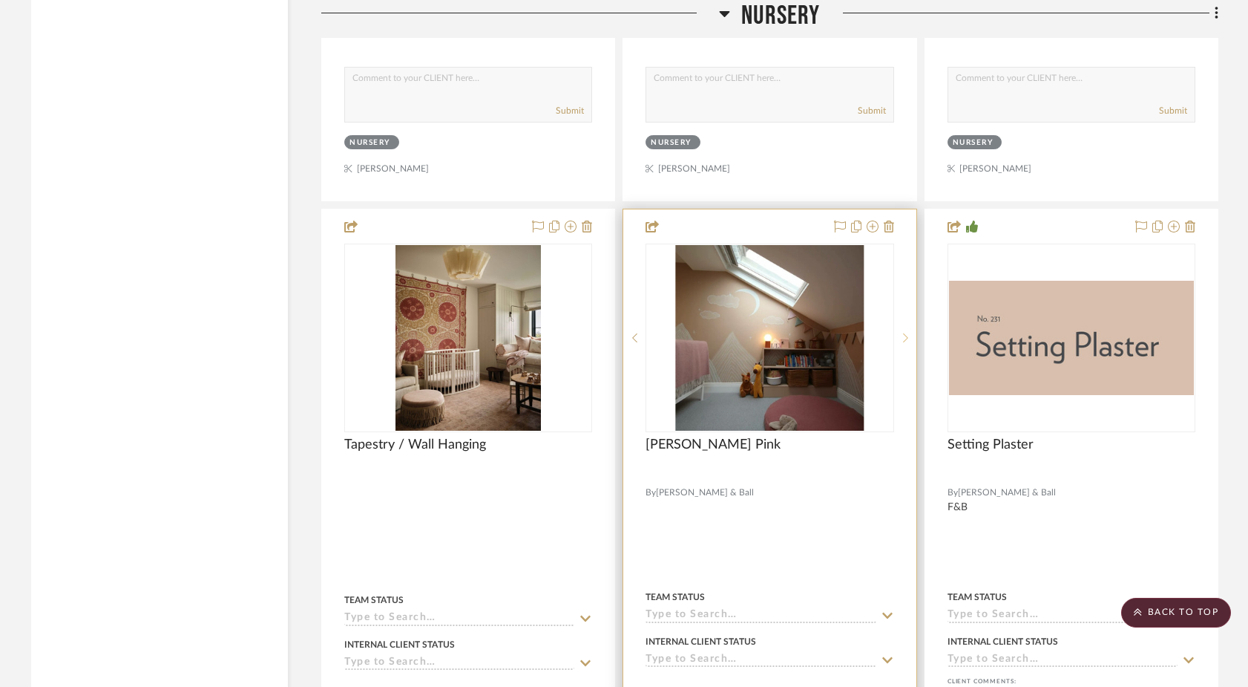
click at [904, 333] on icon at bounding box center [905, 338] width 5 height 10
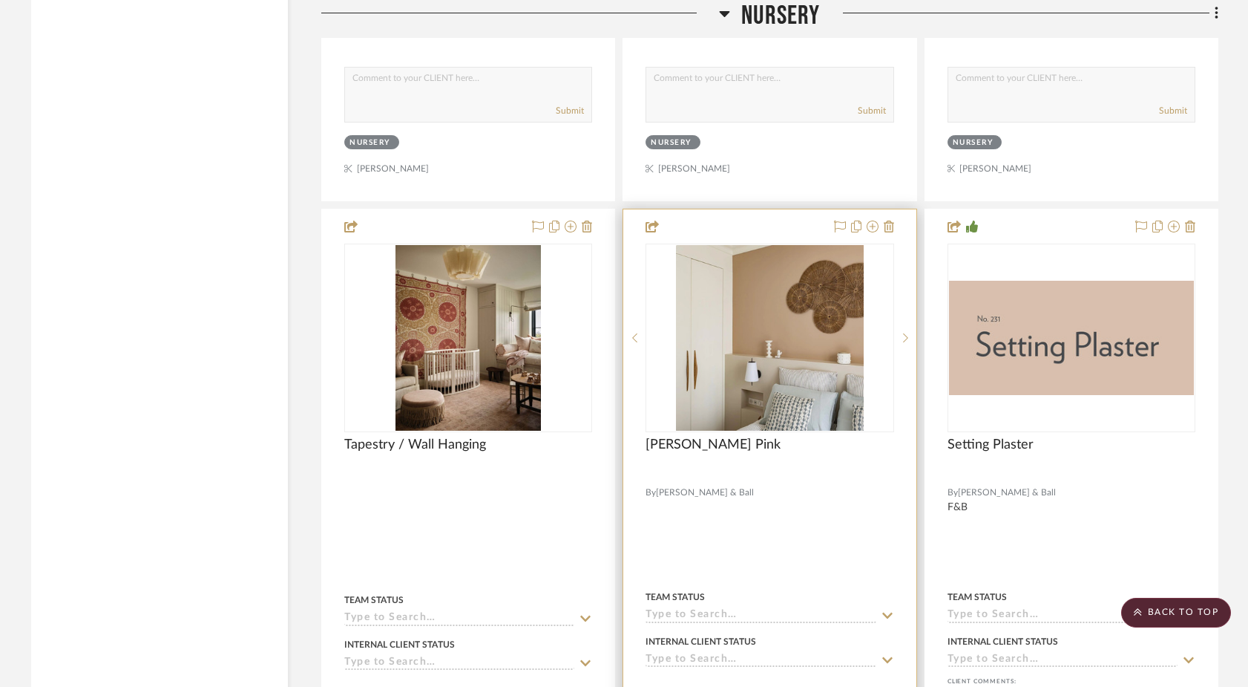
click at [791, 454] on div at bounding box center [769, 535] width 292 height 652
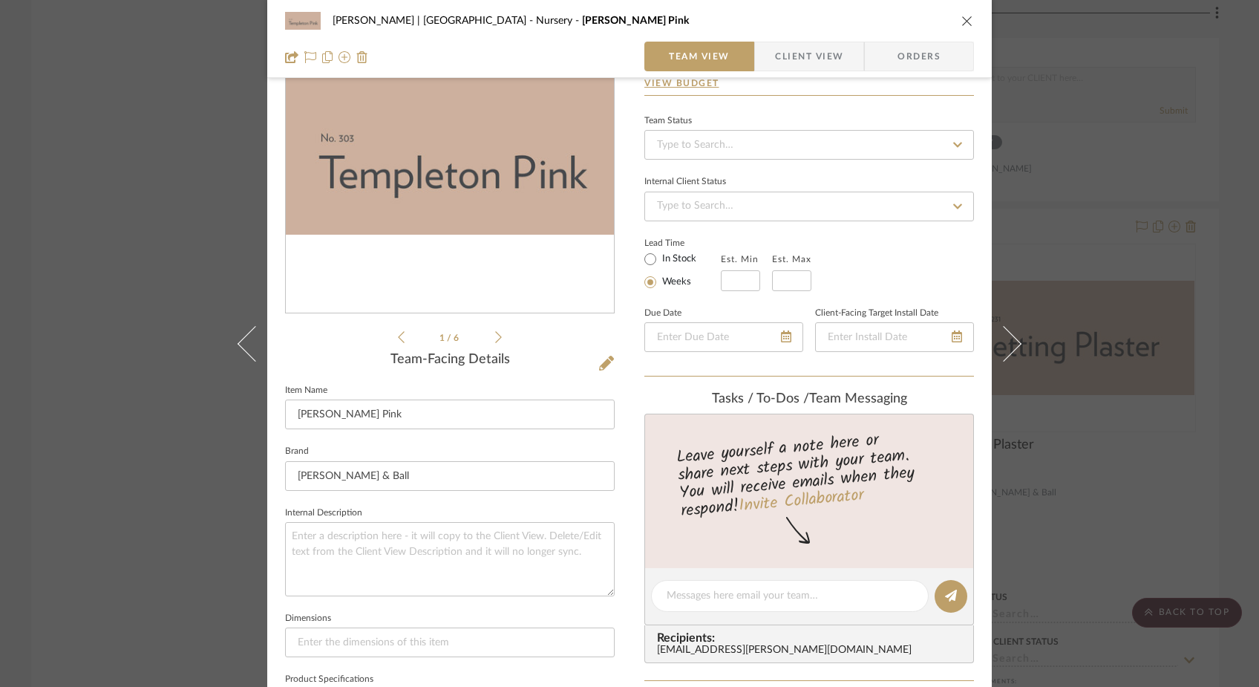
scroll to position [122, 0]
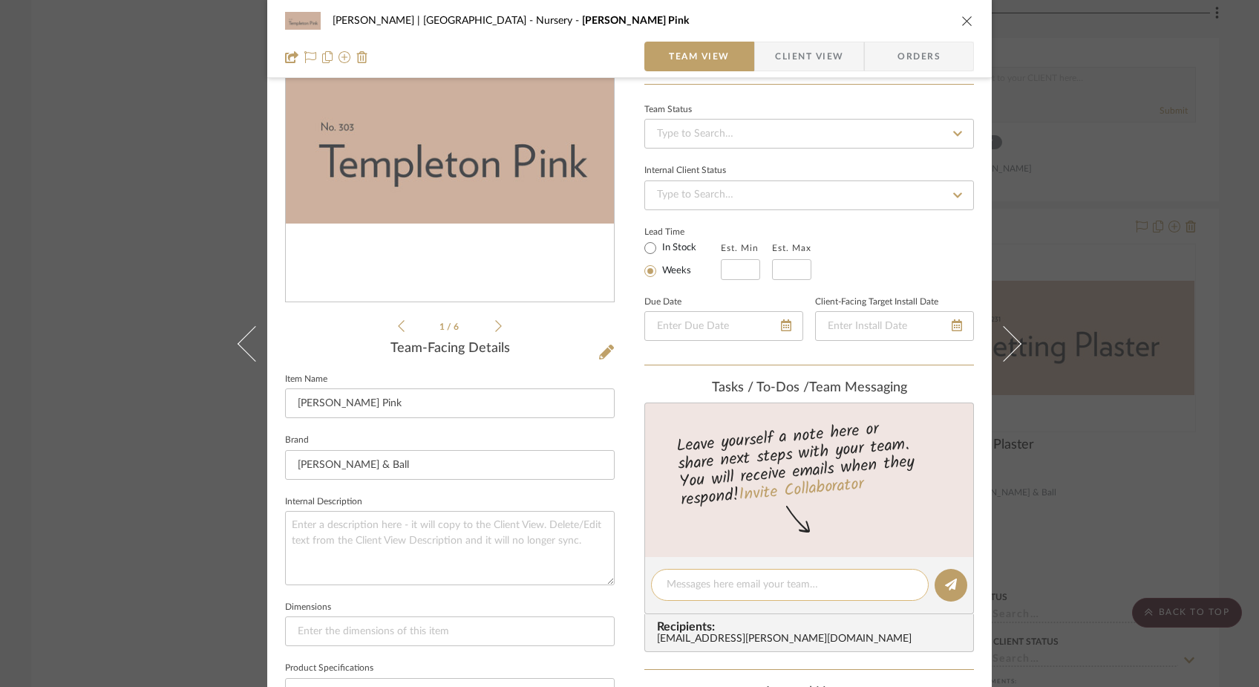
click at [689, 592] on div at bounding box center [790, 585] width 278 height 32
click at [687, 585] on textarea at bounding box center [789, 585] width 246 height 16
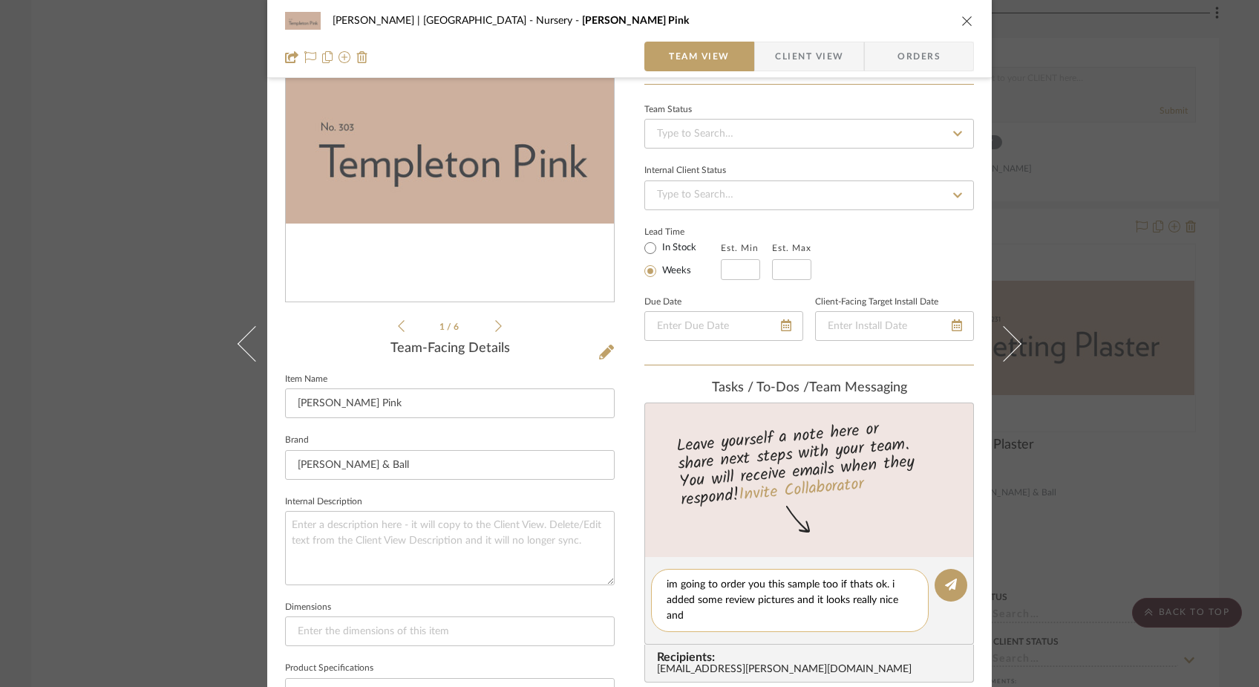
scroll to position [0, 0]
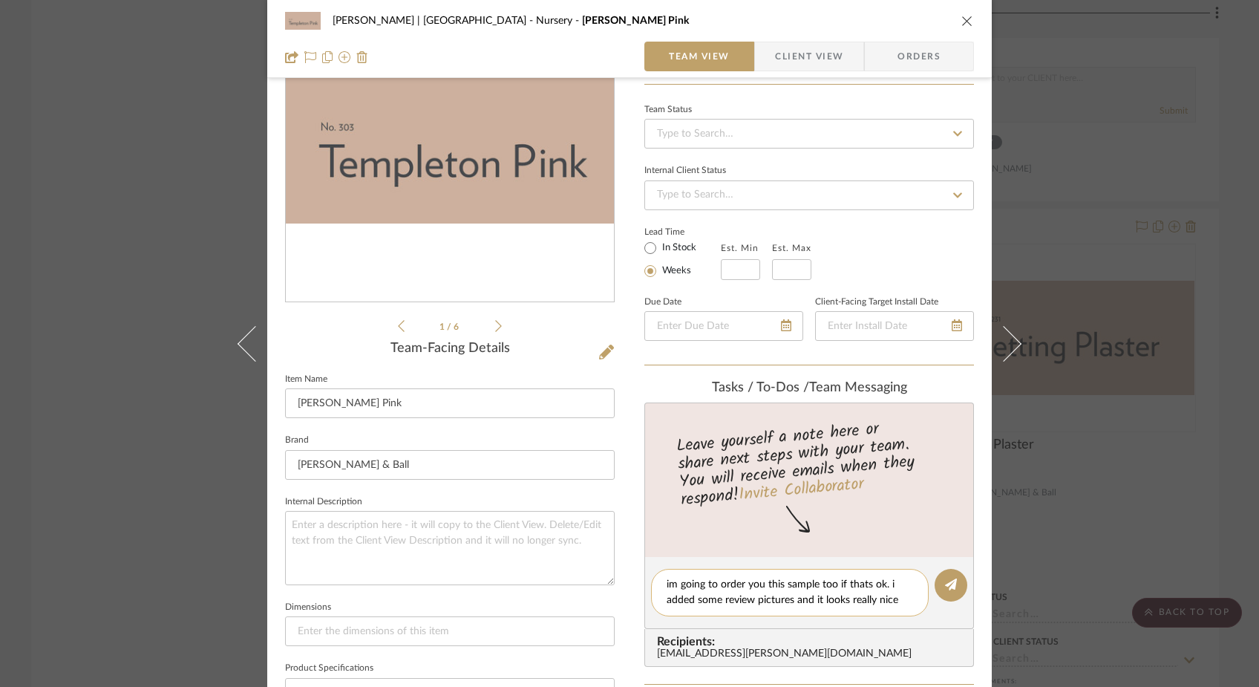
click at [666, 583] on textarea "im going to order you this sample too if thats ok. i added some review pictures…" at bounding box center [789, 592] width 246 height 31
click at [890, 584] on textarea "I'm going to order you this sample too if thats ok. i added some review picture…" at bounding box center [789, 592] width 246 height 31
click at [898, 603] on textarea "I'm going to order you this sample too if thats ok. I added some review picture…" at bounding box center [789, 592] width 246 height 31
type textarea "I'm going to order you this sample too if thats ok. I added some review picture…"
click at [945, 589] on icon at bounding box center [951, 584] width 12 height 12
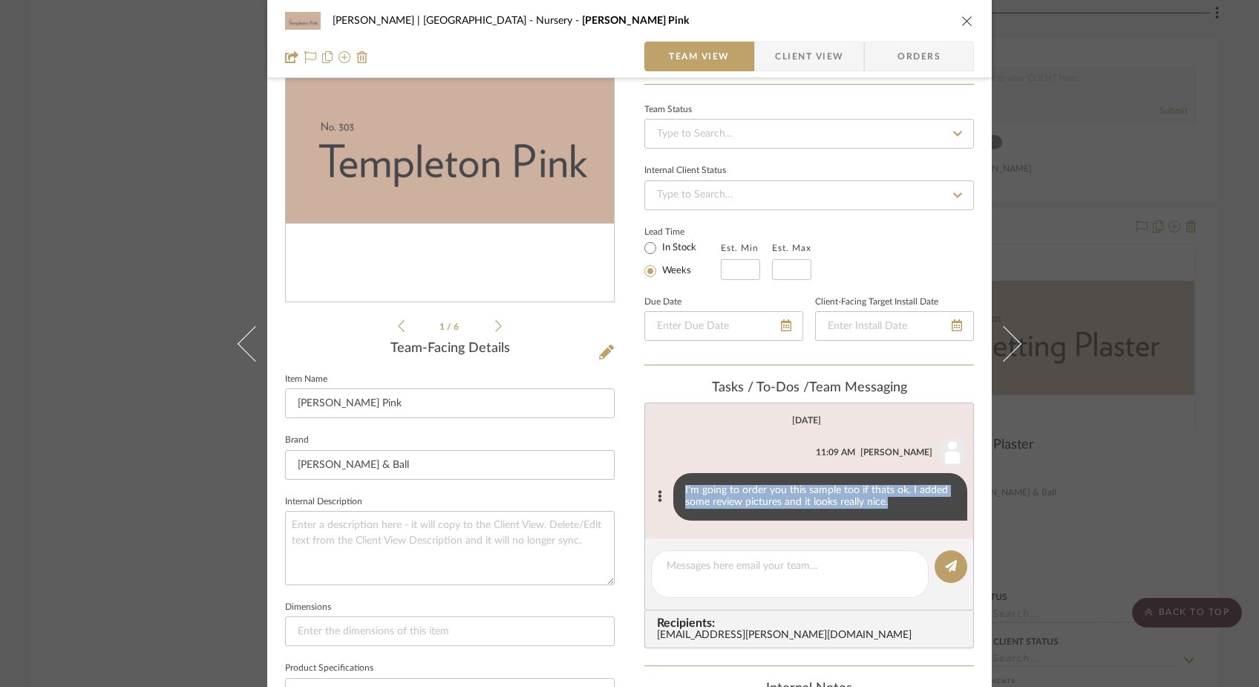
copy div "I'm going to order you this sample too if thats ok. I added some review picture…"
drag, startPoint x: 890, startPoint y: 505, endPoint x: 677, endPoint y: 488, distance: 213.7
click at [677, 488] on div "I'm going to order you this sample too if thats ok. I added some review picture…" at bounding box center [820, 497] width 294 height 48
click at [658, 496] on icon at bounding box center [660, 496] width 4 height 12
click at [584, 518] on span "Delete" at bounding box center [584, 514] width 61 height 13
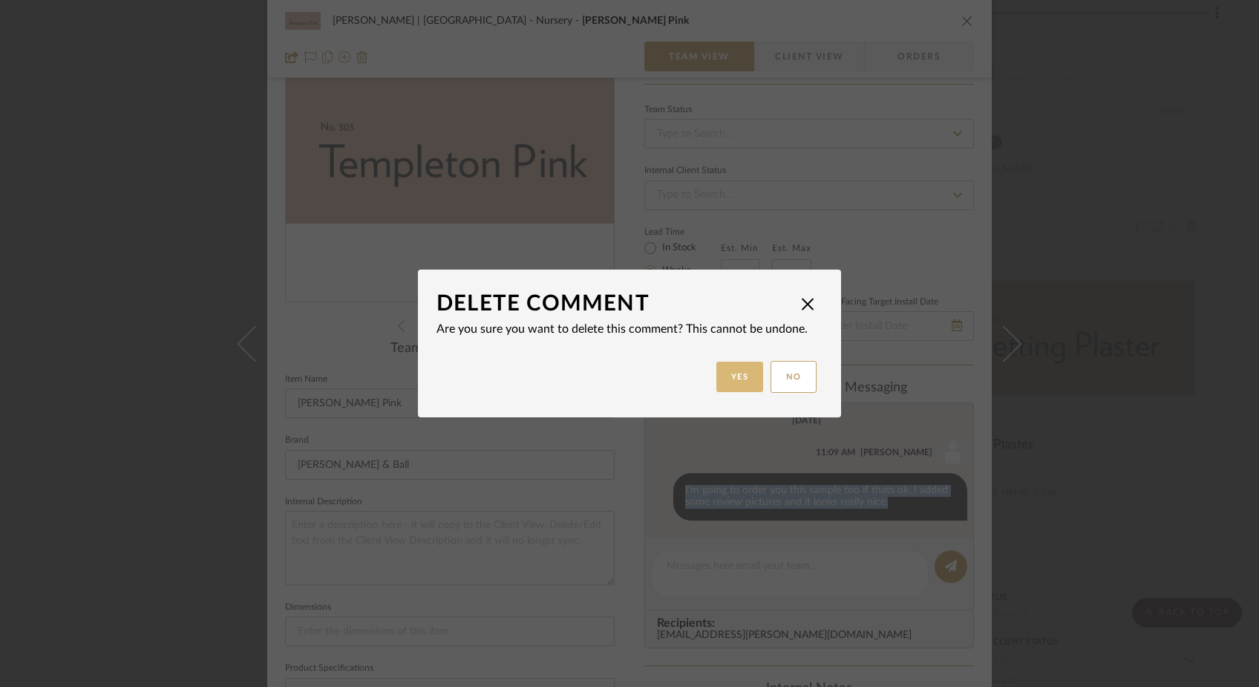
click at [741, 373] on button "Yes" at bounding box center [740, 376] width 48 height 30
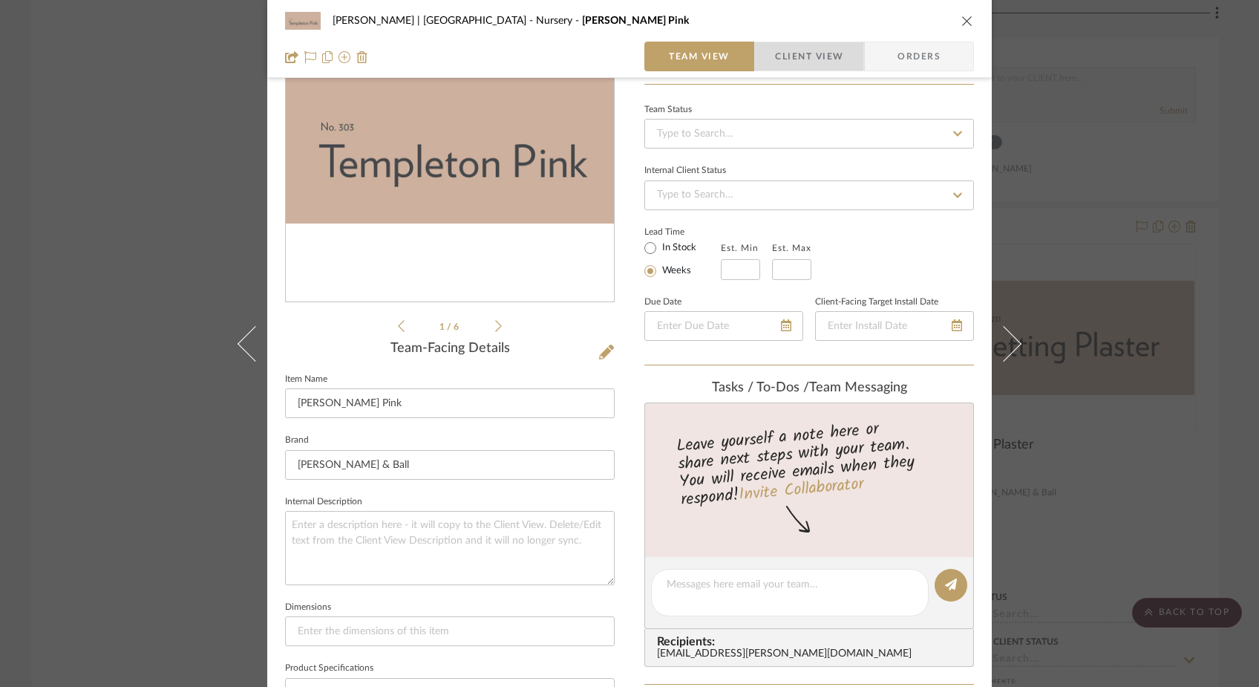
click at [784, 56] on span "Client View" at bounding box center [809, 57] width 68 height 30
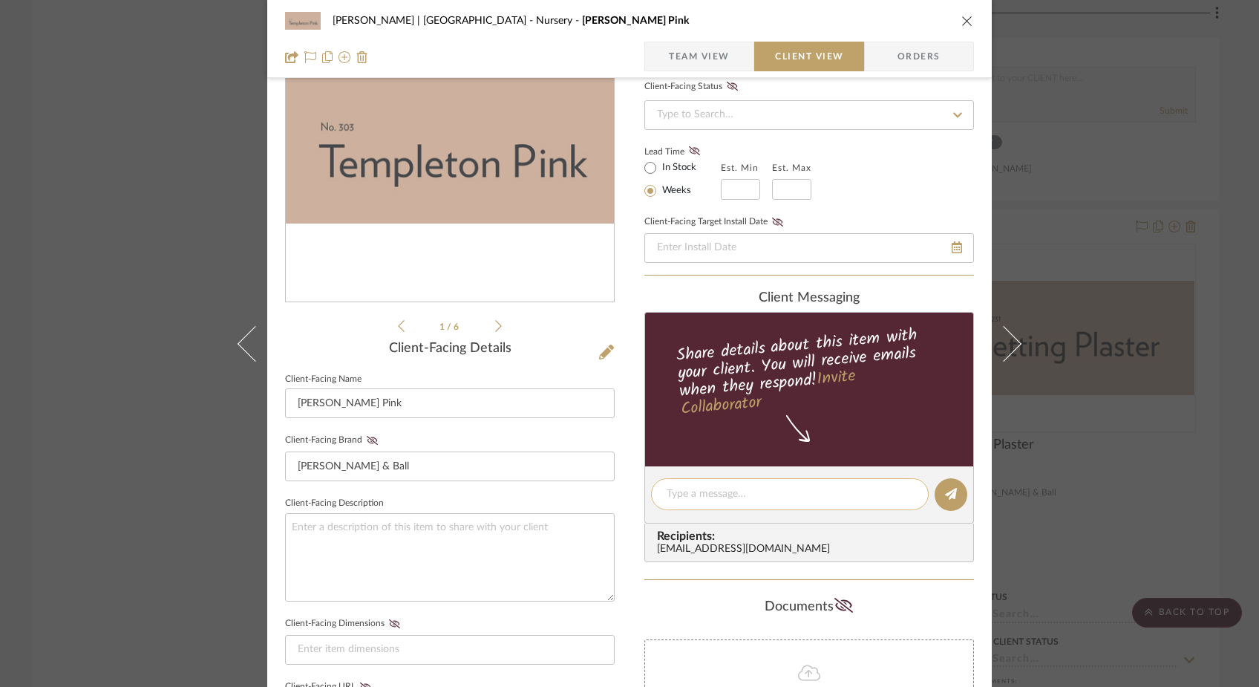
click at [687, 494] on textarea at bounding box center [789, 494] width 246 height 16
paste textarea "I'm going to order you this sample too if thats ok. I added some review picture…"
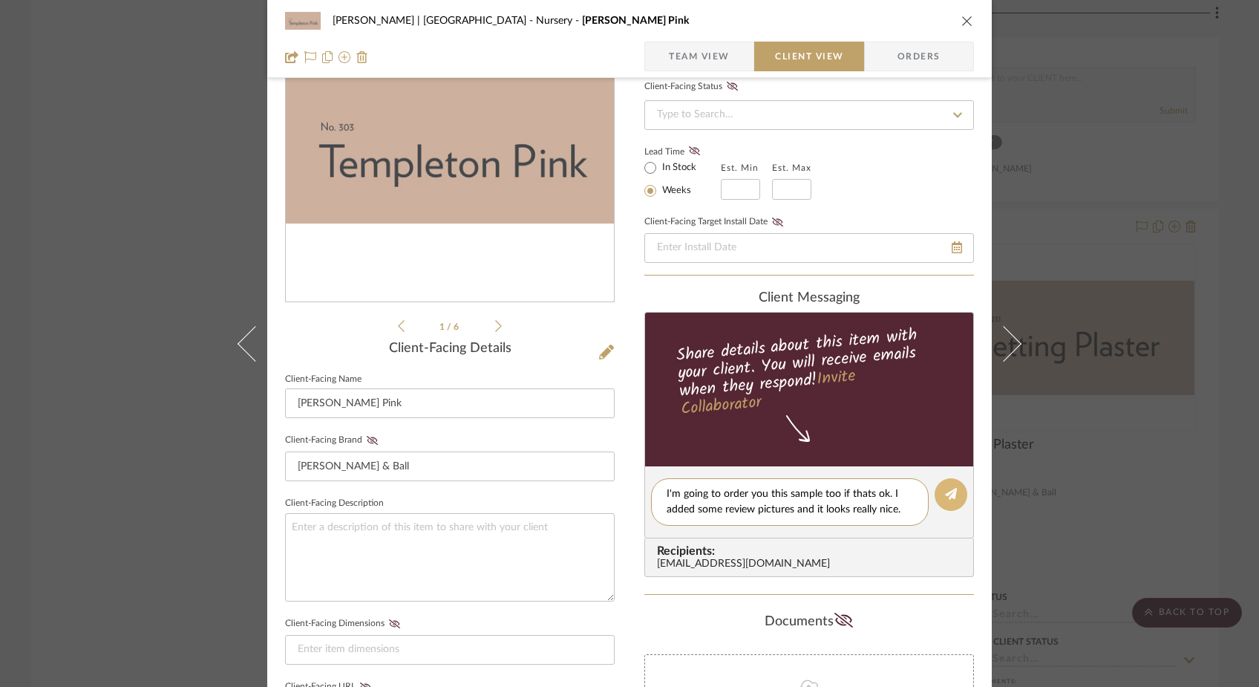
type textarea "I'm going to order you this sample too if thats ok. I added some review picture…"
click at [949, 507] on button at bounding box center [950, 494] width 33 height 33
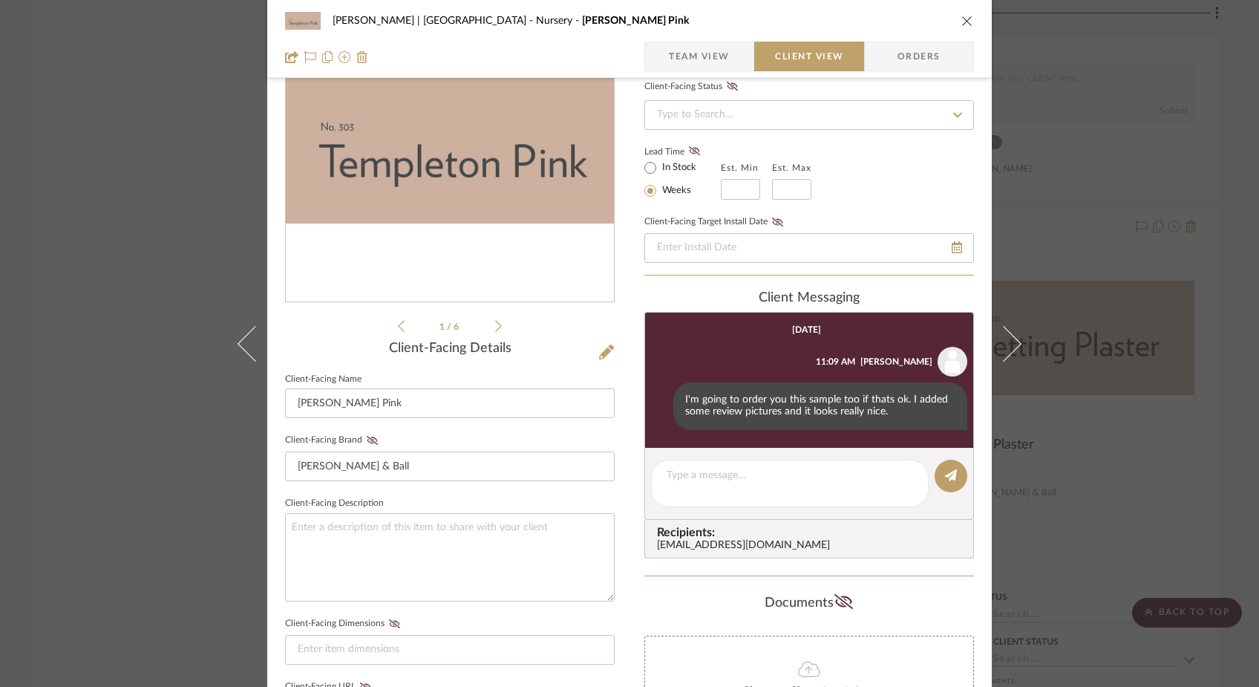
click at [148, 260] on div "Ferree | Brooklyn Heights Nursery Templeton Pink Team View Client View Orders 1…" at bounding box center [629, 343] width 1259 height 687
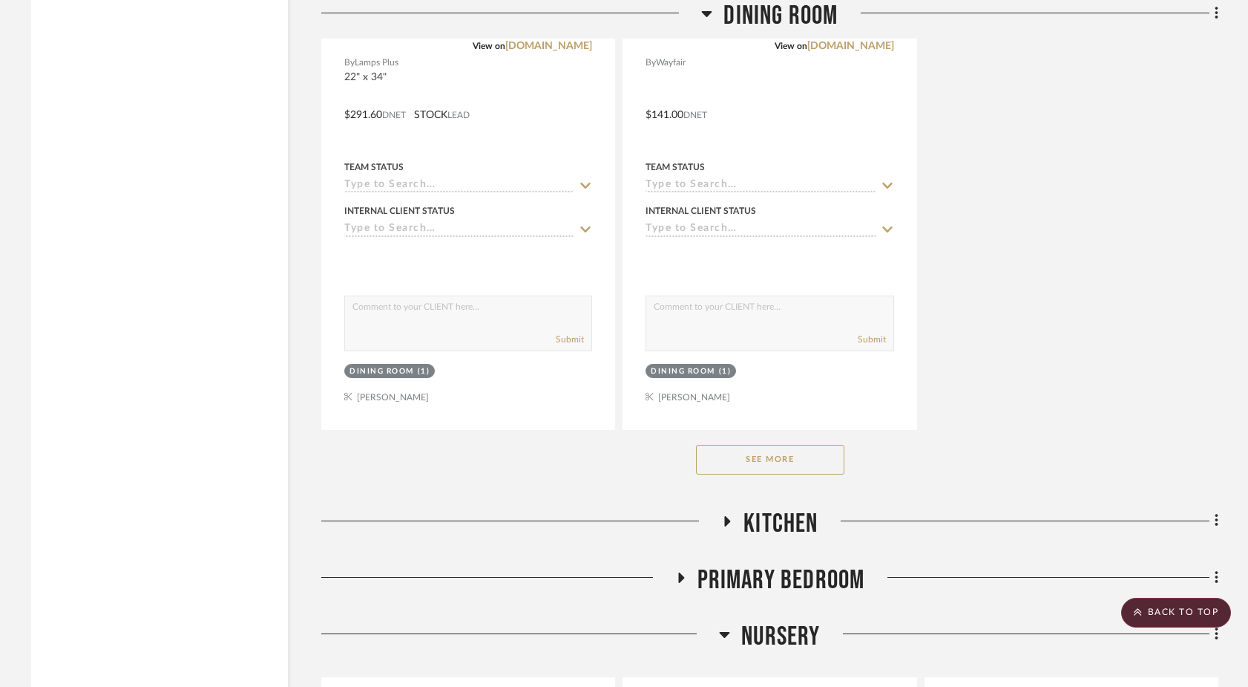
scroll to position [9156, 0]
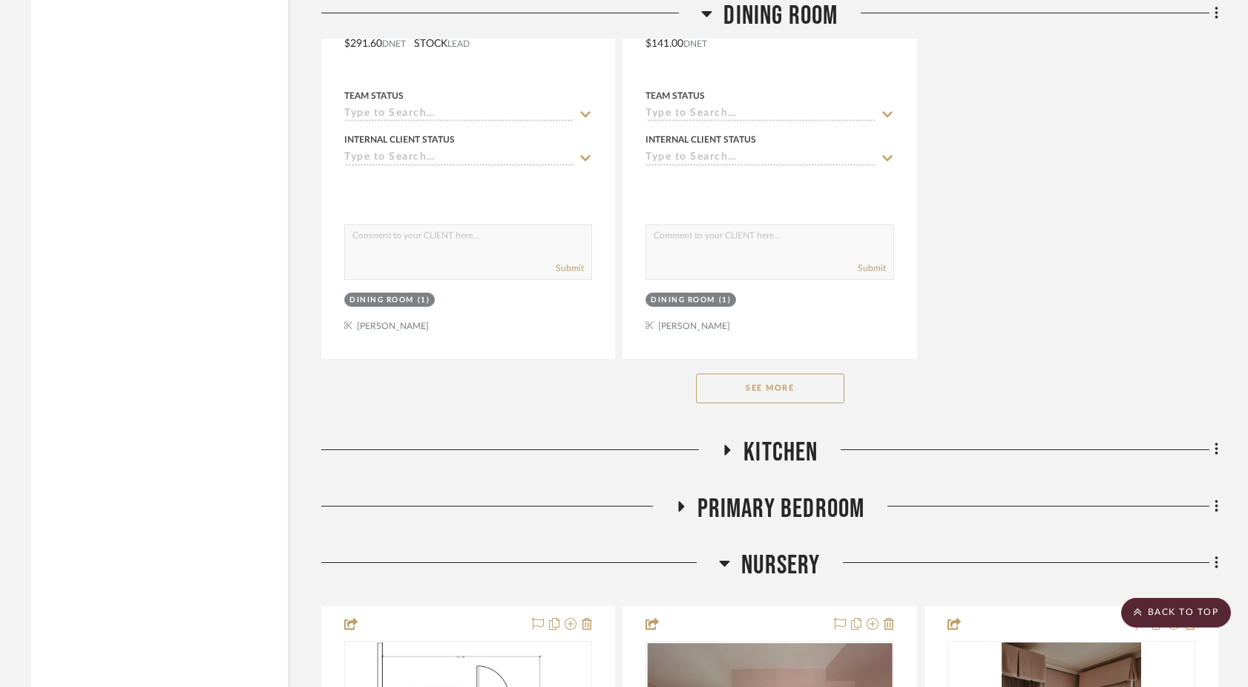
click at [678, 501] on icon at bounding box center [681, 506] width 6 height 10
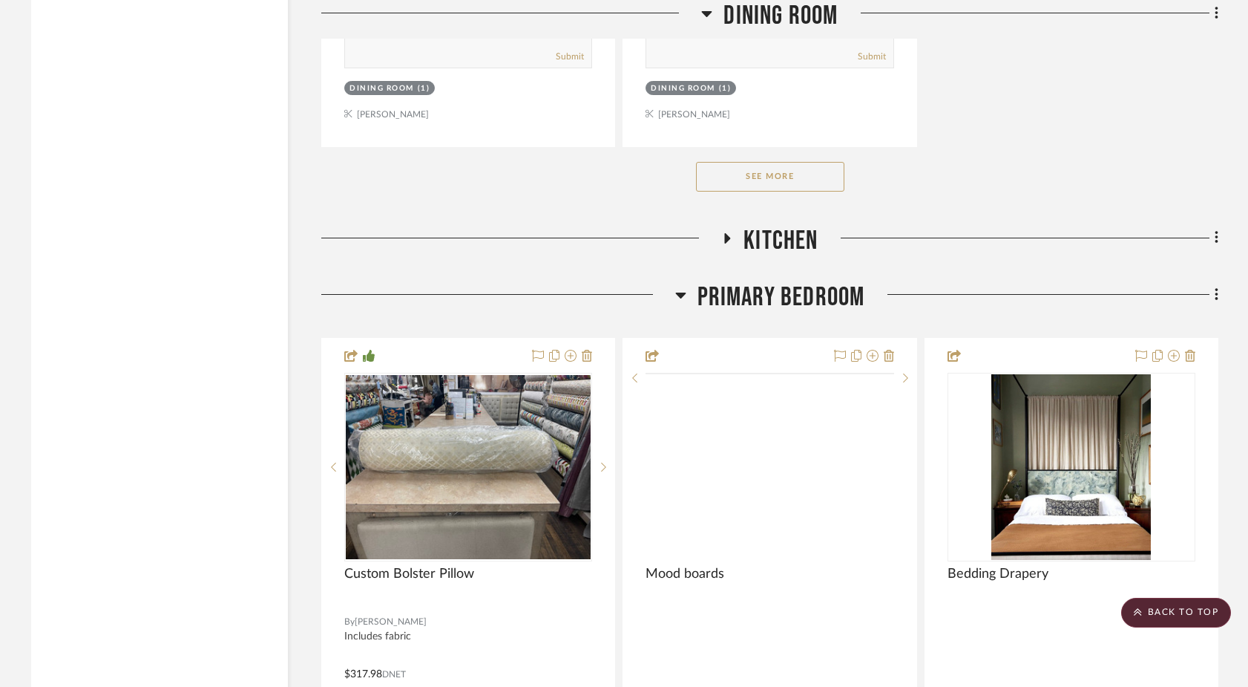
scroll to position [9375, 0]
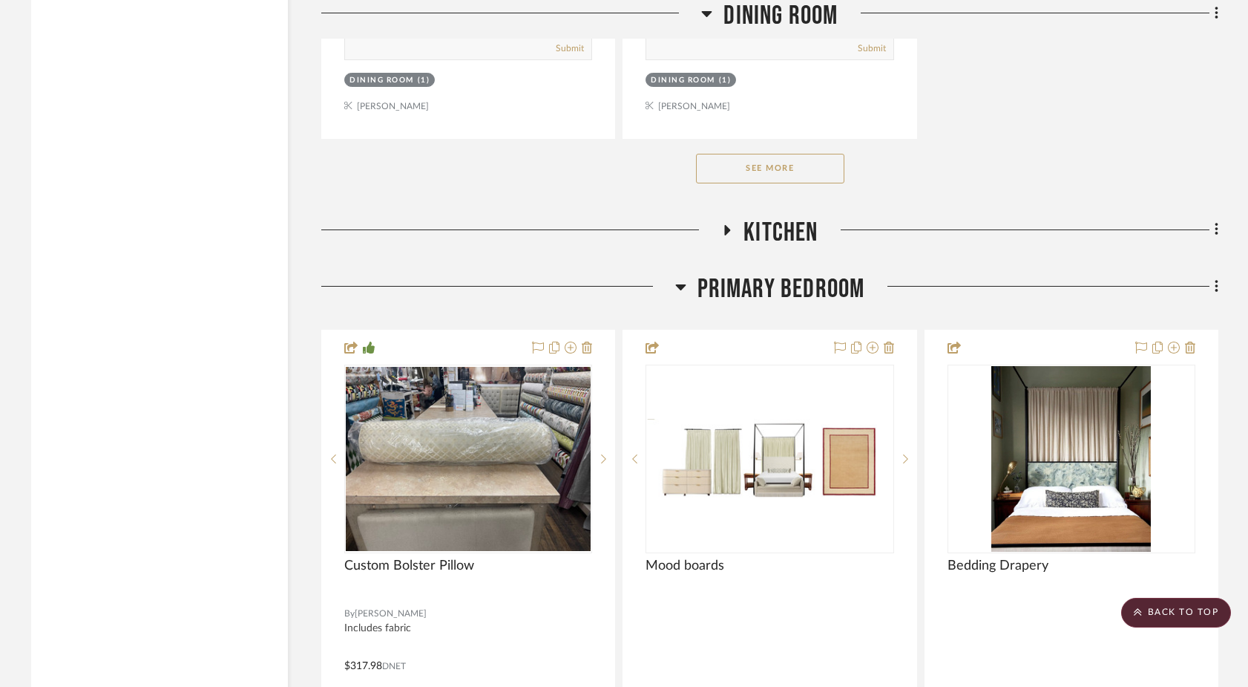
click at [685, 278] on icon at bounding box center [680, 287] width 11 height 18
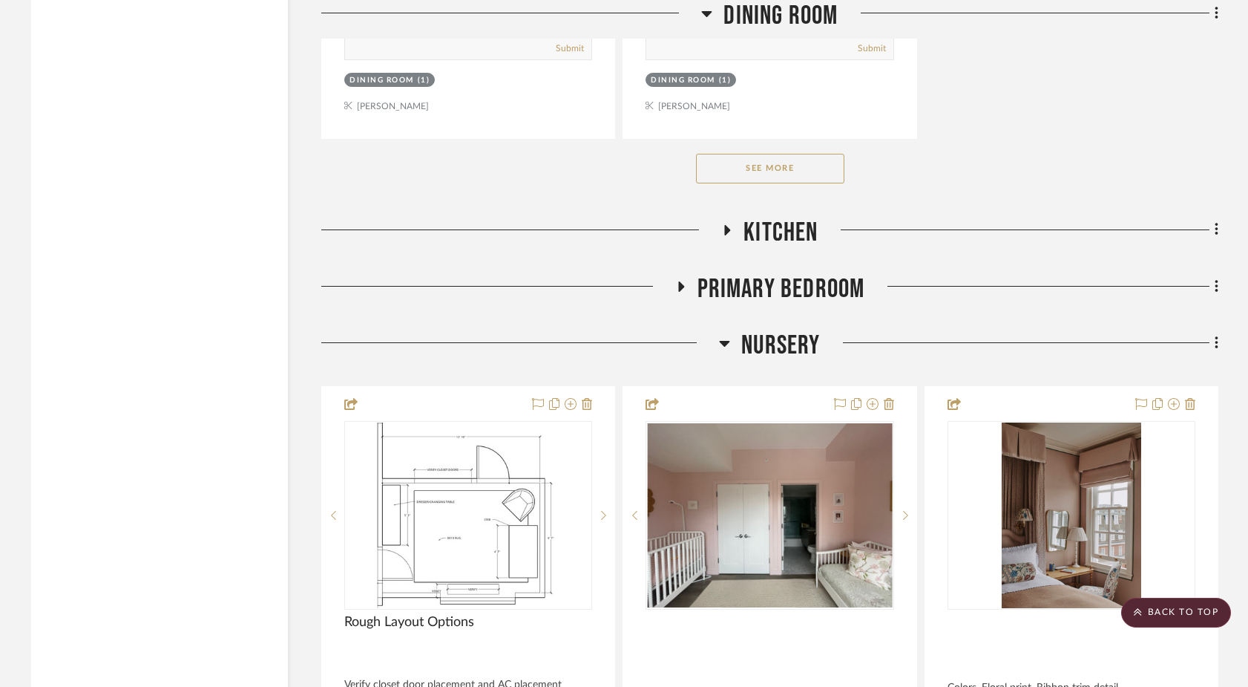
click at [733, 217] on h3 "Kitchen" at bounding box center [769, 233] width 96 height 32
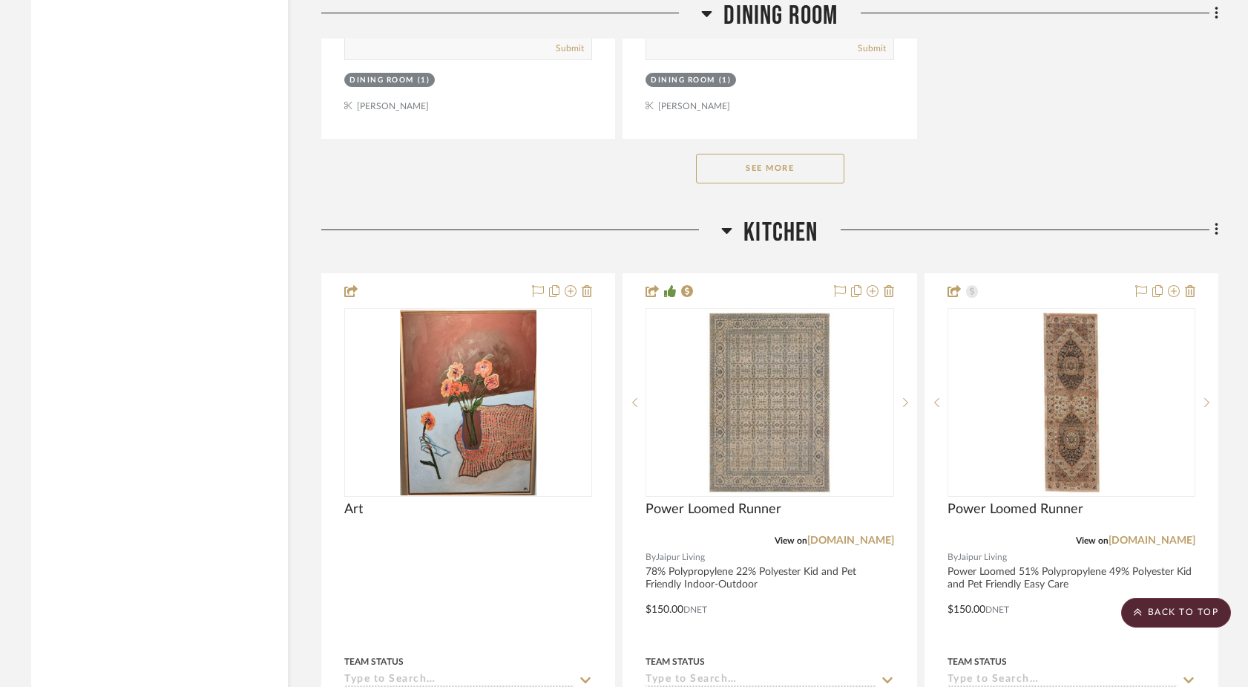
click at [733, 217] on h3 "Kitchen" at bounding box center [769, 233] width 96 height 32
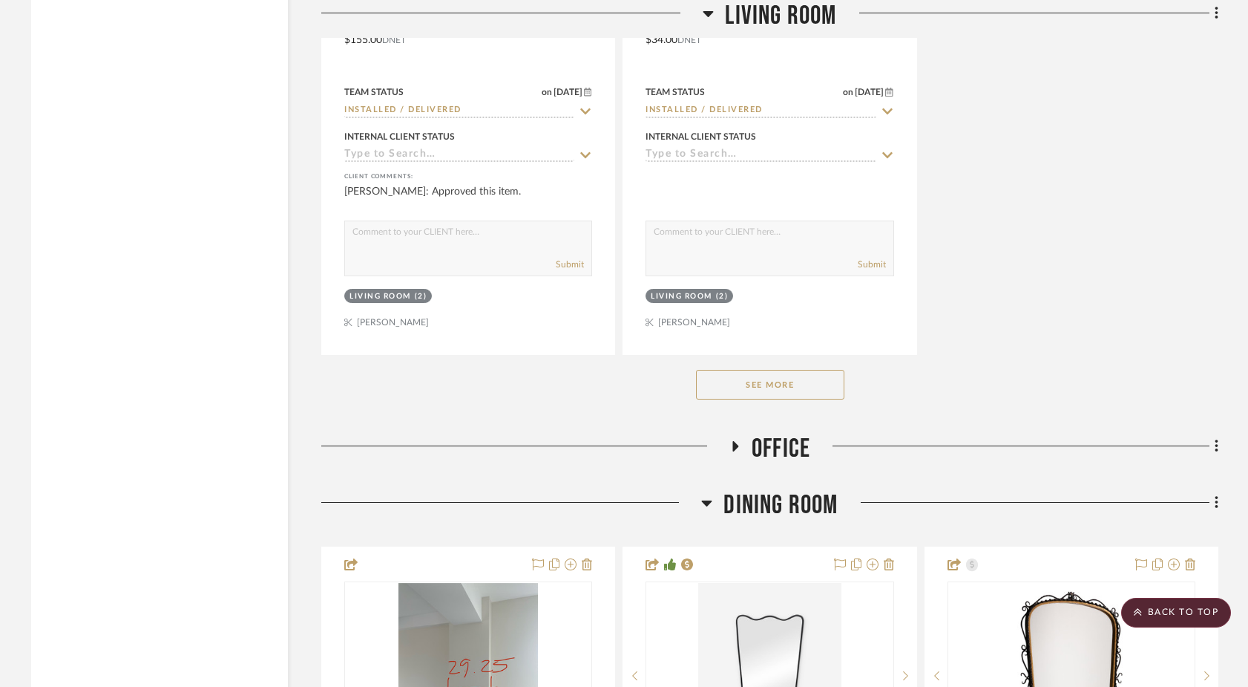
scroll to position [6887, 0]
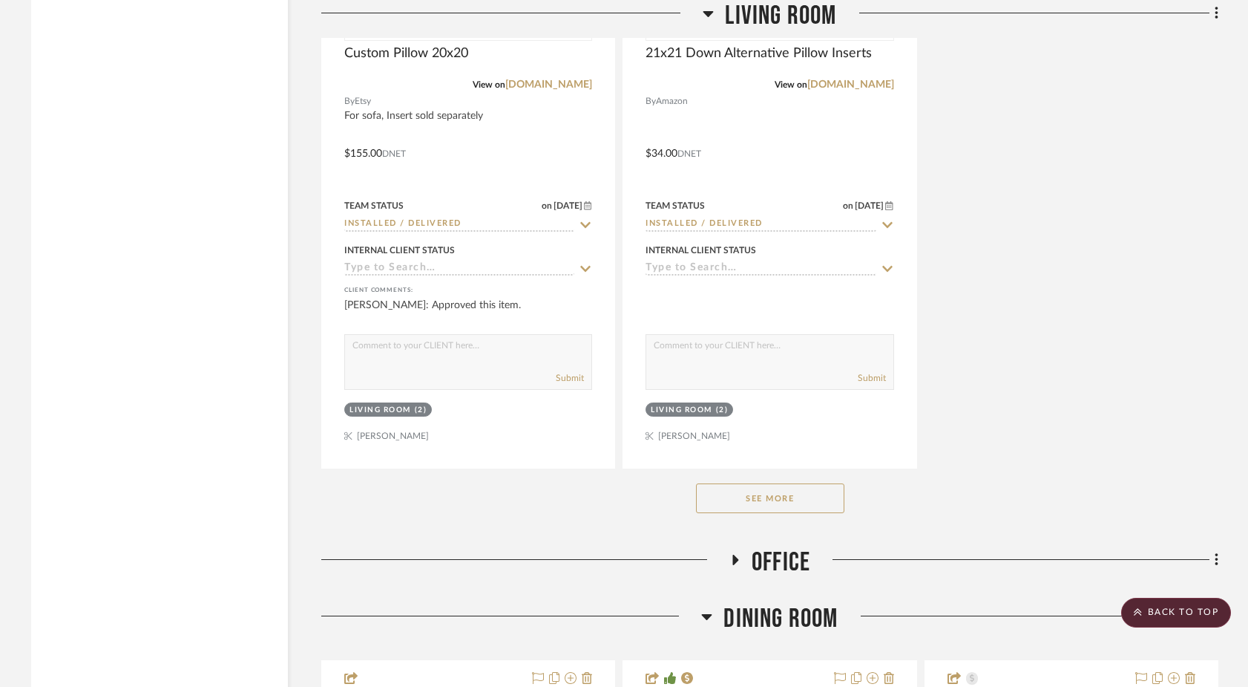
click at [731, 546] on h3 "Office" at bounding box center [770, 562] width 81 height 32
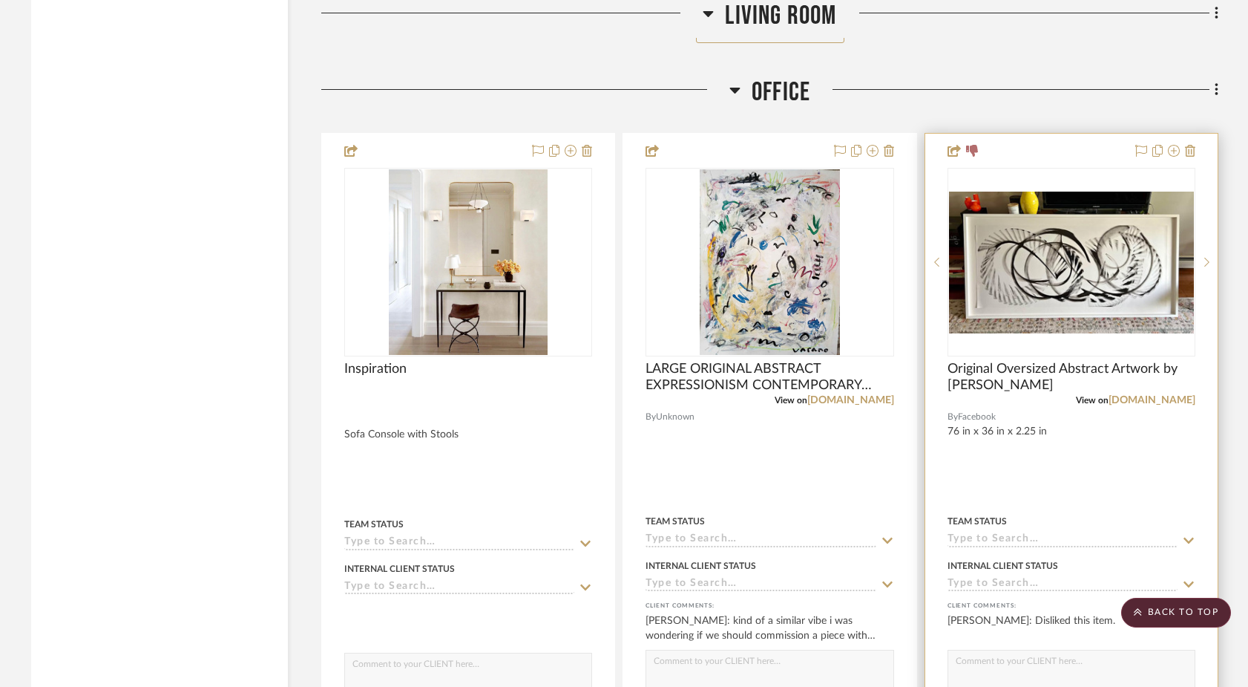
scroll to position [7363, 0]
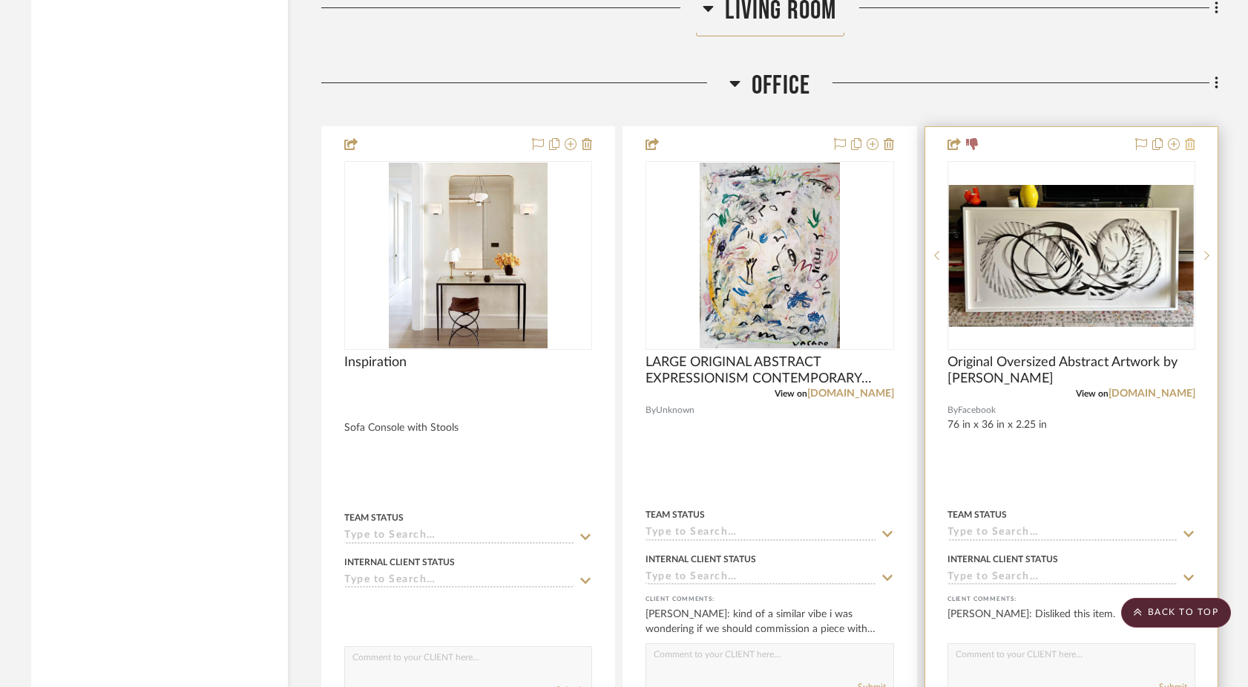
click at [1189, 138] on icon at bounding box center [1190, 144] width 10 height 12
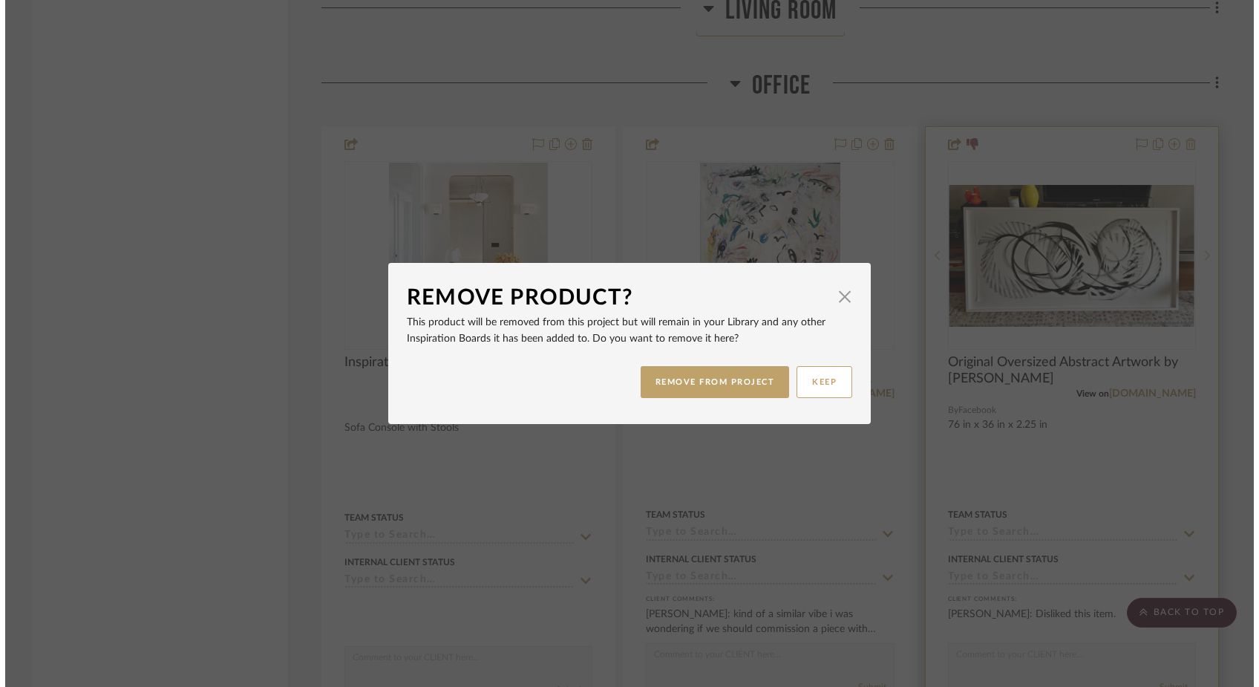
scroll to position [0, 0]
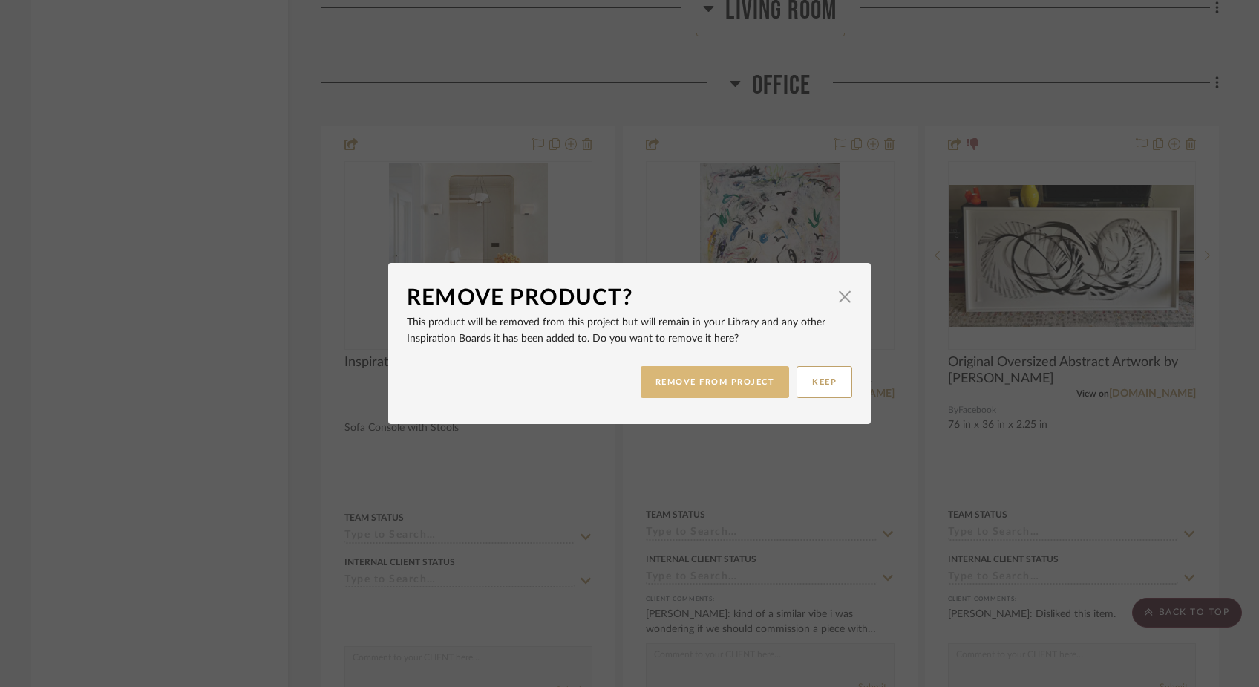
click at [707, 384] on button "REMOVE FROM PROJECT" at bounding box center [715, 382] width 149 height 32
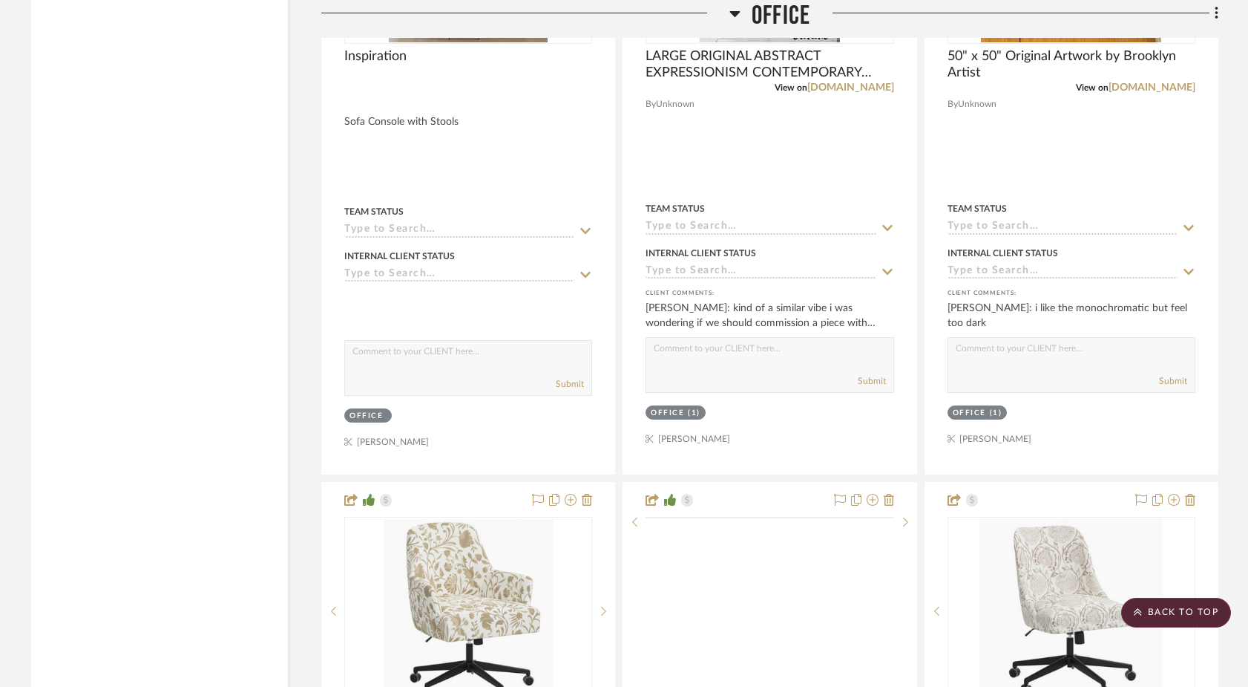
scroll to position [7768, 0]
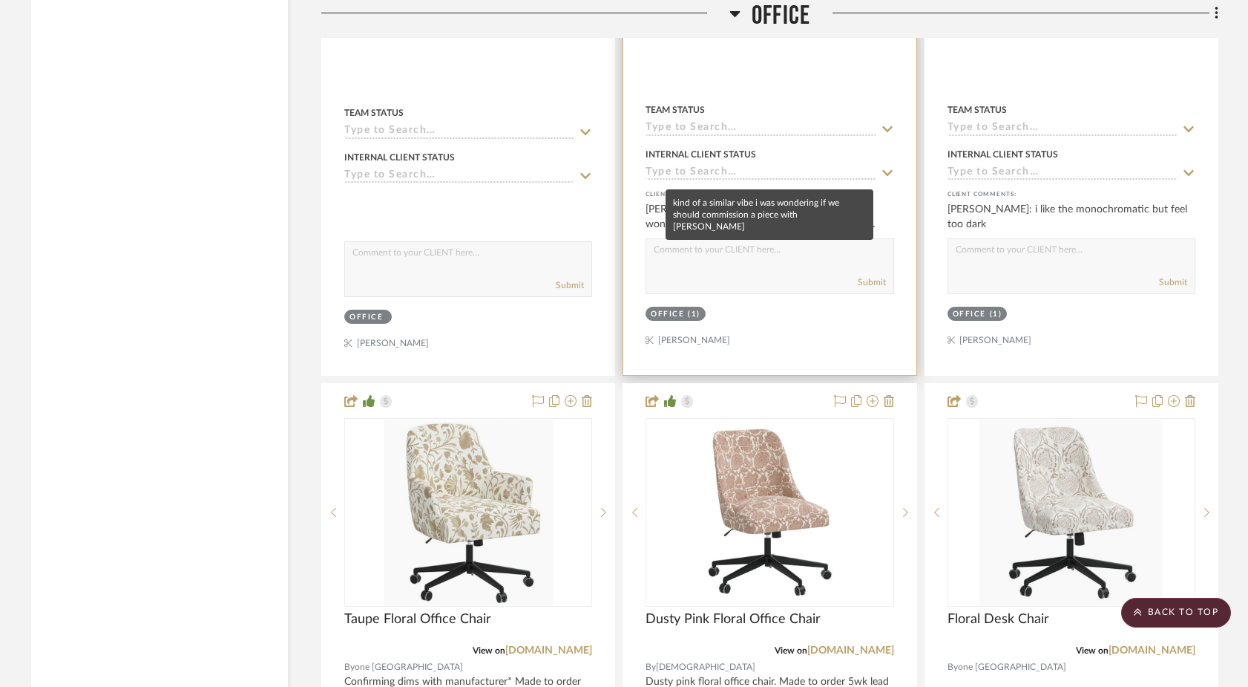
click at [811, 202] on div "Kelsey Ferree: kind of a similar vibe i was wondering if we should commission a…" at bounding box center [770, 217] width 248 height 30
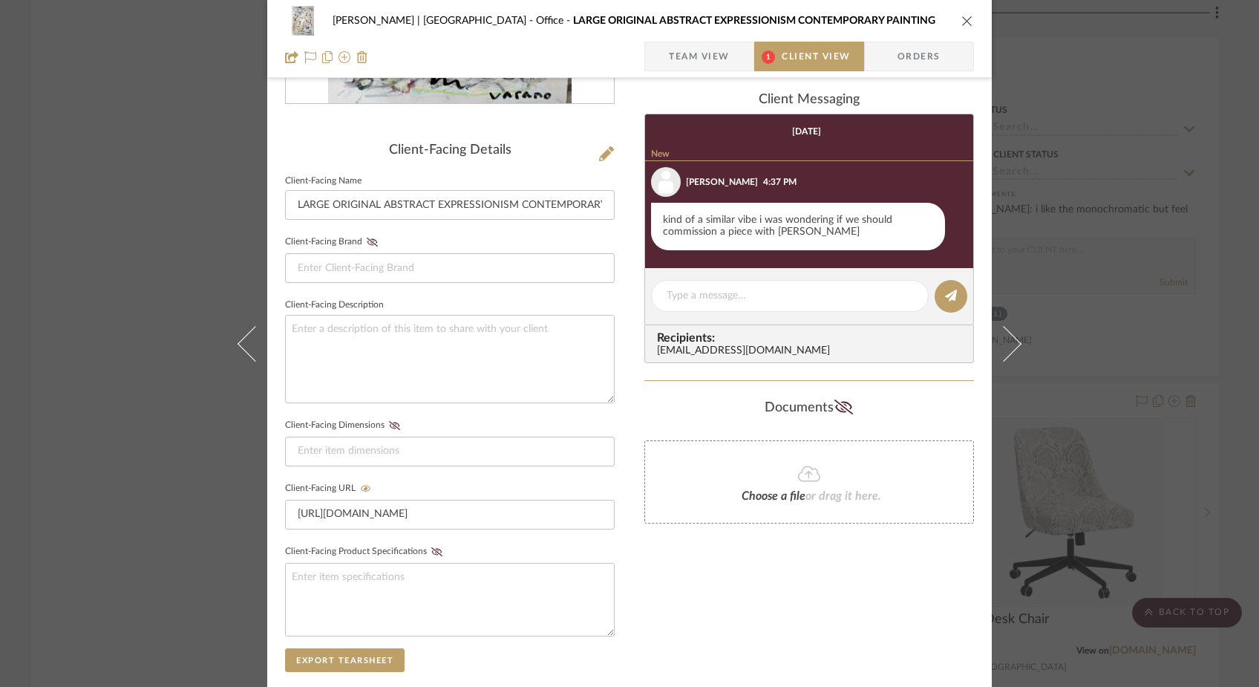
scroll to position [387, 0]
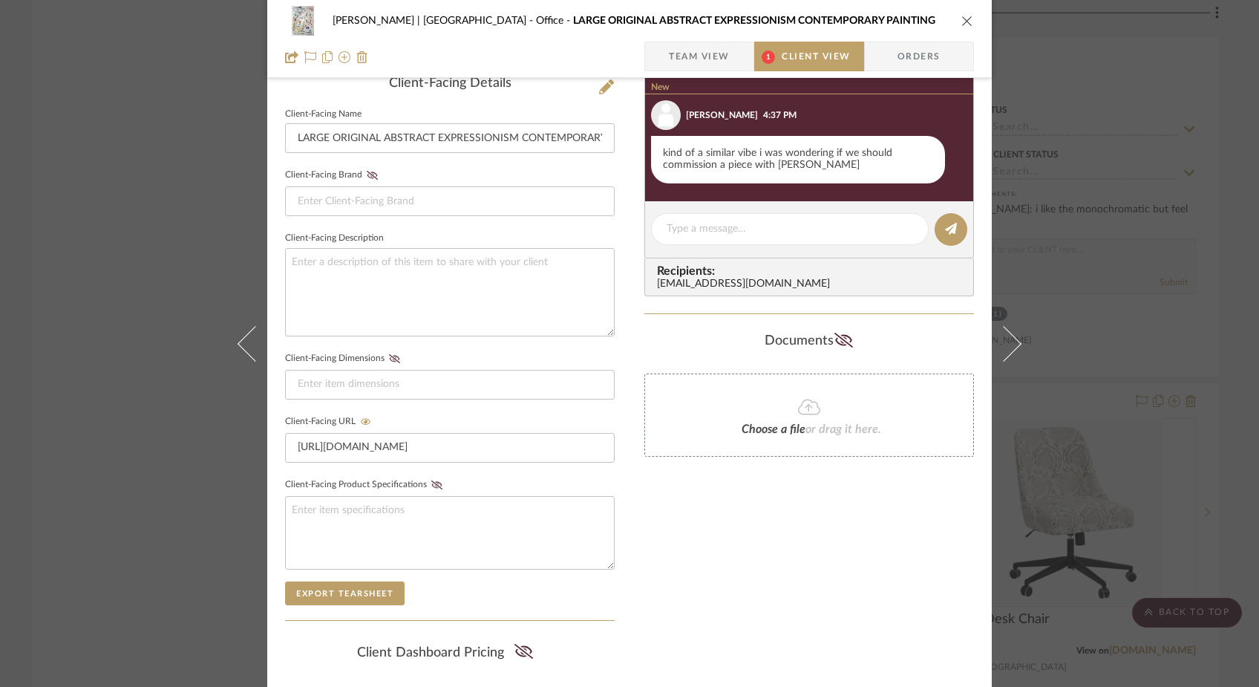
copy div "Margot Sinclair"
drag, startPoint x: 772, startPoint y: 166, endPoint x: 842, endPoint y: 167, distance: 70.5
click at [842, 167] on div "kind of a similar vibe i was wondering if we should commission a piece with [PE…" at bounding box center [798, 160] width 294 height 48
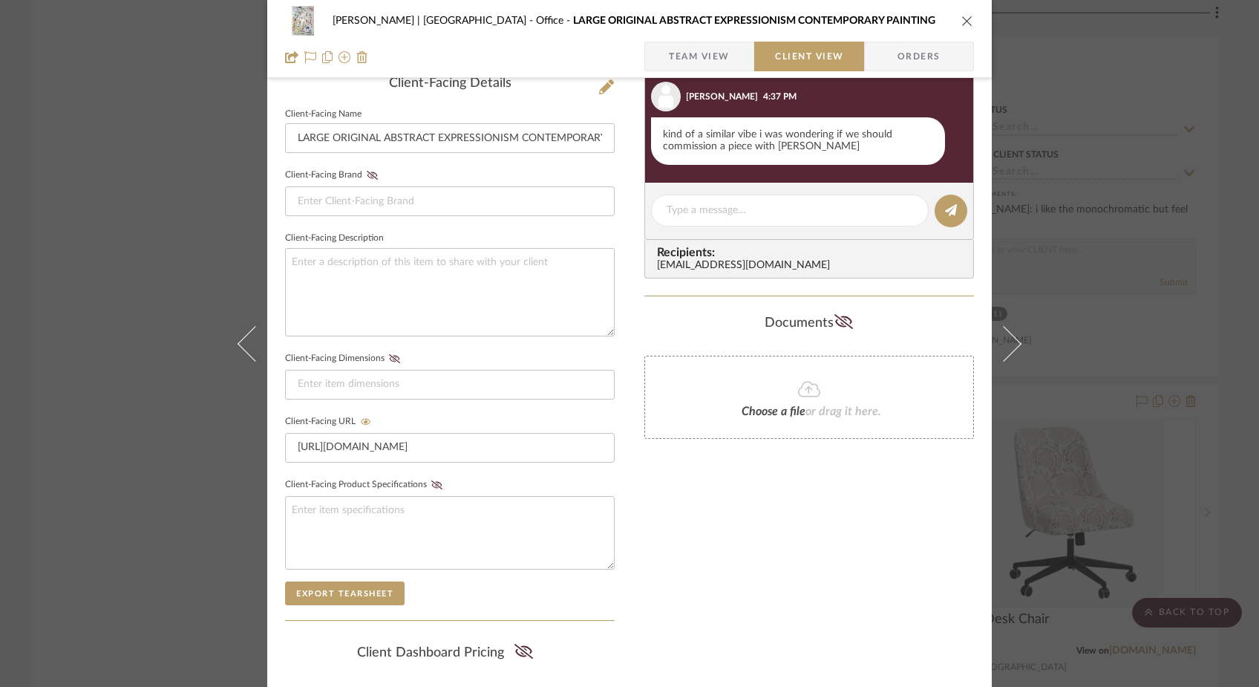
click at [136, 177] on div "Ferree | Brooklyn Heights Office LARGE ORIGINAL ABSTRACT EXPRESSIONISM CONTEMPO…" at bounding box center [629, 343] width 1259 height 687
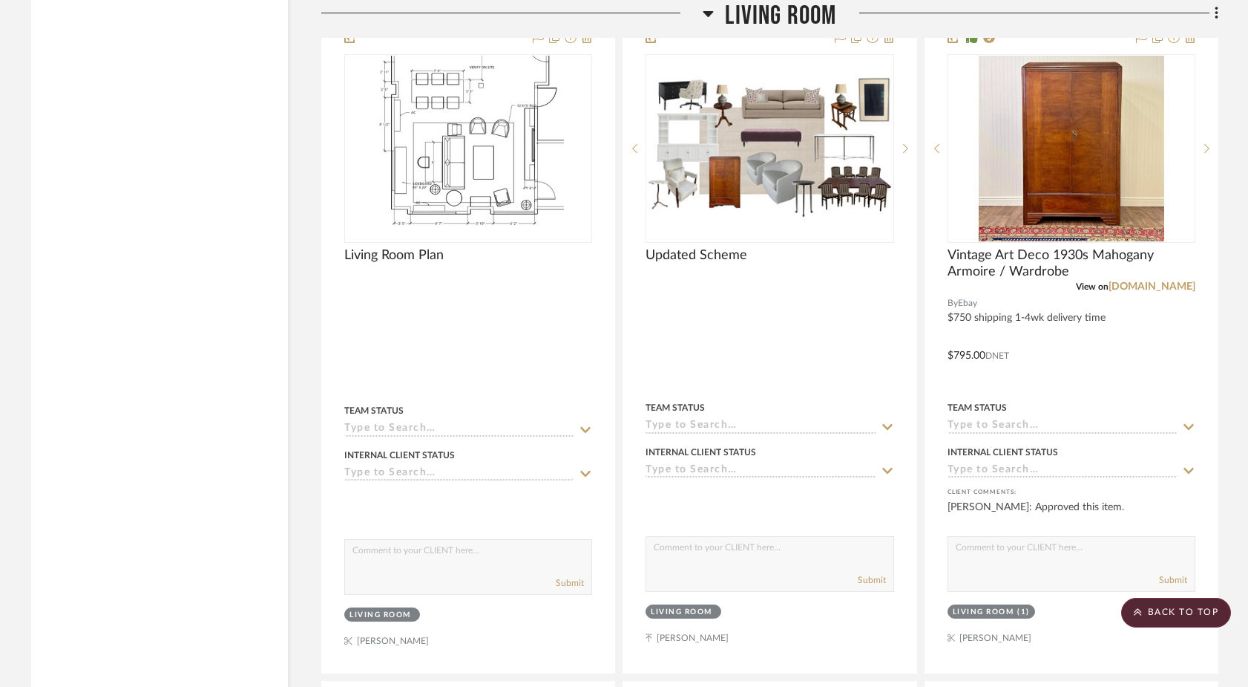
scroll to position [5323, 0]
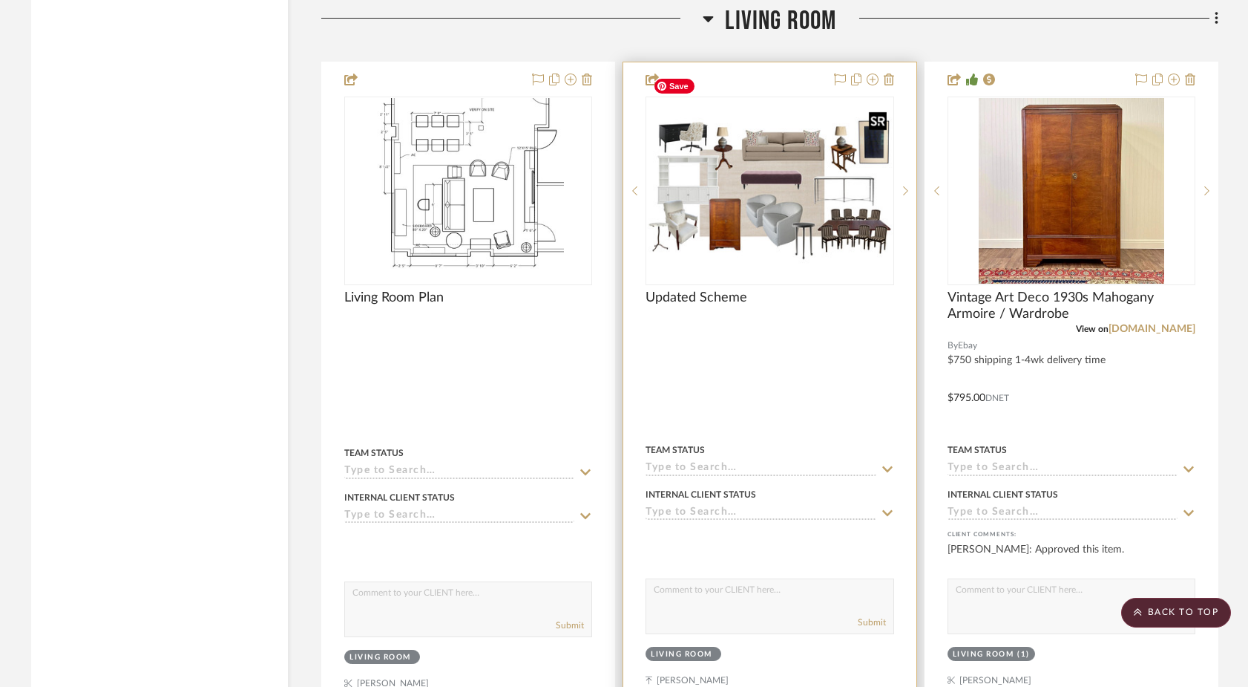
click at [0, 0] on img at bounding box center [0, 0] width 0 height 0
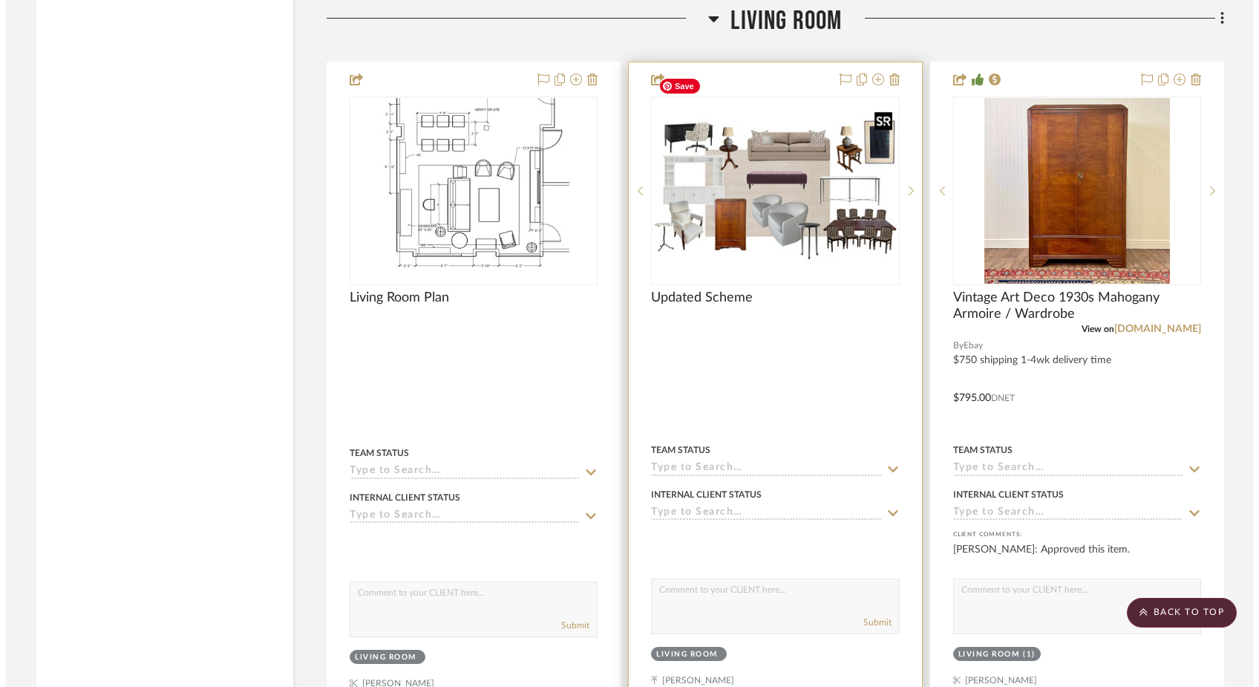
scroll to position [0, 0]
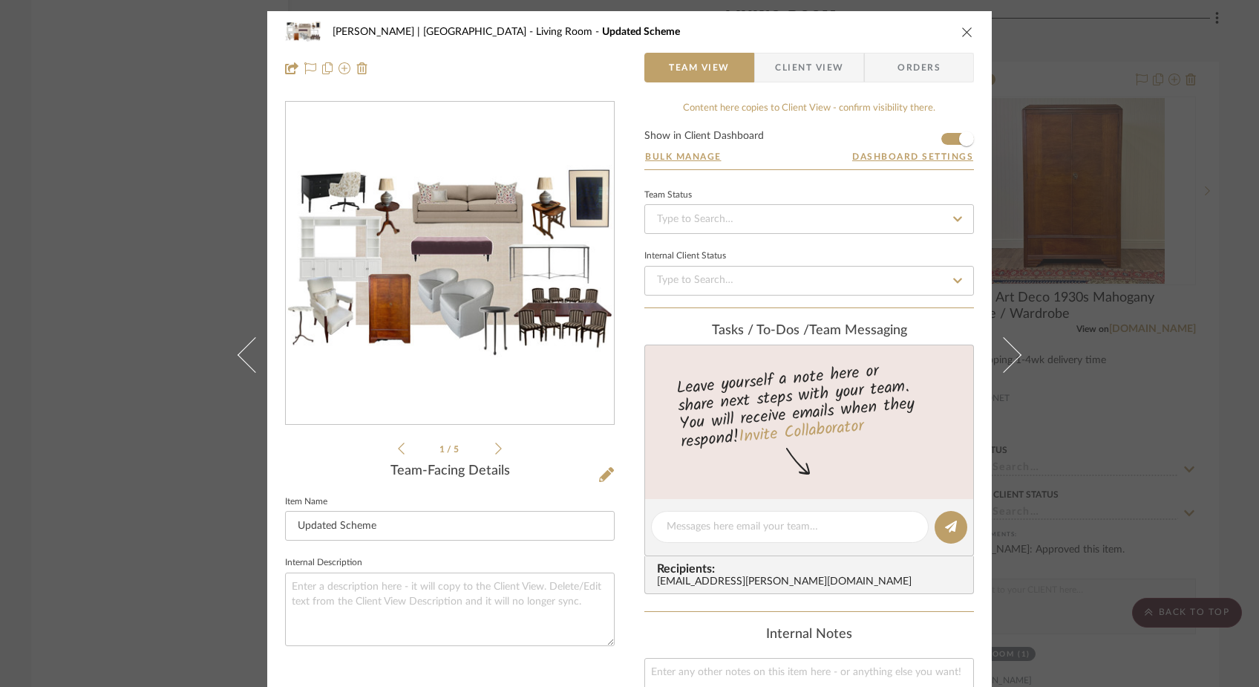
drag, startPoint x: 504, startPoint y: 258, endPoint x: 66, endPoint y: 4, distance: 506.1
click at [0, 0] on div "Ferree | Brooklyn Heights Living Room Updated Scheme Team View Client View Orde…" at bounding box center [629, 343] width 1259 height 687
click at [151, 137] on div "Ferree | Brooklyn Heights Living Room Updated Scheme Team View Client View Orde…" at bounding box center [629, 343] width 1259 height 687
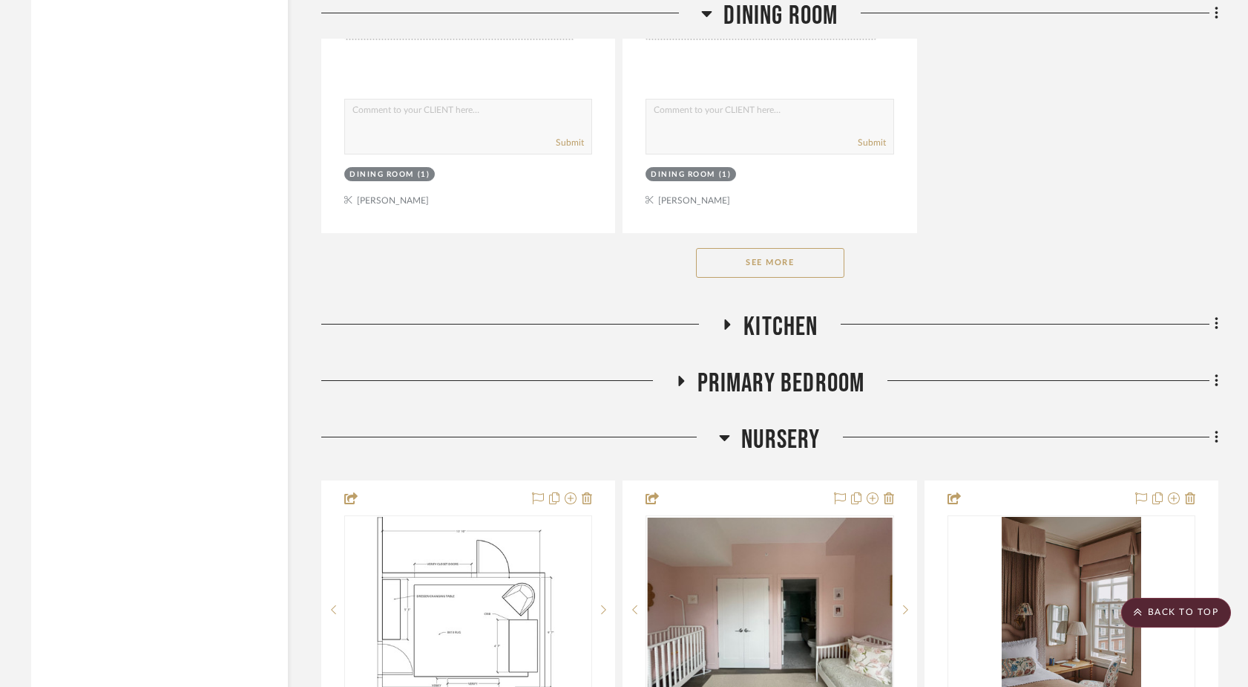
scroll to position [11326, 0]
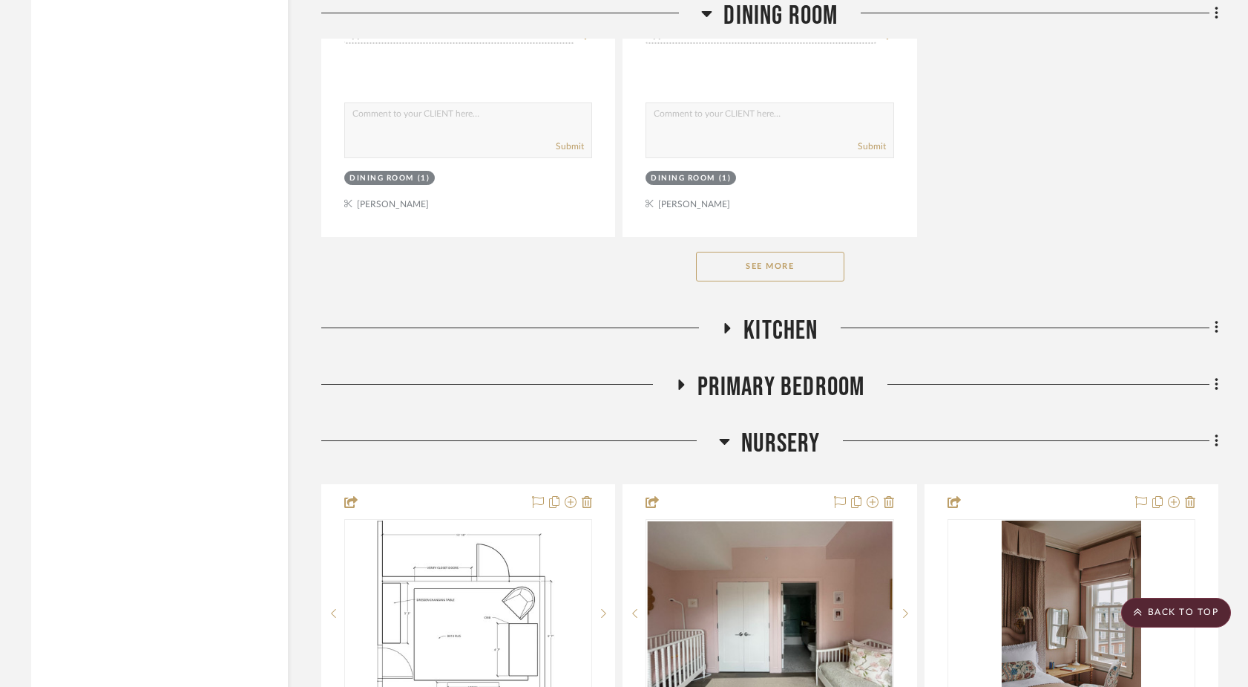
click at [679, 379] on icon at bounding box center [681, 384] width 18 height 11
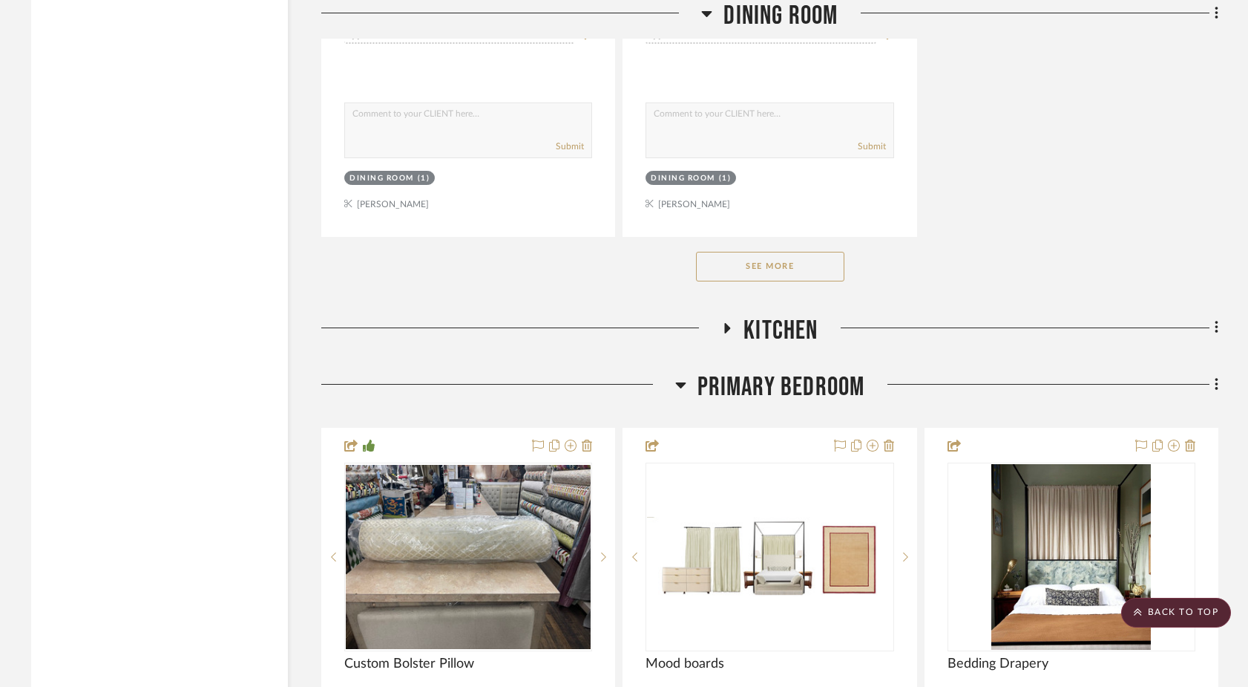
click at [730, 322] on icon at bounding box center [727, 327] width 18 height 11
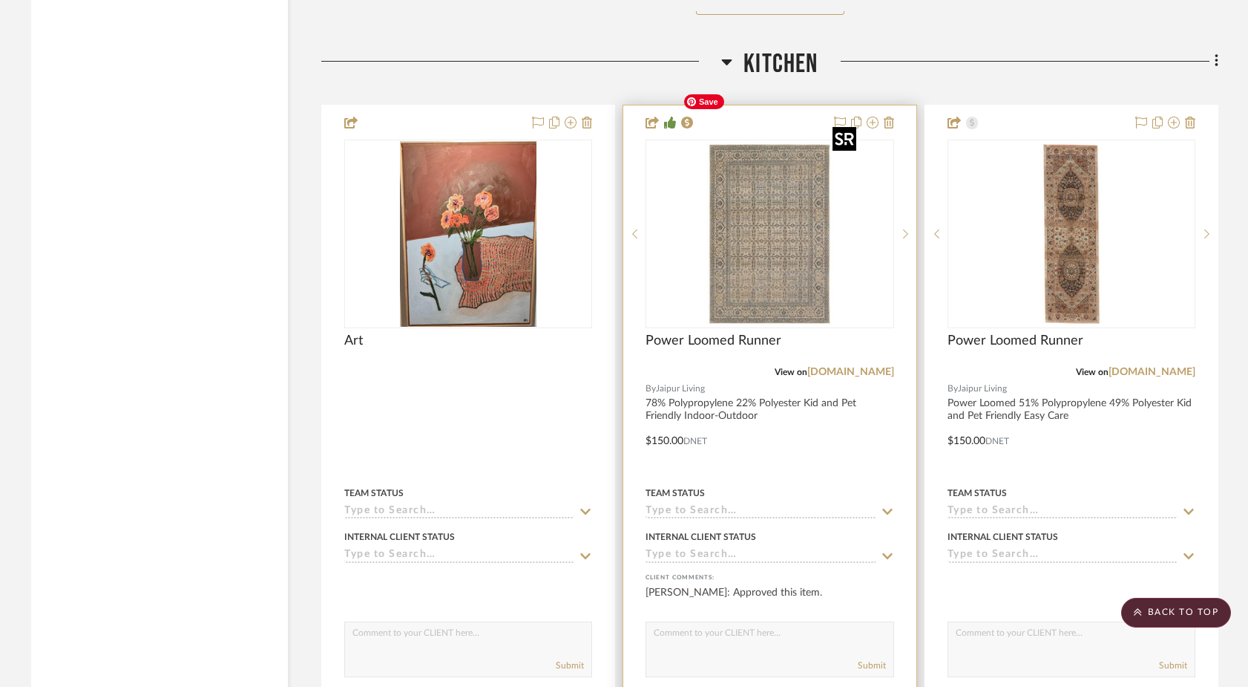
scroll to position [11640, 0]
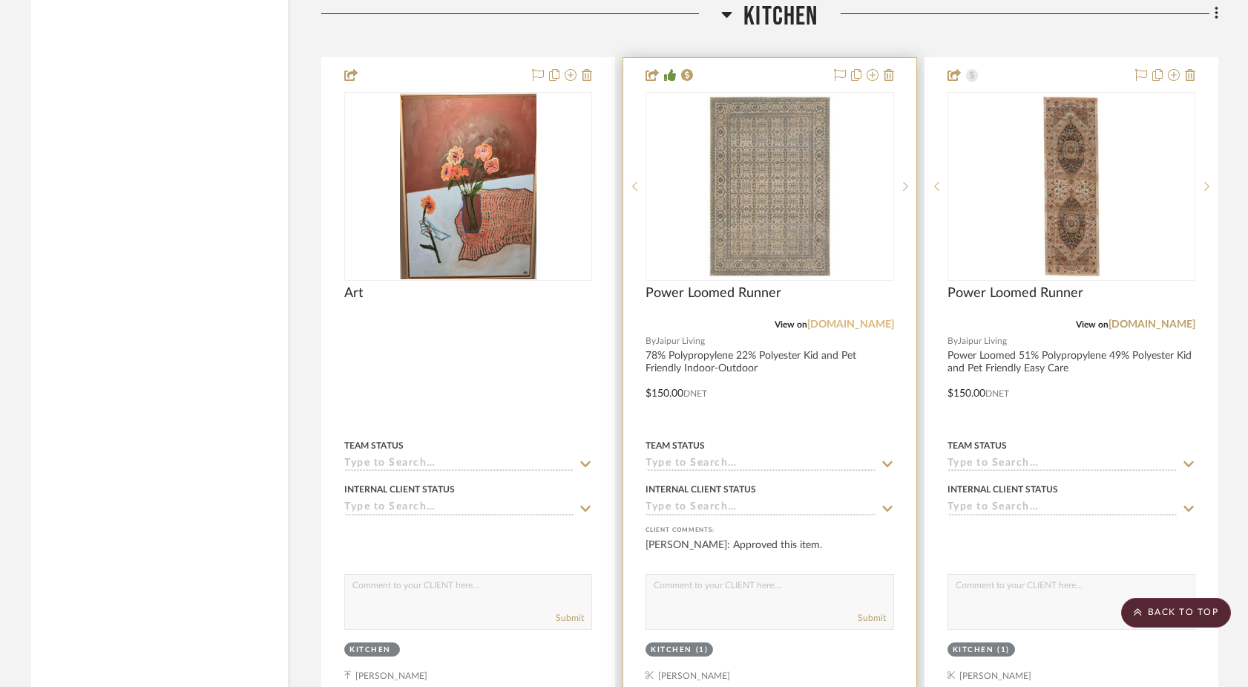
click at [850, 319] on link "jaipurliving.com" at bounding box center [851, 324] width 87 height 10
click at [883, 319] on link "jaipurliving.com" at bounding box center [851, 324] width 87 height 10
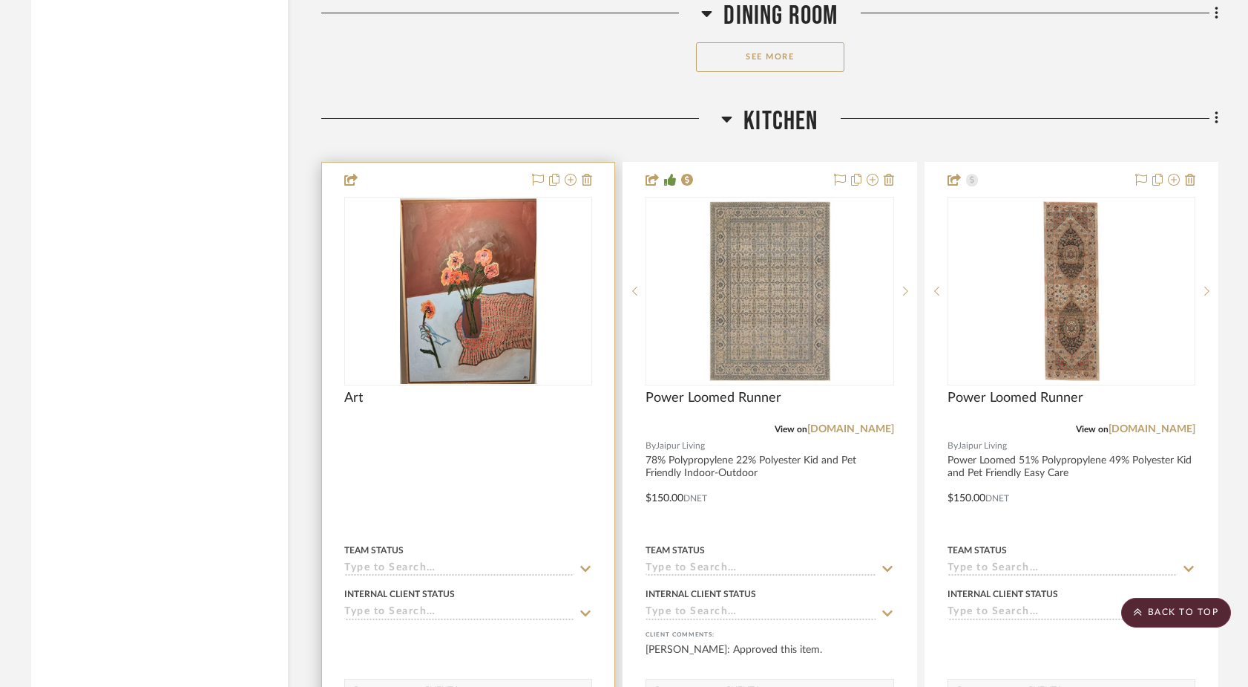
scroll to position [11526, 0]
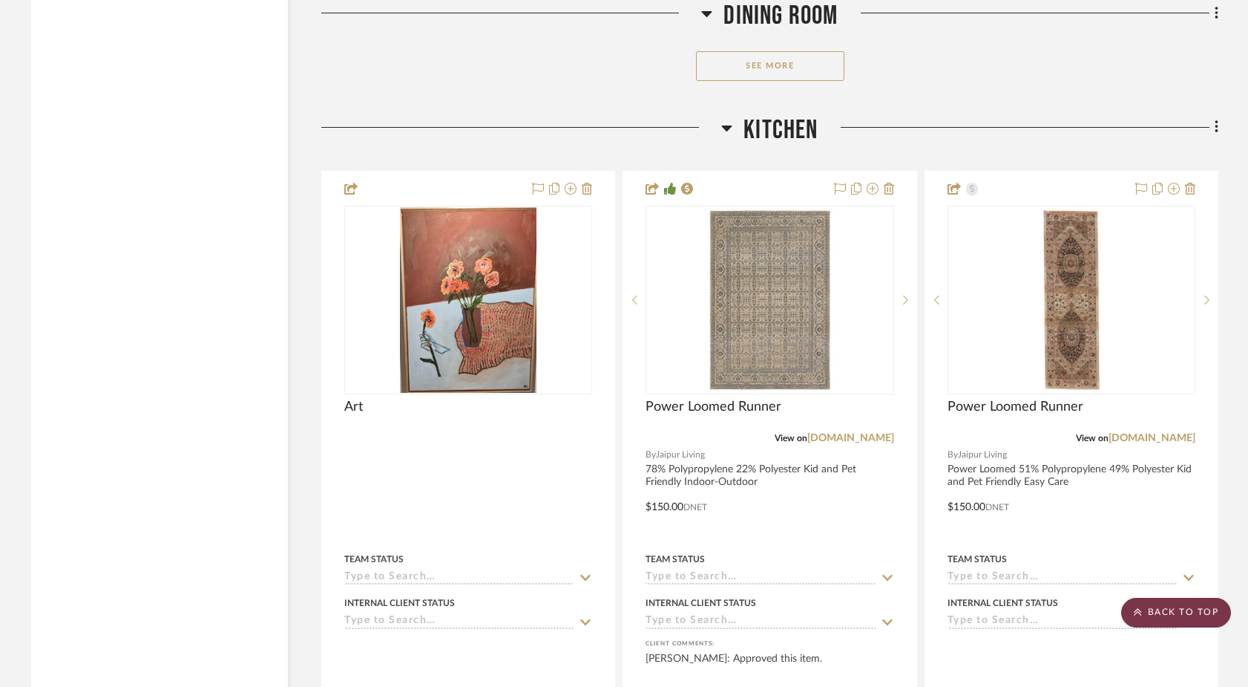
click at [1160, 623] on scroll-to-top-button "BACK TO TOP" at bounding box center [1176, 612] width 110 height 30
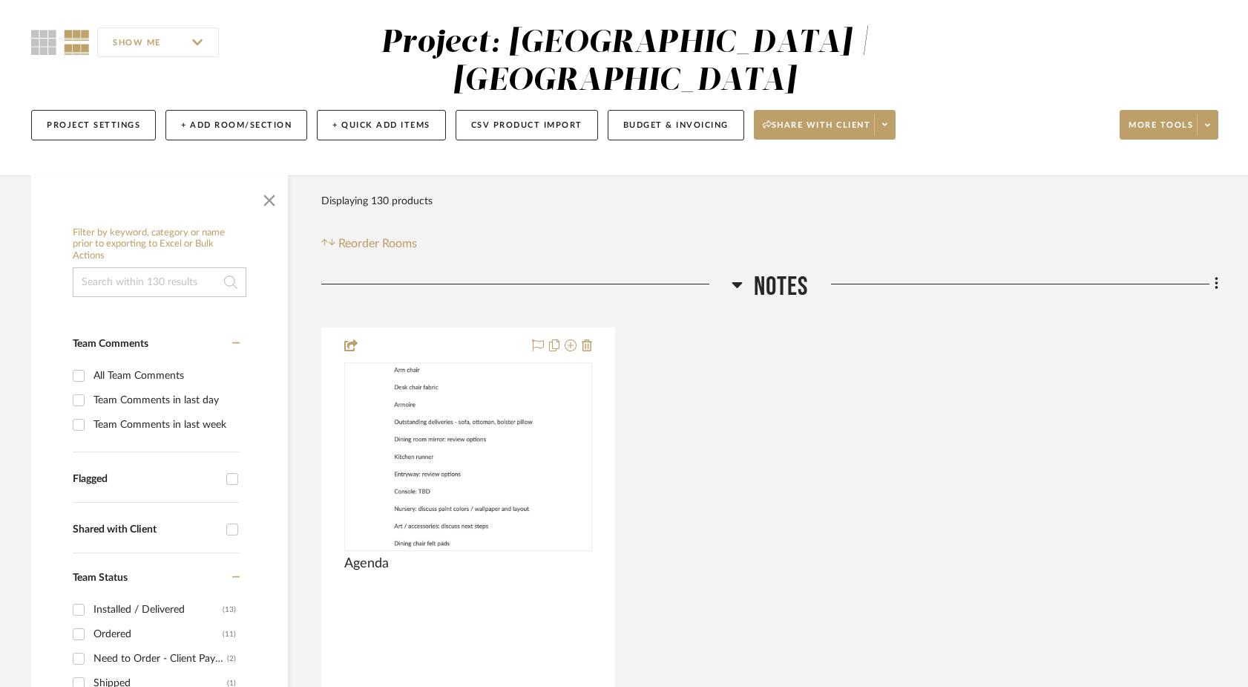
scroll to position [0, 0]
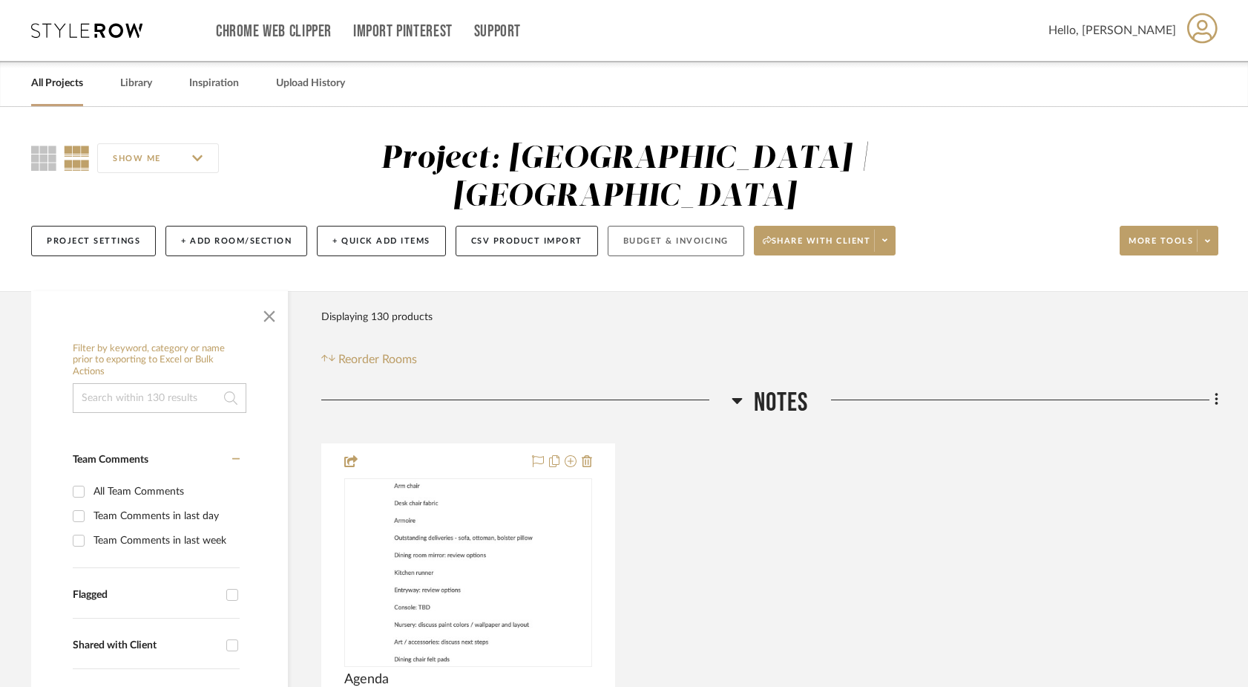
click at [711, 226] on button "Budget & Invoicing" at bounding box center [676, 241] width 137 height 30
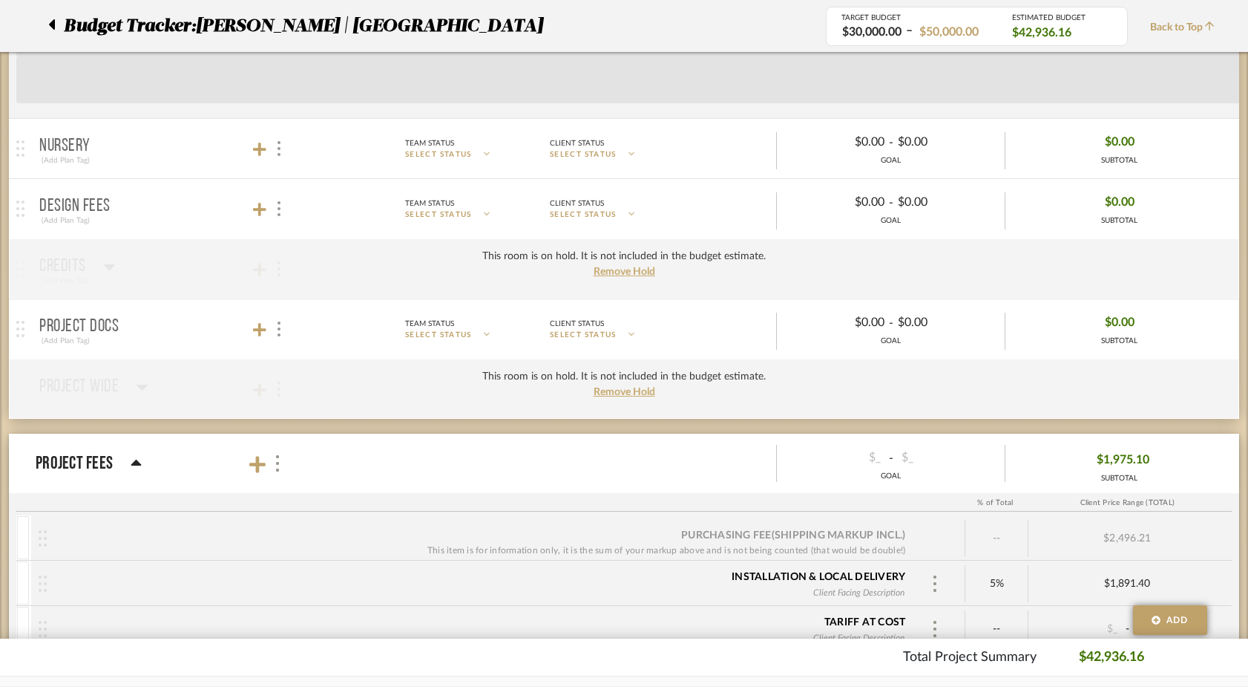
scroll to position [2040, 0]
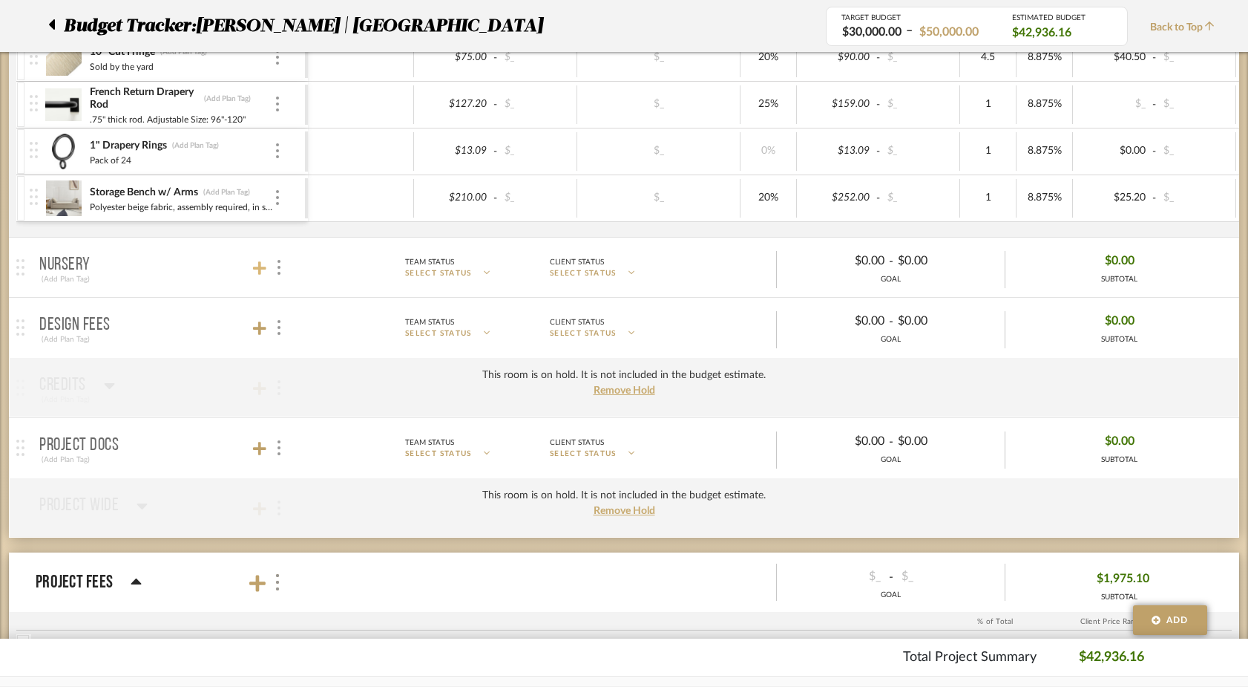
click at [261, 270] on icon at bounding box center [259, 268] width 13 height 15
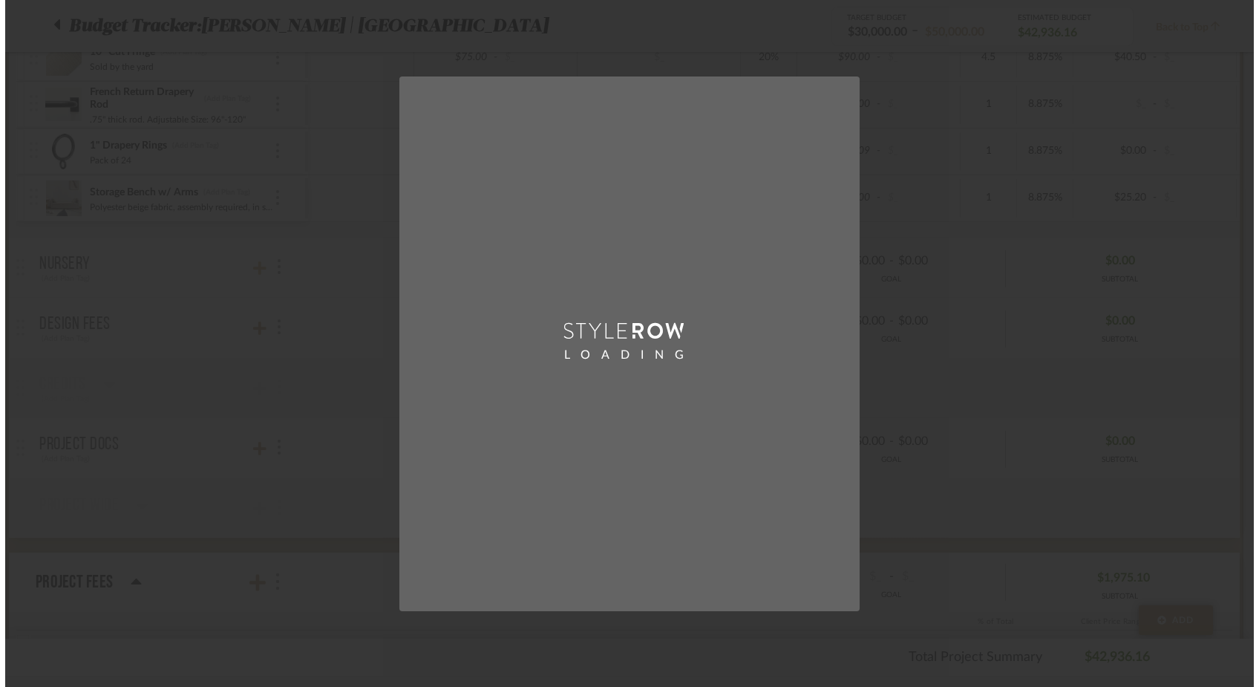
scroll to position [0, 0]
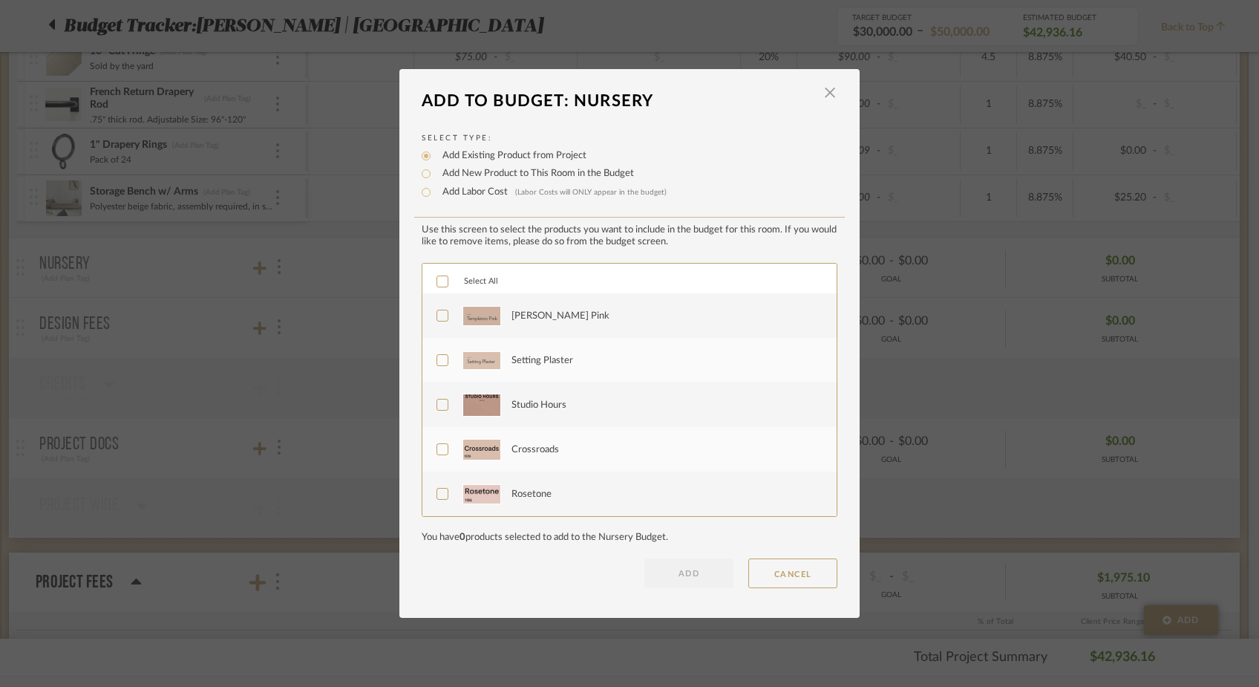
click at [435, 176] on label "Add New Product to This Room in the Budget" at bounding box center [534, 173] width 199 height 15
click at [432, 176] on input "Add New Product to This Room in the Budget" at bounding box center [426, 174] width 18 height 18
radio input "true"
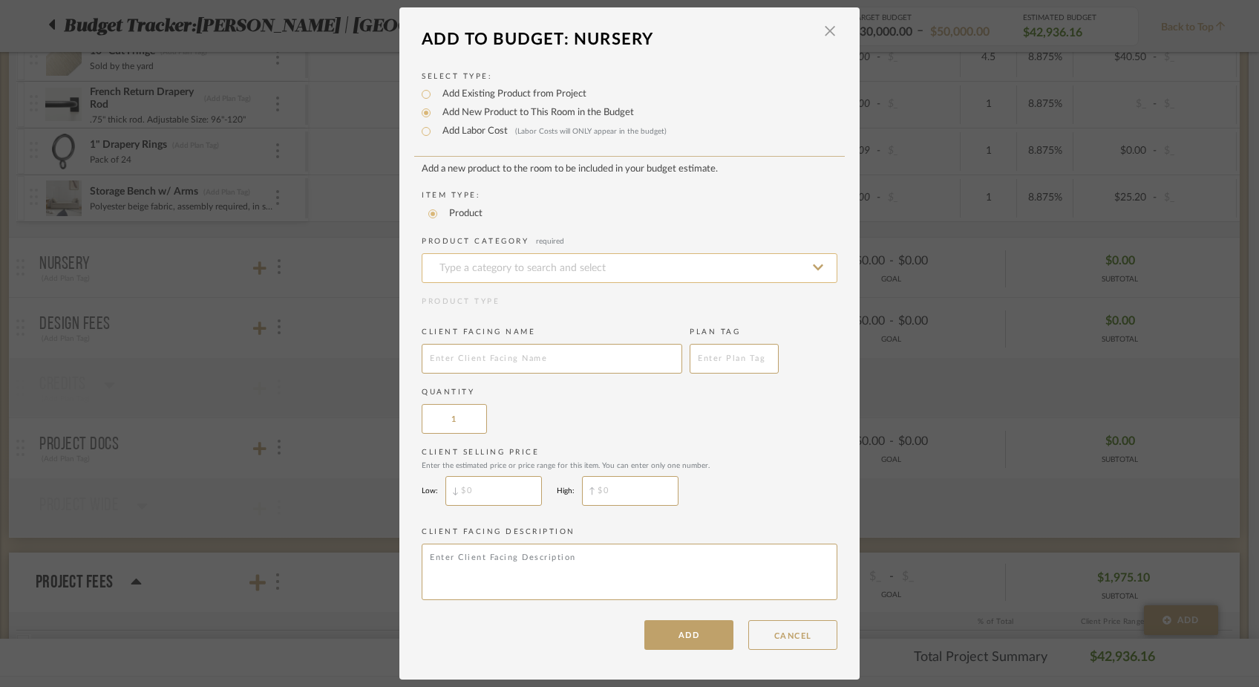
click at [465, 272] on input at bounding box center [630, 268] width 416 height 30
type input "s"
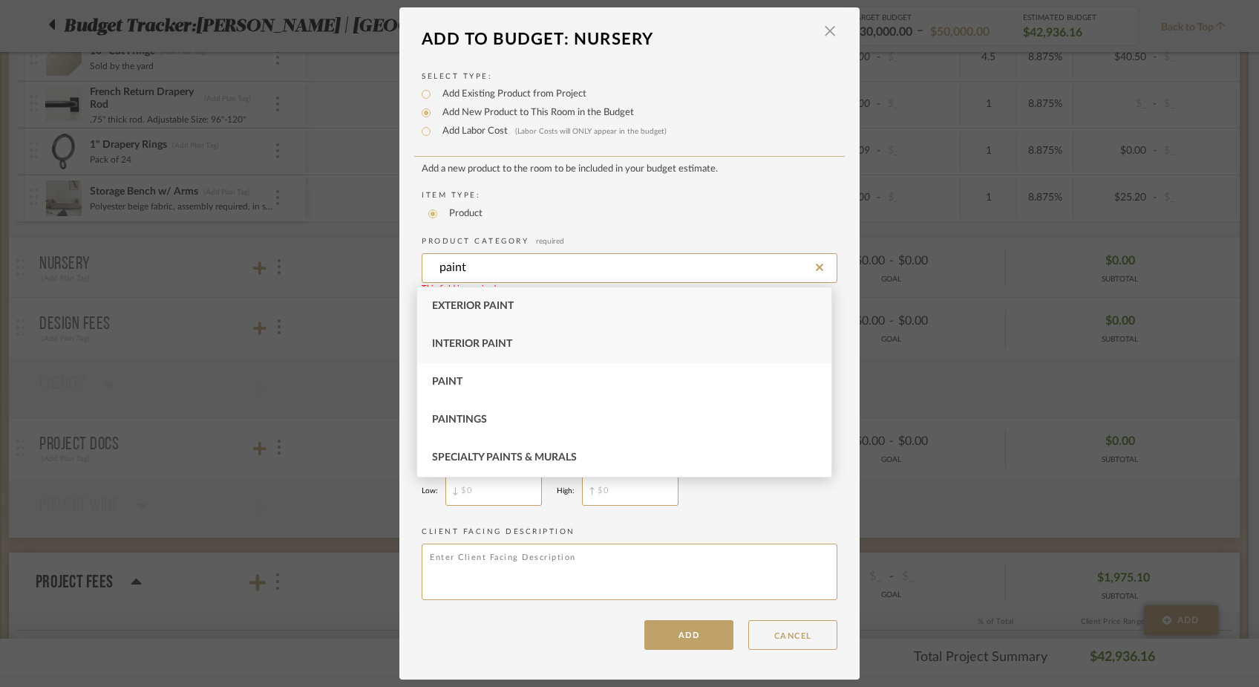
click at [454, 344] on span "Interior Paint" at bounding box center [472, 343] width 80 height 10
type input "Interior Paint"
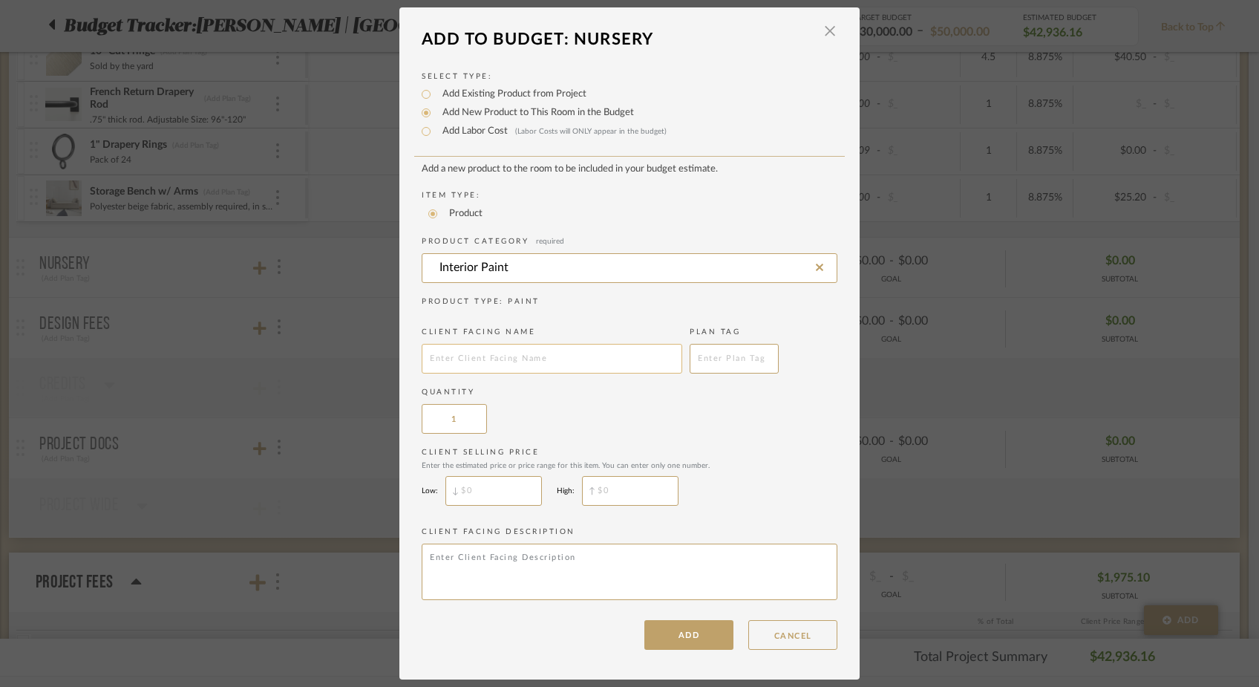
click at [452, 356] on input "text" at bounding box center [552, 359] width 261 height 30
type input "Paint Samples"
click at [696, 642] on button "ADD" at bounding box center [688, 635] width 89 height 30
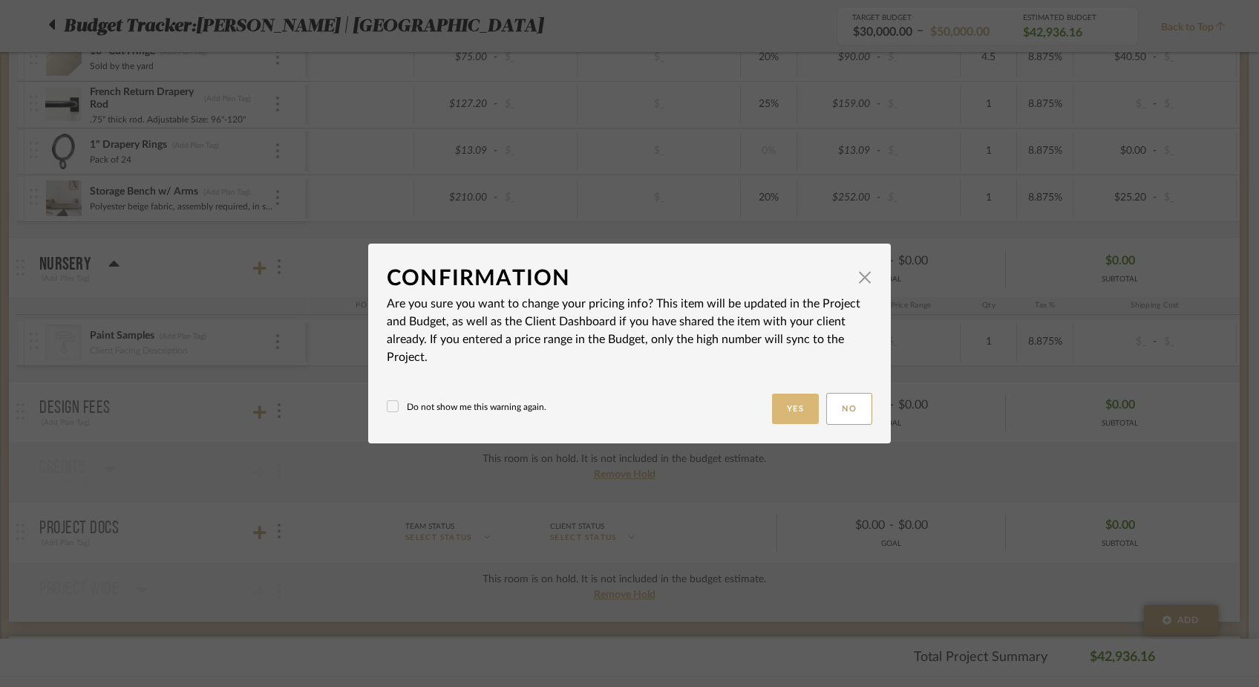
click at [780, 410] on button "Yes" at bounding box center [796, 408] width 48 height 30
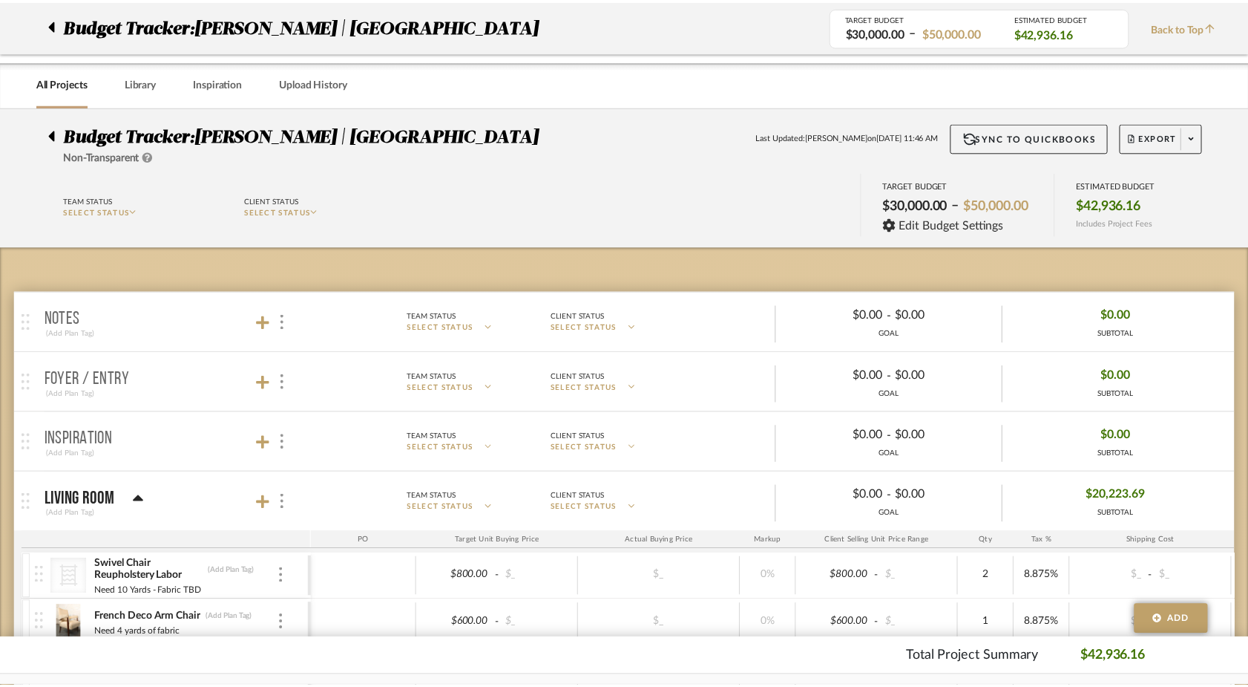
scroll to position [2040, 0]
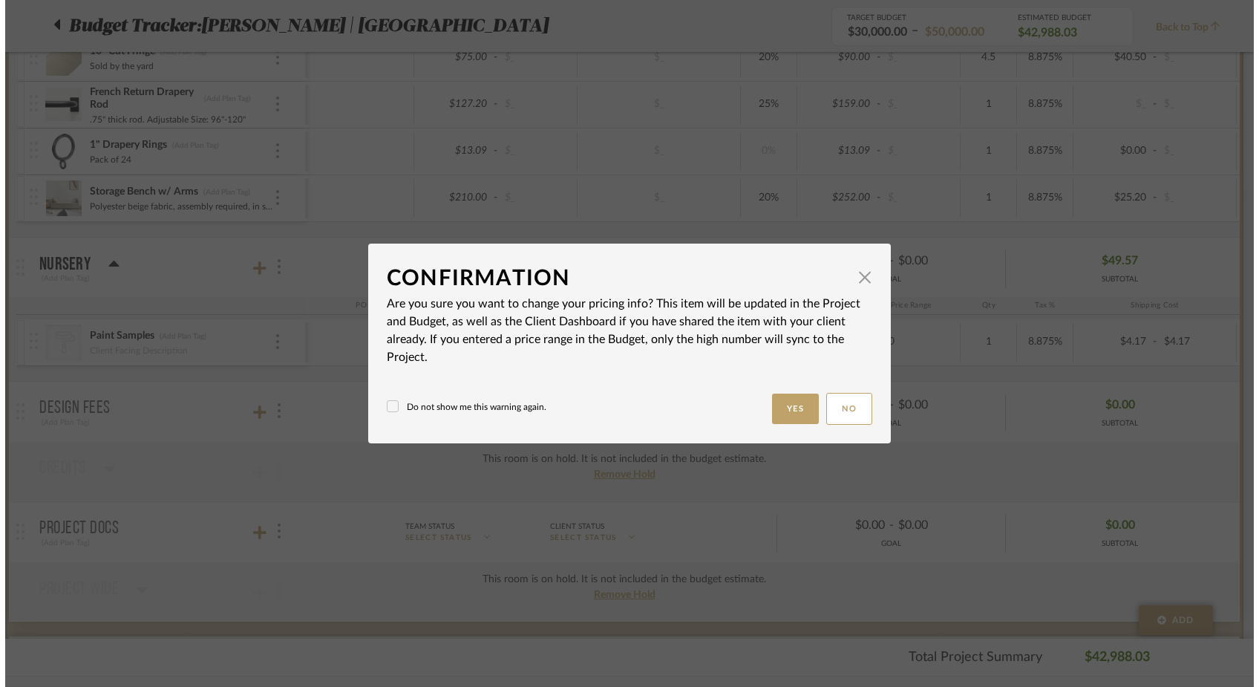
scroll to position [0, 0]
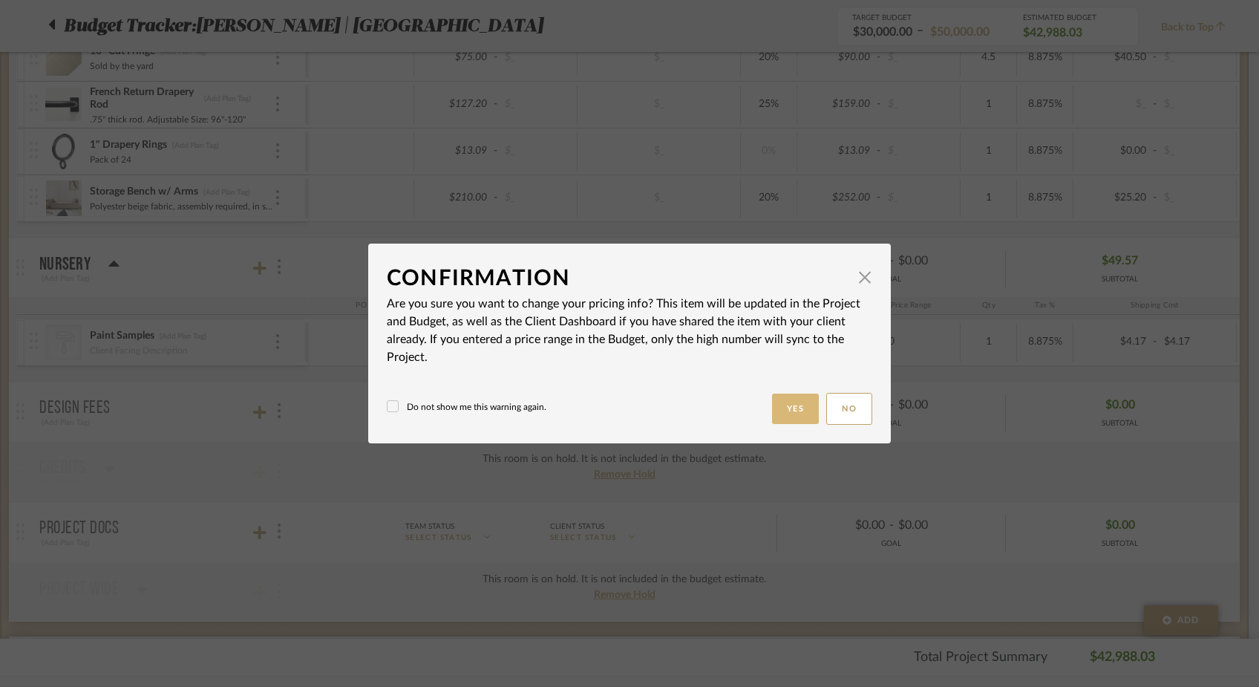
click at [775, 408] on button "Yes" at bounding box center [796, 408] width 48 height 30
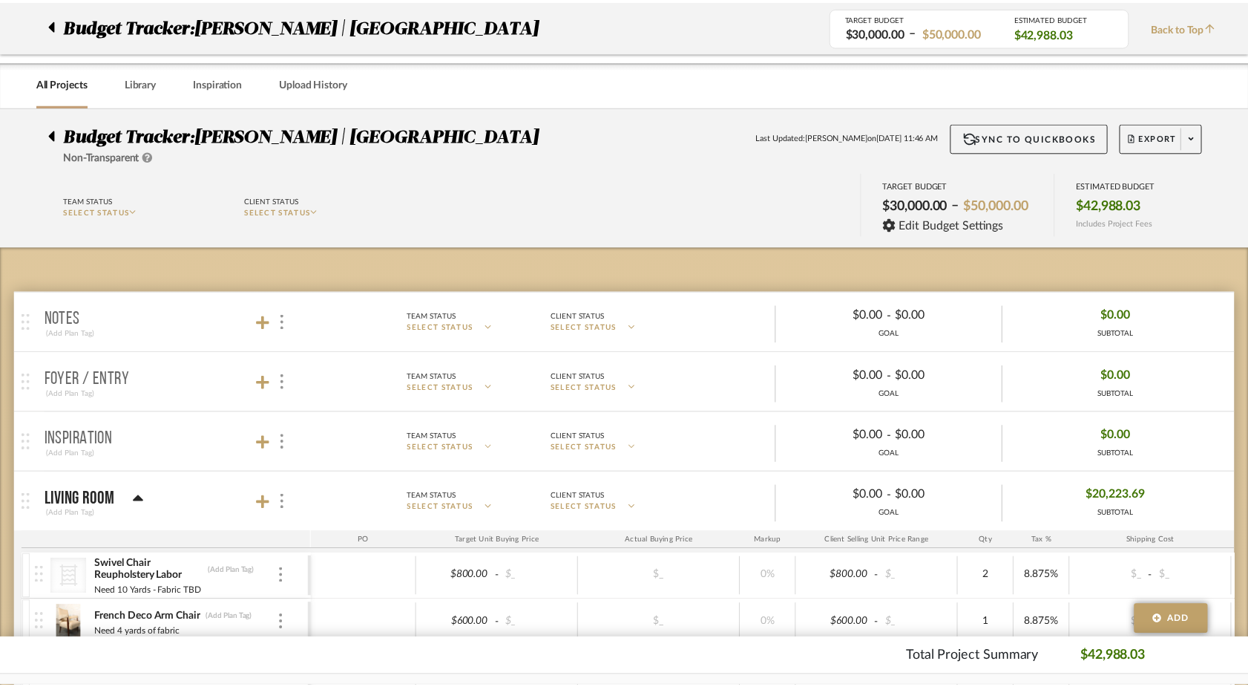
scroll to position [2040, 0]
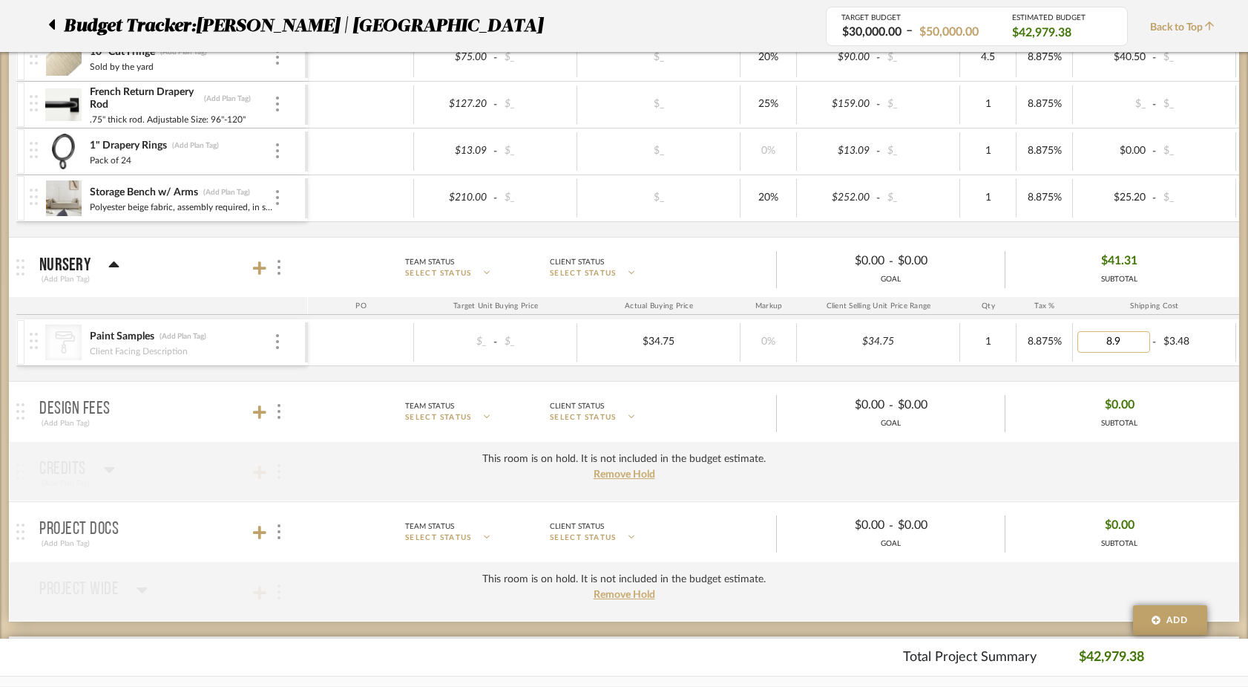
type input "8.95"
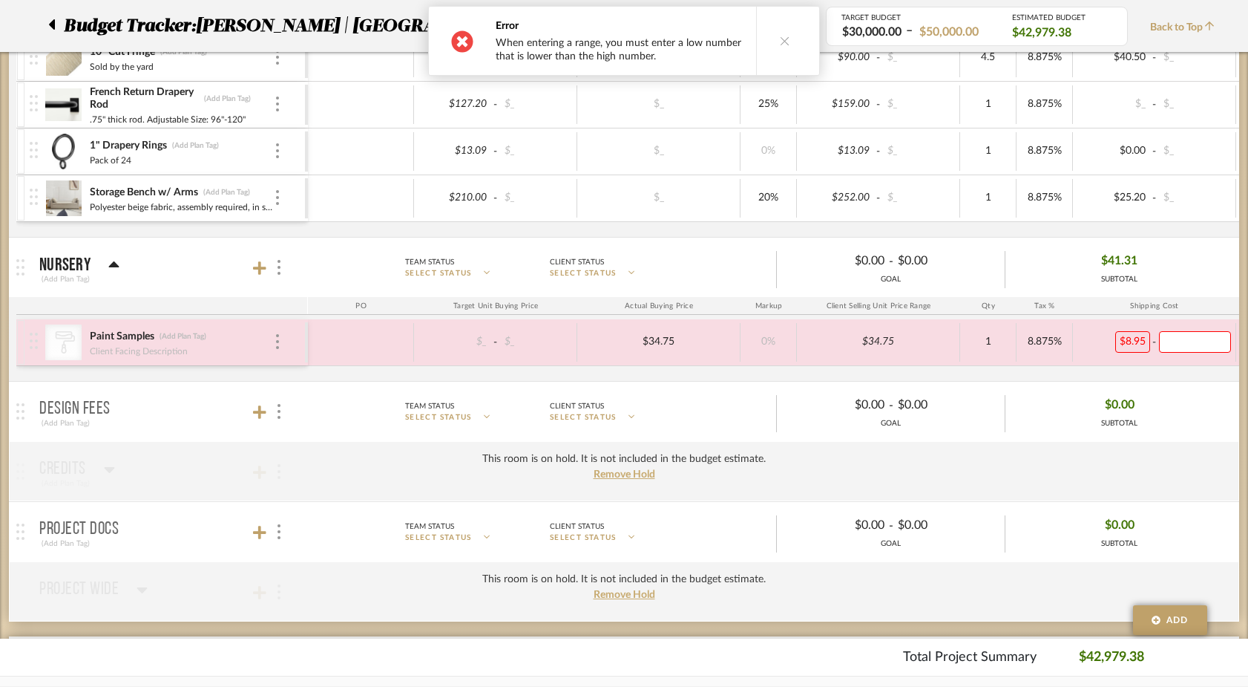
click at [1159, 372] on div "CategoryIconPaint Created with Sketch. Paint Samples (Add Plan Tag) Client Faci…" at bounding box center [783, 350] width 1535 height 62
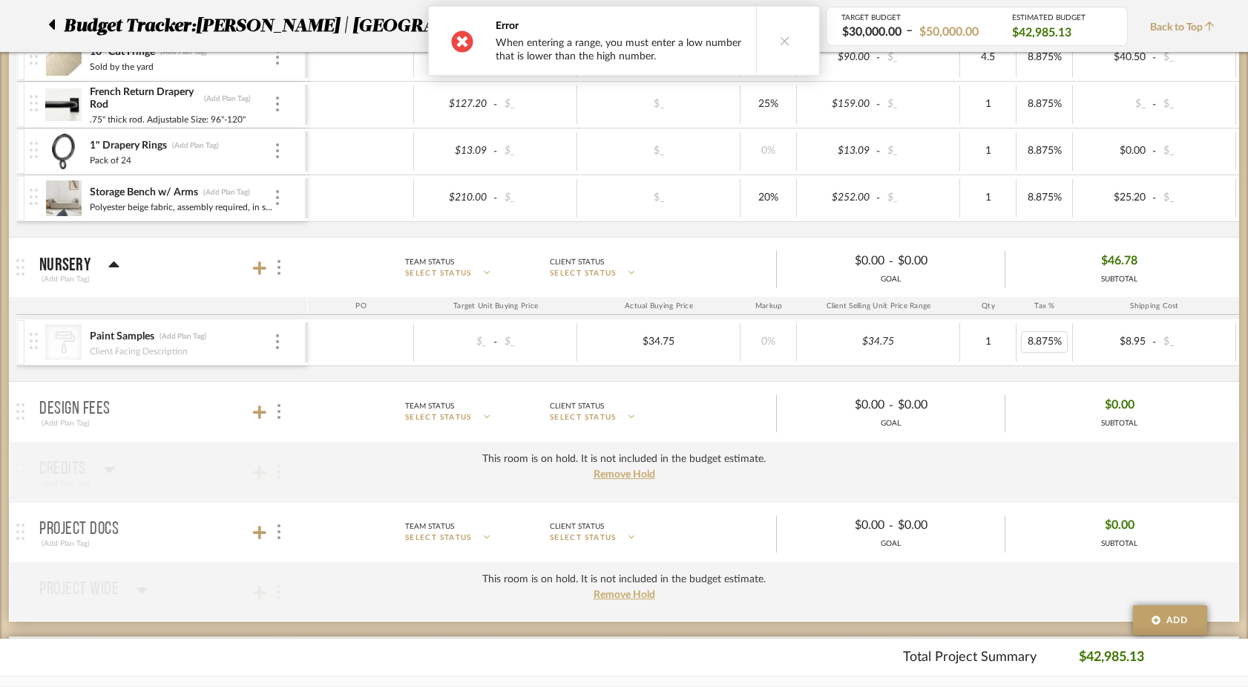
scroll to position [0, 0]
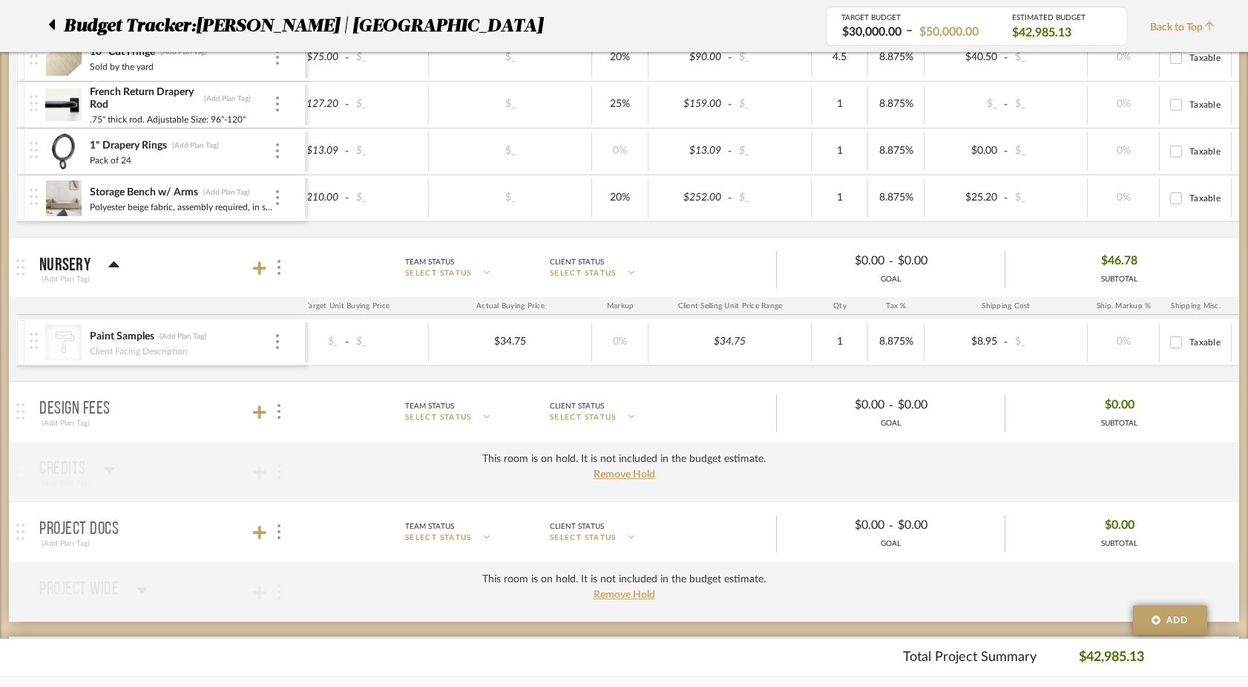
click at [1174, 341] on input "Taxable" at bounding box center [1176, 342] width 24 height 24
checkbox input "true"
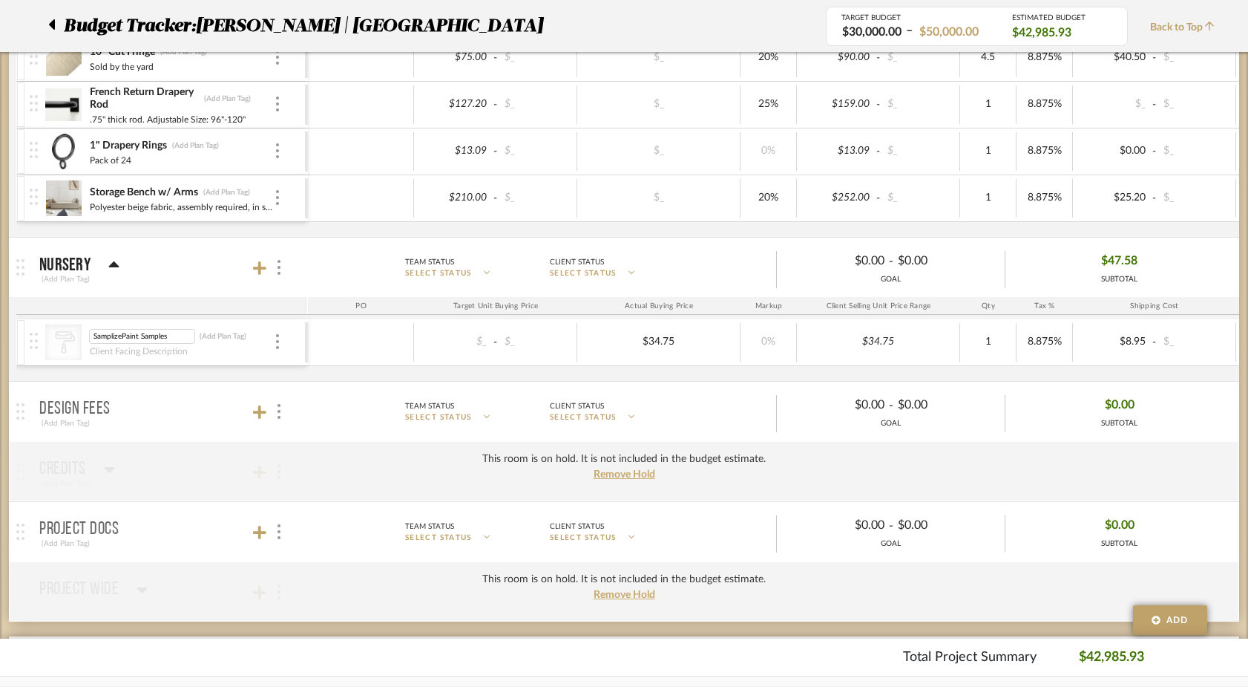
type input "Samplize Paint Samples"
click at [197, 384] on mat-expansion-panel-header "Design Fees (Add Plan Tag) Team Status SELECT STATUS Client Status SELECT STATU…" at bounding box center [624, 410] width 1231 height 59
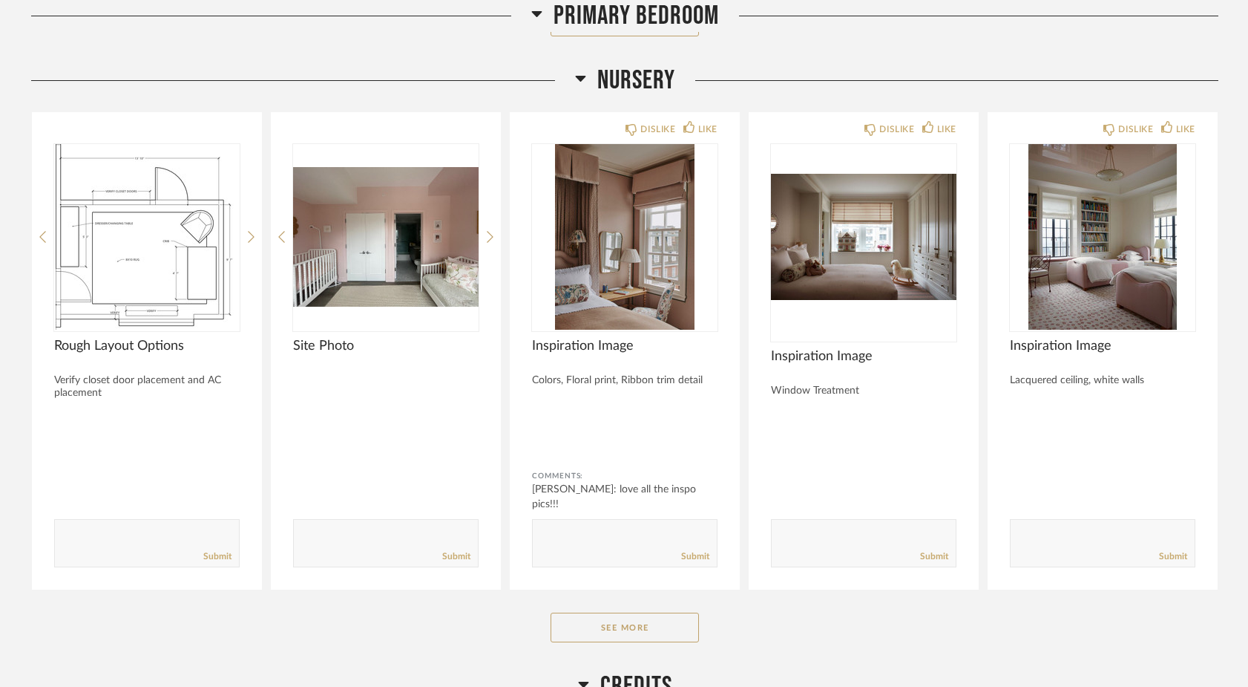
scroll to position [5088, 0]
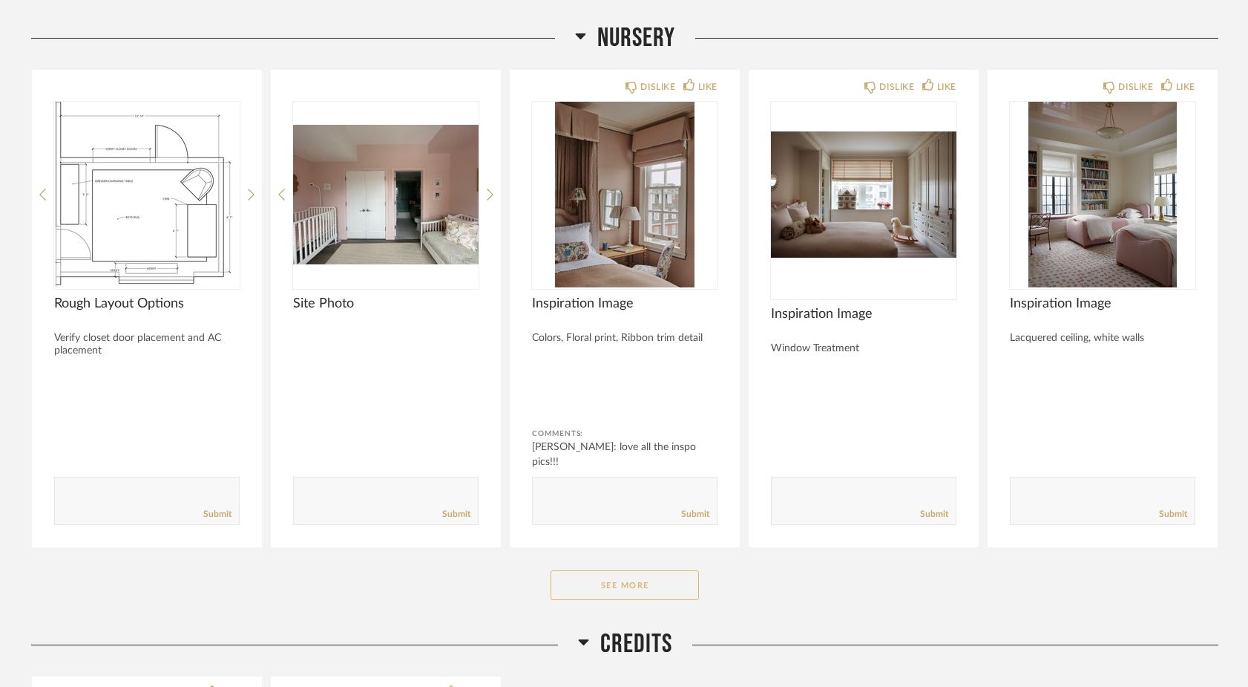
click at [623, 596] on button "See More" at bounding box center [625, 585] width 148 height 30
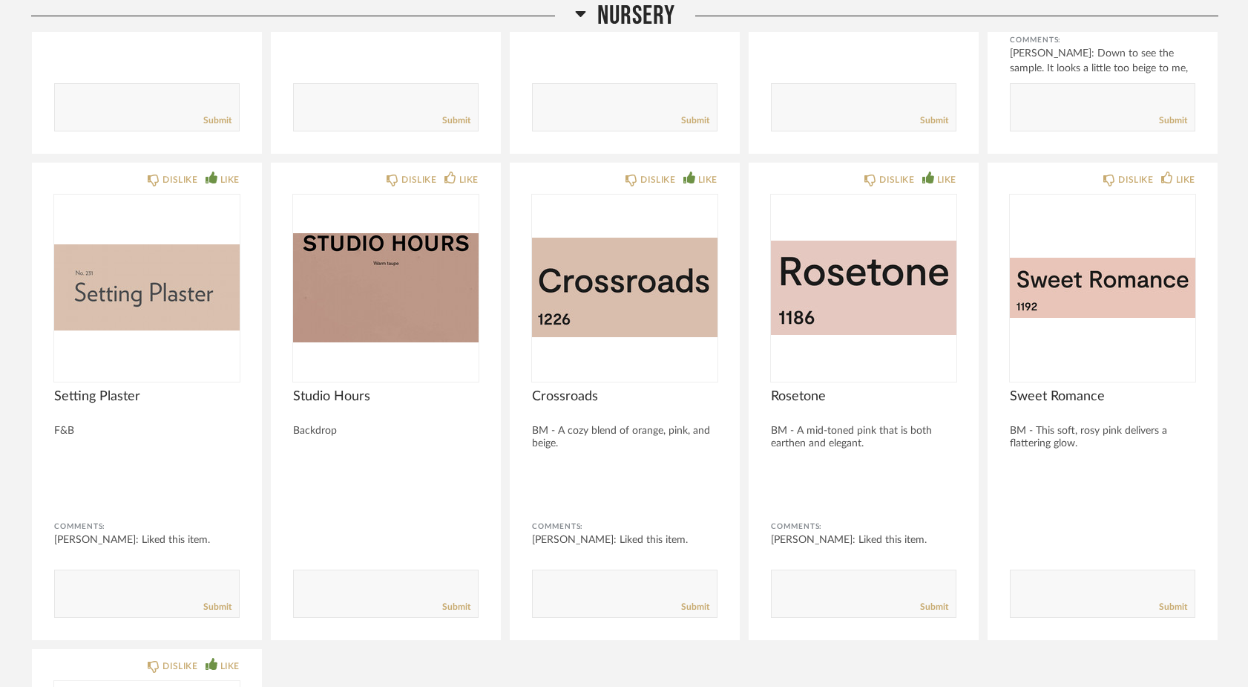
scroll to position [5955, 0]
